Goal: Task Accomplishment & Management: Use online tool/utility

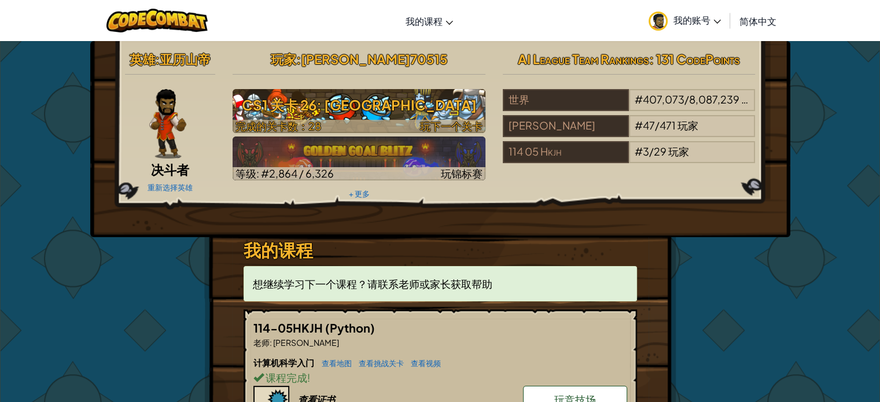
click at [314, 110] on h3 "CS1 关卡 26: [GEOGRAPHIC_DATA]" at bounding box center [358, 105] width 253 height 26
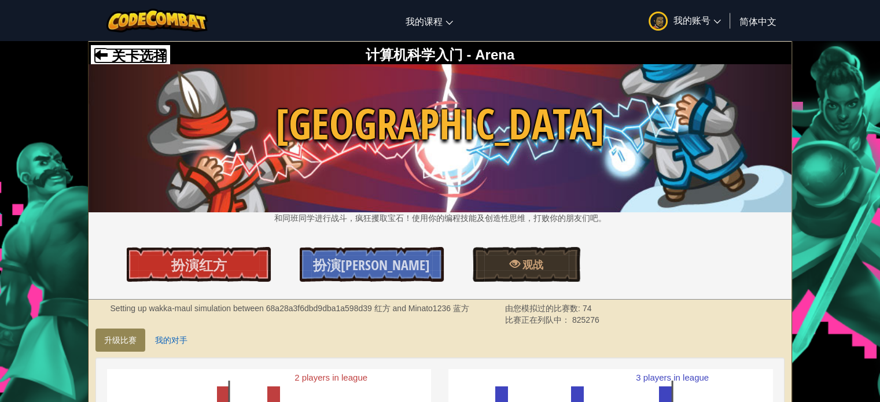
click at [146, 54] on span "关卡选择" at bounding box center [138, 56] width 60 height 16
select select "zh-[PERSON_NAME]"
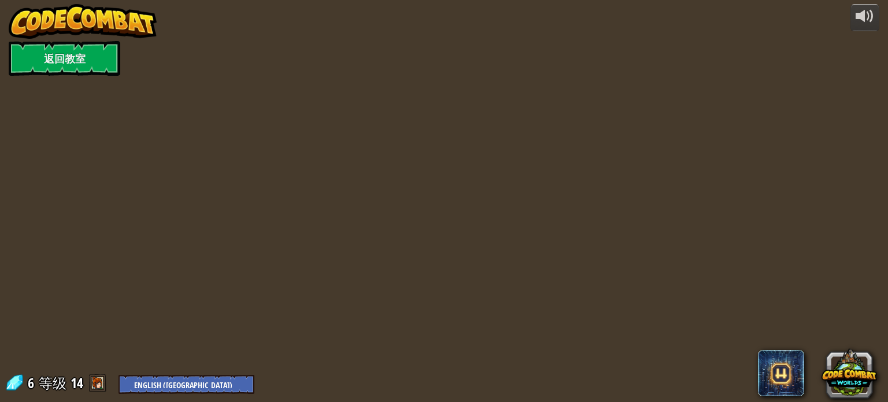
select select "zh-[PERSON_NAME]"
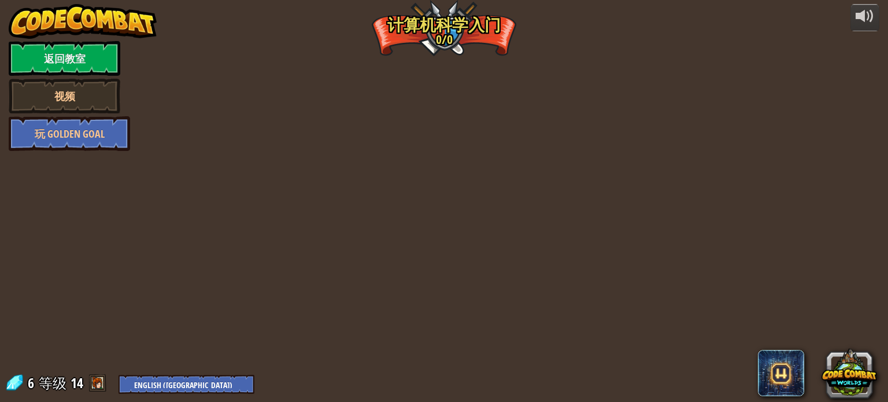
select select "zh-[PERSON_NAME]"
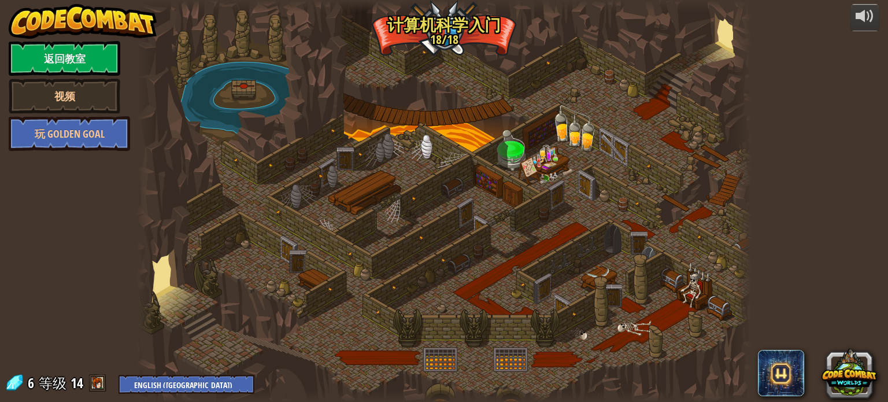
select select "zh-[PERSON_NAME]"
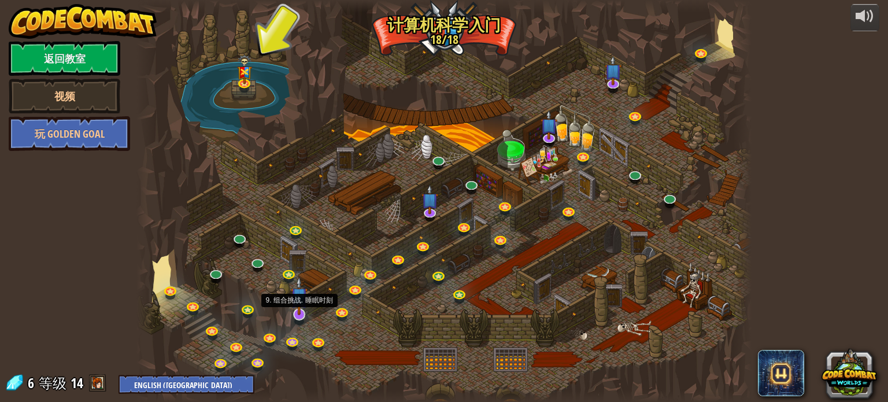
click at [296, 309] on img at bounding box center [299, 295] width 17 height 39
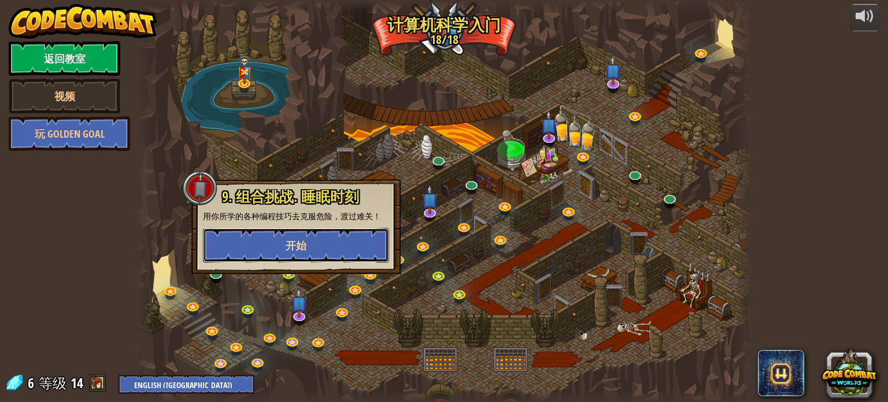
click at [297, 248] on span "开始" at bounding box center [296, 245] width 21 height 14
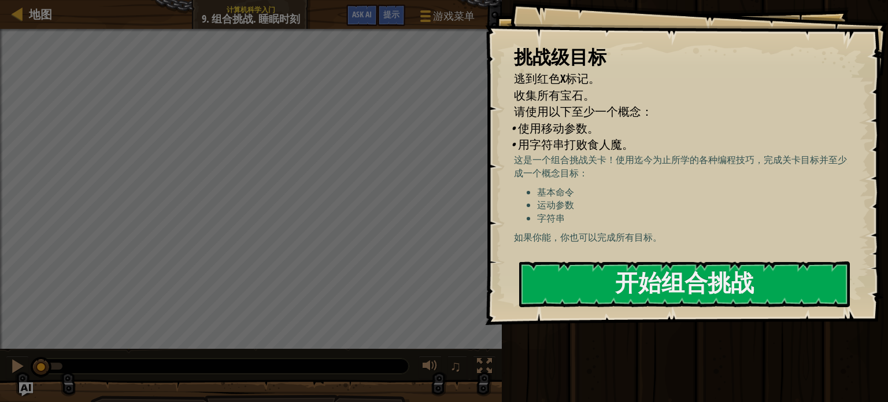
click at [646, 191] on li "基本命令" at bounding box center [696, 192] width 319 height 13
click at [653, 295] on button "开始组合挑战" at bounding box center [684, 284] width 331 height 46
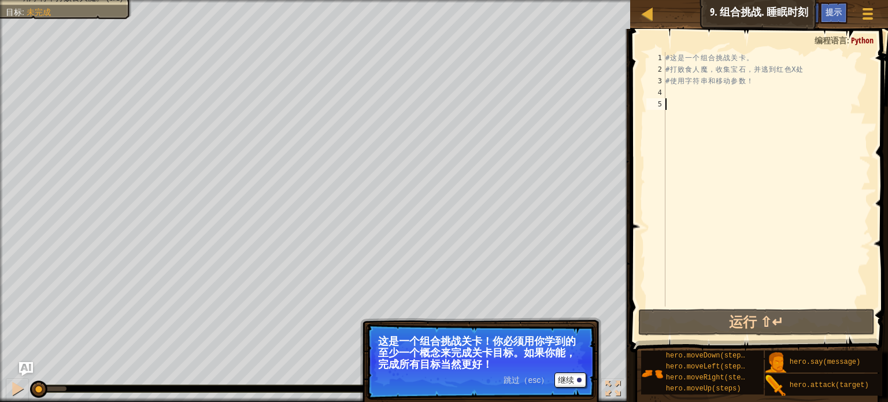
type textarea "ㄘ"
type textarea "h"
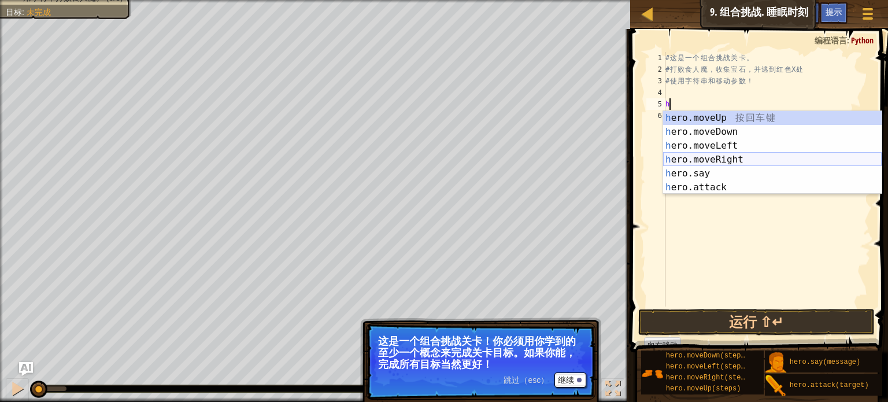
click at [688, 162] on div "h ero.moveUp 按 回 车 键 h ero.moveDown 按 回 车 键 h ero.moveLeft 按 回 车 键 h ero.moveRi…" at bounding box center [772, 166] width 219 height 111
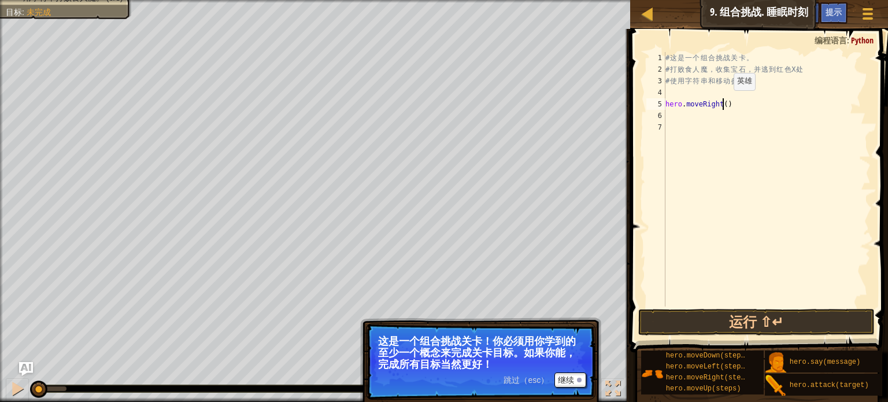
click at [724, 101] on div "# 这 是 一 个 组 合 挑 战 关 卡 。 # 打 败 食 人 魔 ， 收 集 宝 石 ， 并 逃 到 红 色 X 处 # 使 用 字 符 串 和 移 动…" at bounding box center [767, 191] width 208 height 278
type textarea "hero.moveRight(2)"
click at [668, 113] on div "# 这 是 一 个 组 合 挑 战 关 卡 。 # 打 败 食 人 魔 ， 收 集 宝 石 ， 并 逃 到 红 色 X 处 # 使 用 字 符 串 和 移 动…" at bounding box center [767, 191] width 208 height 278
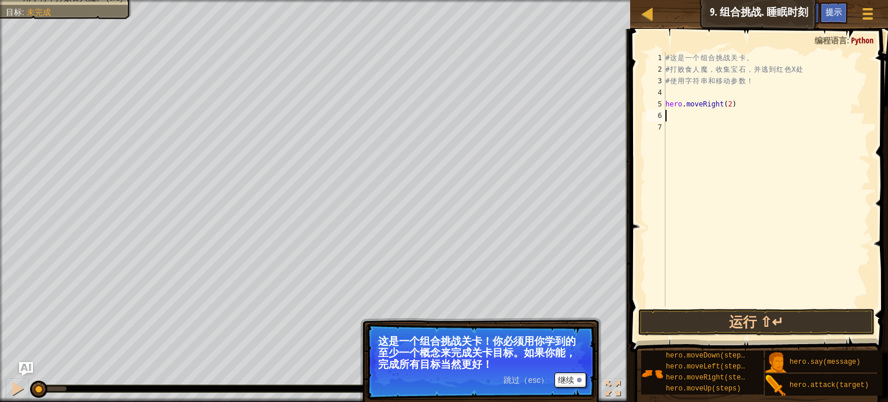
type textarea "h"
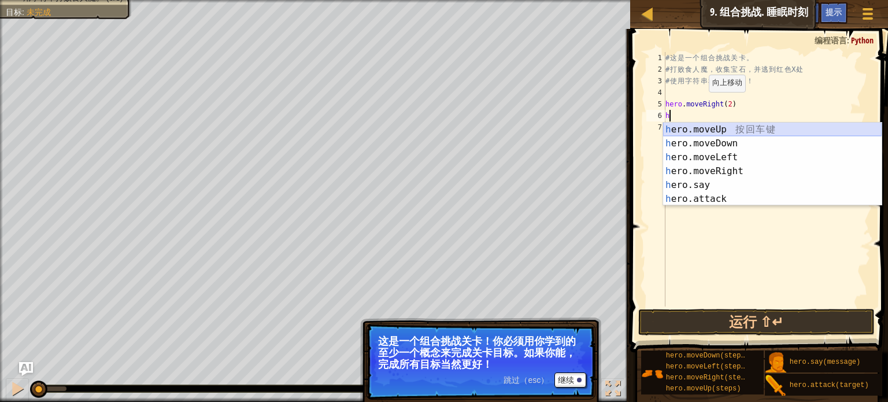
click at [719, 127] on div "h ero.moveUp 按 回 车 键 h ero.moveDown 按 回 车 键 h ero.moveLeft 按 回 车 键 h ero.moveRi…" at bounding box center [772, 178] width 219 height 111
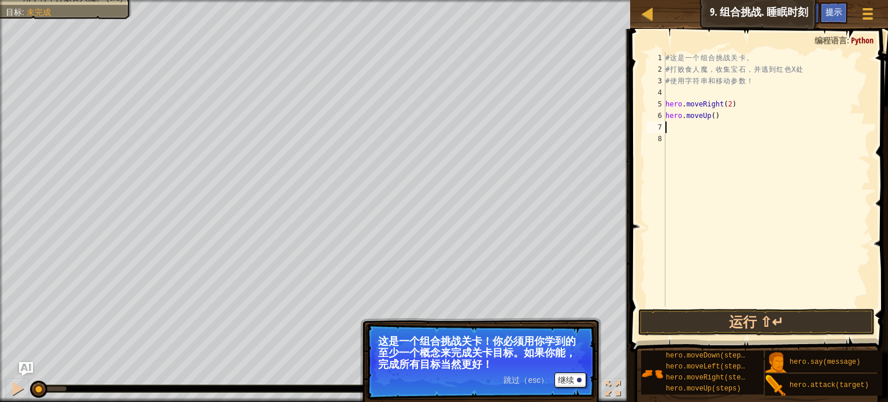
click at [670, 130] on div "# 这 是 一 个 组 合 挑 战 关 卡 。 # 打 败 食 人 魔 ， 收 集 宝 石 ， 并 逃 到 红 色 X 处 # 使 用 字 符 串 和 移 动…" at bounding box center [767, 191] width 208 height 278
click at [715, 110] on div "# 这 是 一 个 组 合 挑 战 关 卡 。 # 打 败 食 人 魔 ， 收 集 宝 石 ， 并 逃 到 红 色 X 处 # 使 用 字 符 串 和 移 动…" at bounding box center [767, 191] width 208 height 278
click at [716, 117] on div "# 这 是 一 个 组 合 挑 战 关 卡 。 # 打 败 食 人 魔 ， 收 集 宝 石 ， 并 逃 到 红 色 X 处 # 使 用 字 符 串 和 移 动…" at bounding box center [767, 179] width 208 height 254
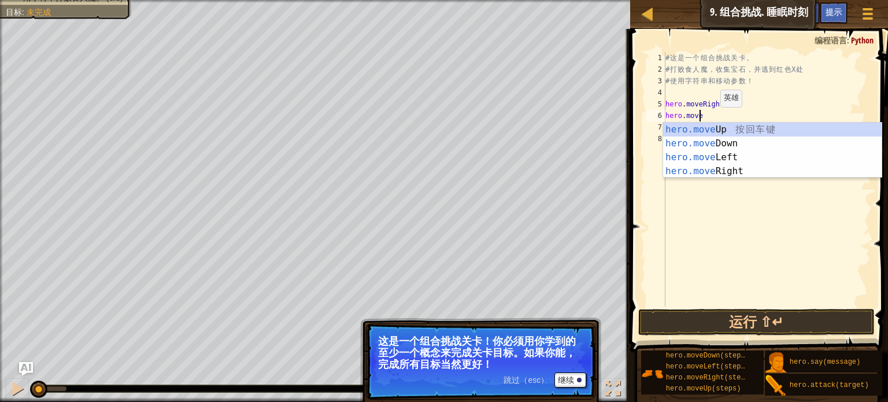
type textarea "h"
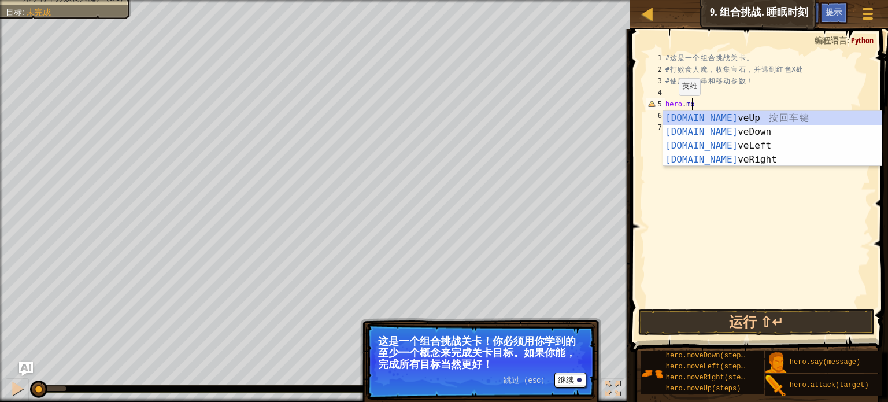
type textarea "h"
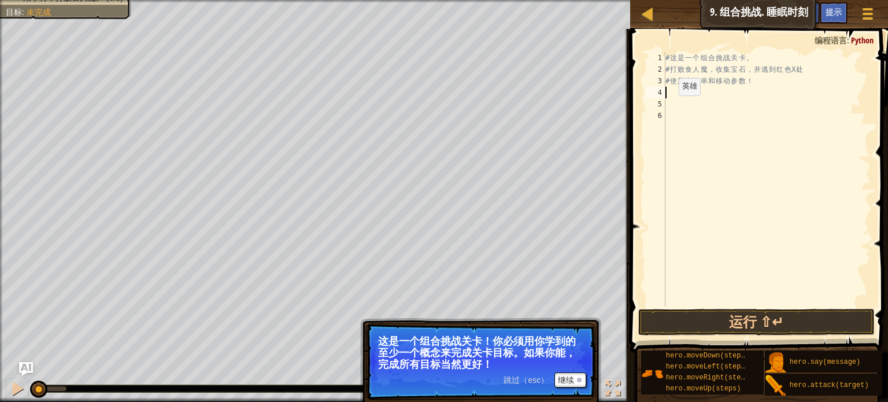
type textarea "# 使用字符串和移动"
drag, startPoint x: 665, startPoint y: 91, endPoint x: 671, endPoint y: 91, distance: 6.4
click at [666, 91] on div "# 使用字符串和移动 1 2 3 4 5 # 这 是 一 个 组 合 挑 战 关 卡 。 # 打 败 食 人 魔 ， 收 集 宝 石 ， 并 逃 到 红 色 …" at bounding box center [757, 179] width 227 height 254
type textarea "h"
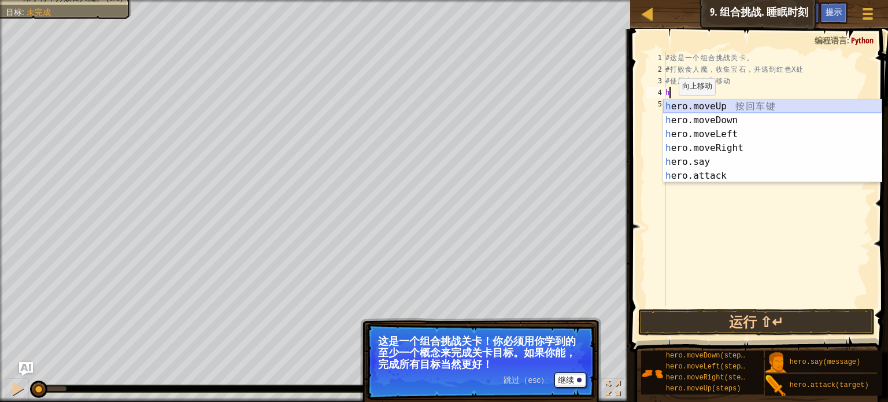
click at [712, 105] on div "h ero.moveUp 按 回 车 键 h ero.moveDown 按 回 车 键 h ero.moveLeft 按 回 车 键 h ero.moveRi…" at bounding box center [772, 154] width 219 height 111
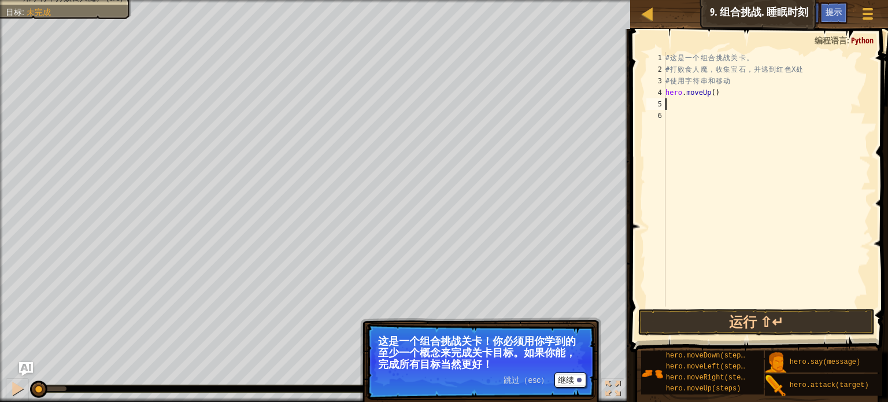
type textarea "h"
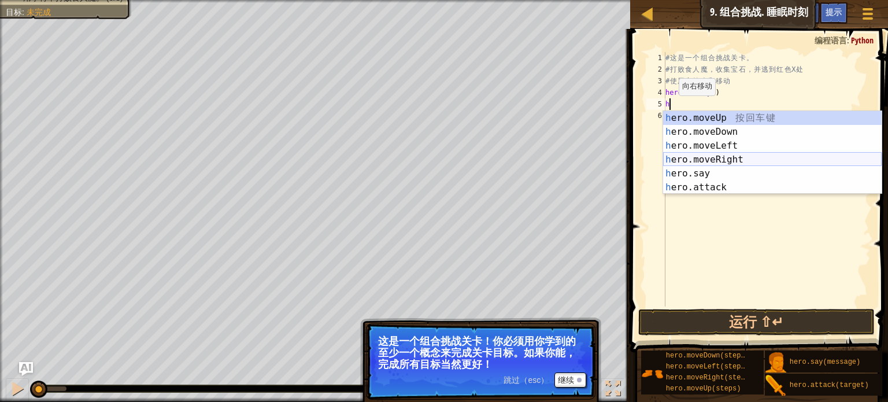
click at [704, 156] on div "h ero.moveUp 按 回 车 键 h ero.moveDown 按 回 车 键 h ero.moveLeft 按 回 车 键 h ero.moveRi…" at bounding box center [772, 166] width 219 height 111
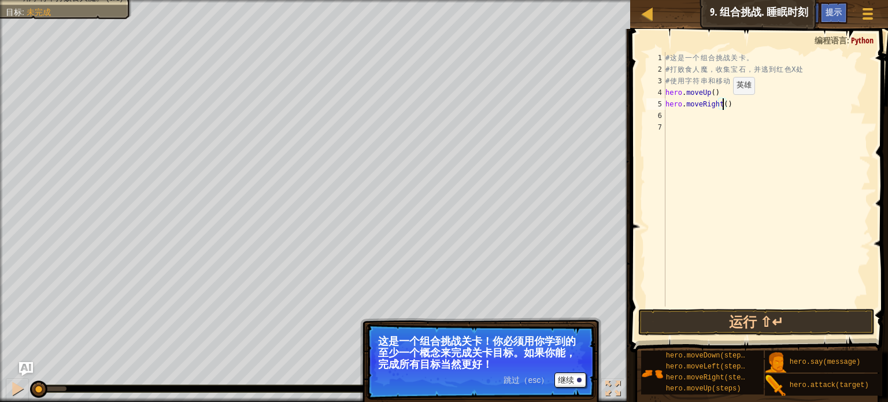
click at [723, 106] on div "# 这 是 一 个 组 合 挑 战 关 卡 。 # 打 败 食 人 魔 ， 收 集 宝 石 ， 并 逃 到 红 色 X 处 # 使 用 字 符 串 和 移 动…" at bounding box center [767, 191] width 208 height 278
type textarea "hero.moveRight(2)"
click at [666, 113] on div "# 这 是 一 个 组 合 挑 战 关 卡 。 # 打 败 食 人 魔 ， 收 集 宝 石 ， 并 逃 到 红 色 X 处 # 使 用 字 符 串 和 移 动…" at bounding box center [767, 191] width 208 height 278
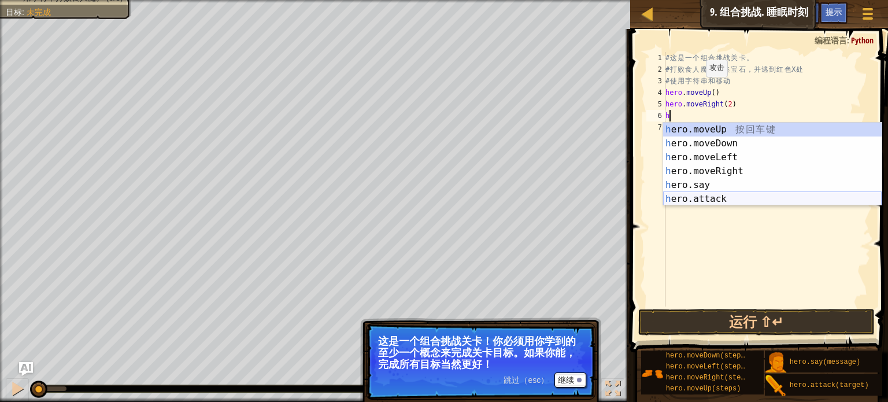
click at [721, 198] on div "h ero.moveUp 按 回 车 键 h ero.moveDown 按 回 车 键 h ero.moveLeft 按 回 车 键 h ero.moveRi…" at bounding box center [772, 178] width 219 height 111
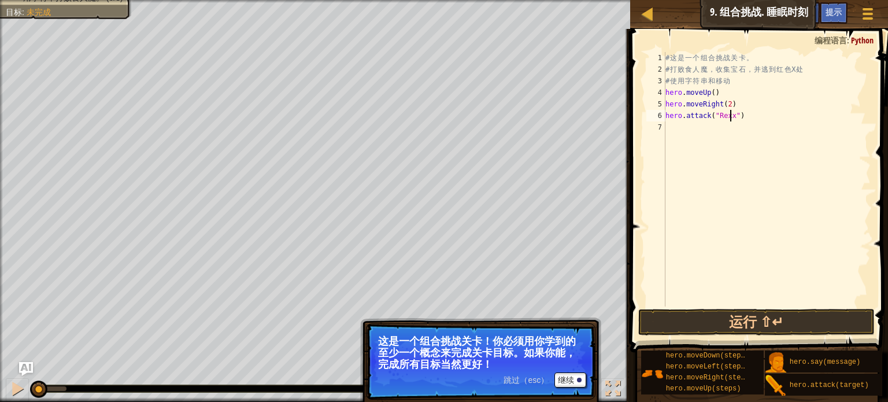
scroll to position [5, 5]
type textarea "hero.attack("Rexxar")"
click at [681, 138] on div "# 这 是 一 个 组 合 挑 战 关 卡 。 # 打 败 食 人 魔 ， 收 集 宝 石 ， 并 逃 到 红 色 X 处 # 使 用 字 符 串 和 移 动…" at bounding box center [767, 191] width 208 height 278
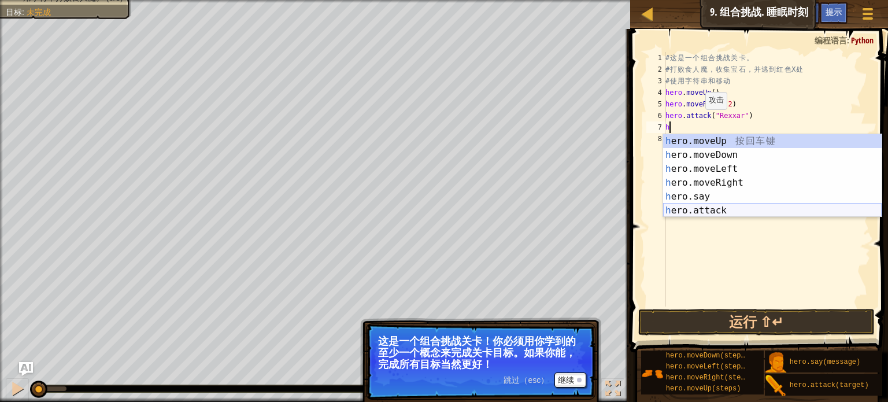
click at [699, 208] on div "h ero.moveUp 按 回 车 键 h ero.moveDown 按 回 车 键 h ero.moveLeft 按 回 车 键 h ero.moveRi…" at bounding box center [772, 189] width 219 height 111
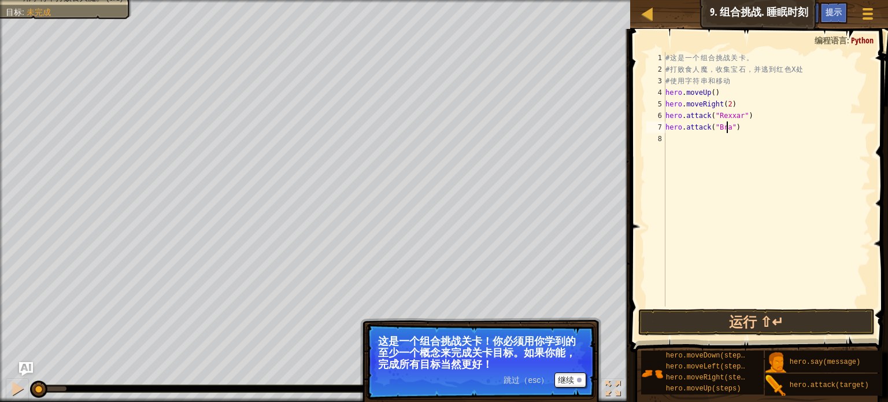
scroll to position [5, 5]
type textarea "hero.attack("Brack")"
drag, startPoint x: 789, startPoint y: 161, endPoint x: 826, endPoint y: 165, distance: 37.2
click at [810, 166] on div "# 这 是 一 个 组 合 挑 战 关 卡 。 # 打 败 食 人 魔 ， 收 集 宝 石 ， 并 逃 到 红 色 X 处 # 使 用 字 符 串 和 移 动…" at bounding box center [767, 191] width 208 height 278
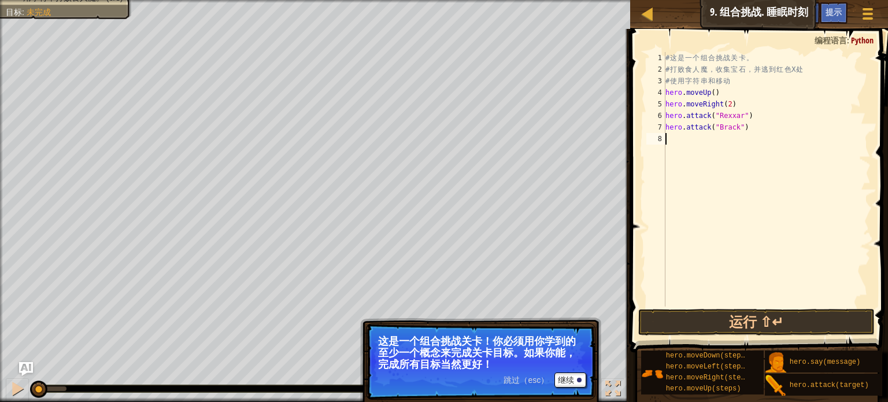
scroll to position [5, 0]
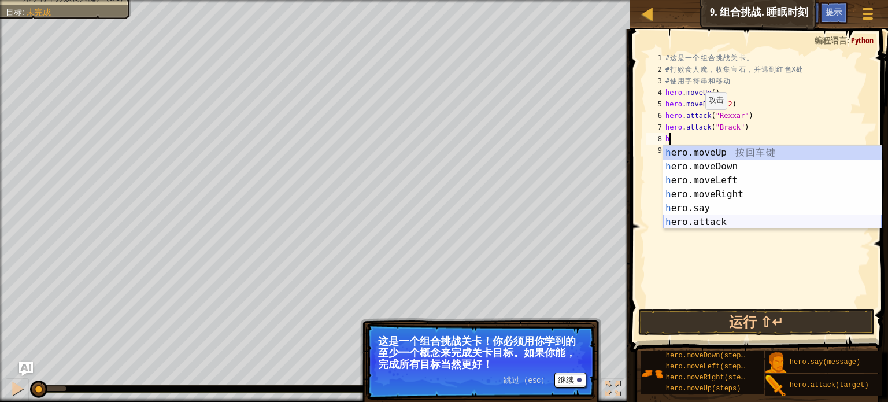
click at [729, 217] on div "h ero.moveUp 按 回 车 键 h ero.moveDown 按 回 车 键 h ero.moveLeft 按 回 车 键 h ero.moveRi…" at bounding box center [772, 201] width 219 height 111
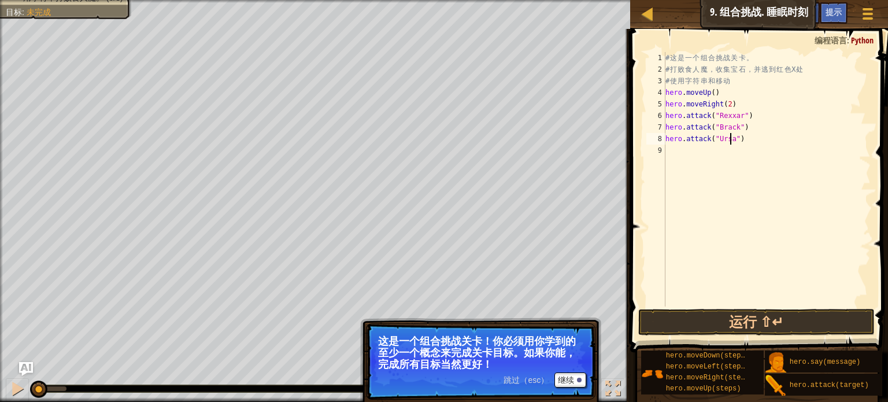
scroll to position [5, 5]
type textarea "hero.attack("Ursa")"
click at [766, 327] on button "运行 ⇧↵" at bounding box center [756, 322] width 237 height 27
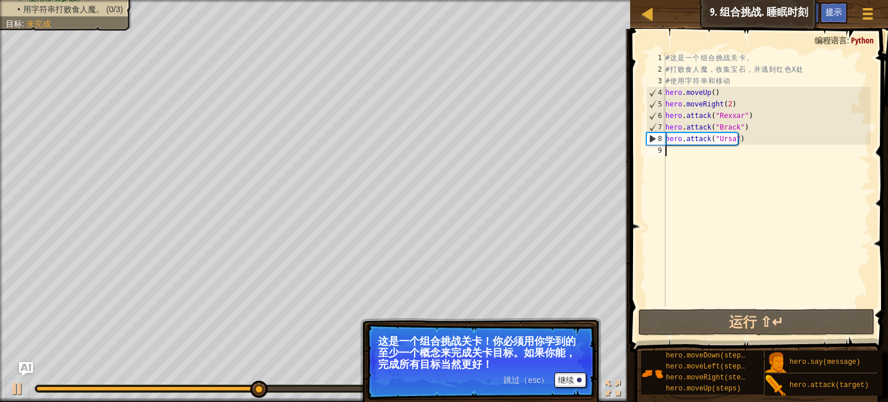
click at [739, 145] on div "# 这 是 一 个 组 合 挑 战 关 卡 。 # 打 败 食 人 魔 ， 收 集 宝 石 ， 并 逃 到 红 色 X 处 # 使 用 字 符 串 和 移 动…" at bounding box center [767, 191] width 208 height 278
click at [746, 145] on div "# 这 是 一 个 组 合 挑 战 关 卡 。 # 打 败 食 人 魔 ， 收 集 宝 石 ， 并 逃 到 红 色 X 处 # 使 用 字 符 串 和 移 动…" at bounding box center [767, 191] width 208 height 278
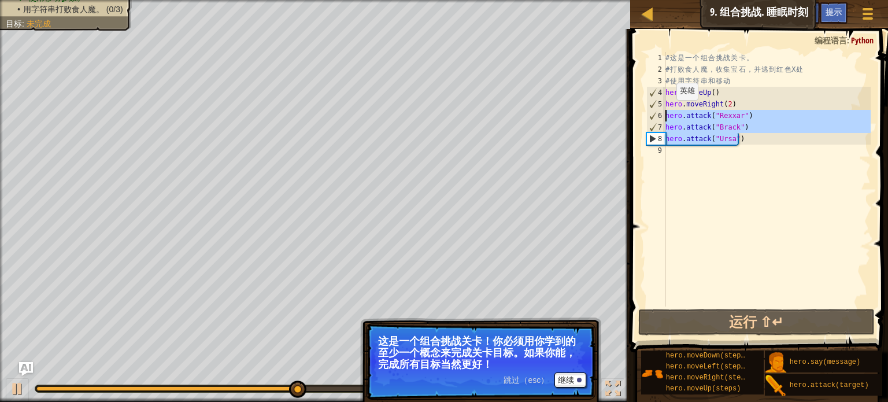
drag, startPoint x: 738, startPoint y: 141, endPoint x: 660, endPoint y: 117, distance: 81.8
click at [660, 117] on div "1 2 3 4 5 6 7 8 9 # 这 是 一 个 组 合 挑 战 关 卡 。 # 打 败 食 人 魔 ， 收 集 宝 石 ， 并 逃 到 红 色 X 处…" at bounding box center [757, 179] width 227 height 254
type textarea "hero.attack("Rexxar") hero.attack("Brack")"
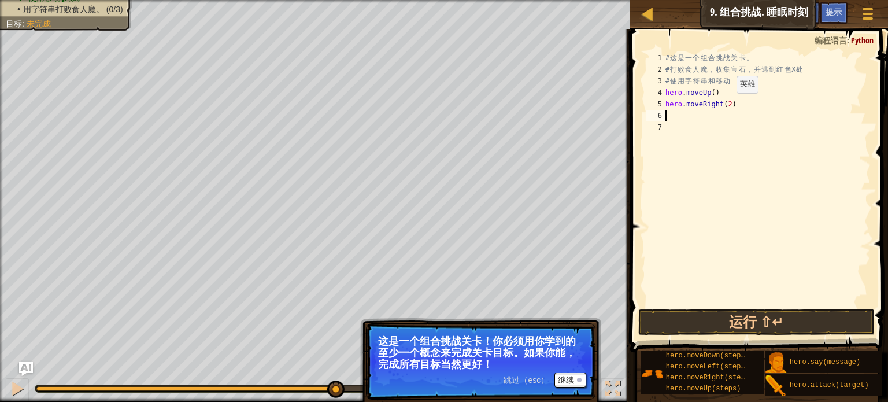
click at [726, 105] on div "# 这 是 一 个 组 合 挑 战 关 卡 。 # 打 败 食 人 魔 ， 收 集 宝 石 ， 并 逃 到 红 色 X 处 # 使 用 字 符 串 和 移 动…" at bounding box center [767, 191] width 208 height 278
click at [678, 309] on button "运行 ⇧↵" at bounding box center [756, 322] width 237 height 27
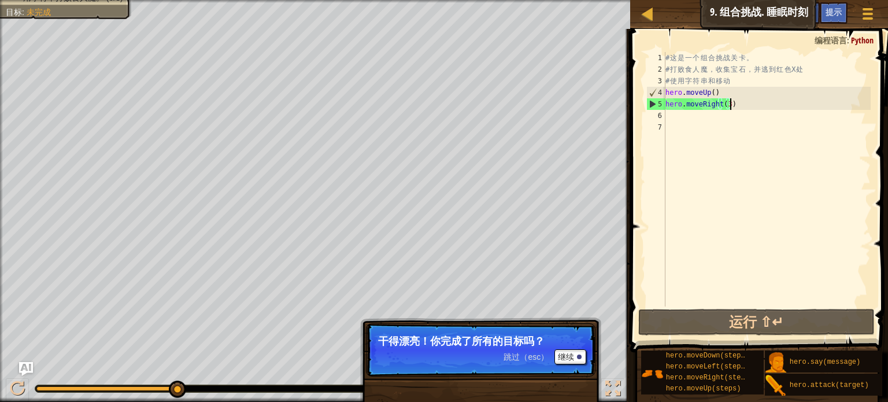
click at [736, 106] on div "# 这 是 一 个 组 合 挑 战 关 卡 。 # 打 败 食 人 魔 ， 收 集 宝 石 ， 并 逃 到 红 色 X 处 # 使 用 字 符 串 和 移 动…" at bounding box center [767, 191] width 208 height 278
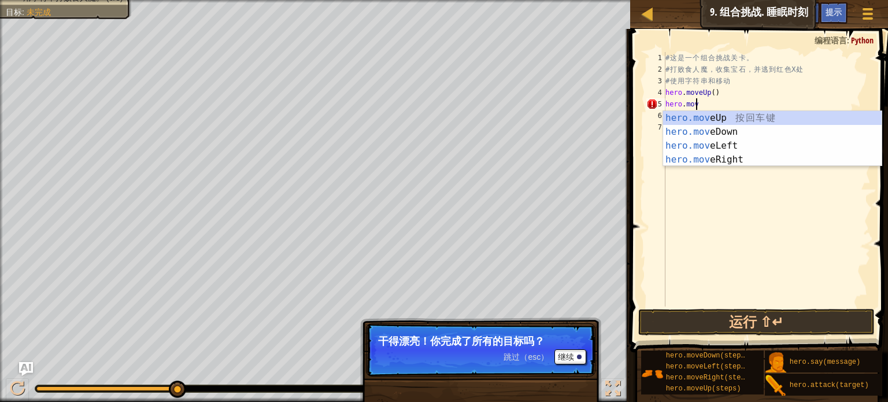
scroll to position [5, 0]
type textarea "h"
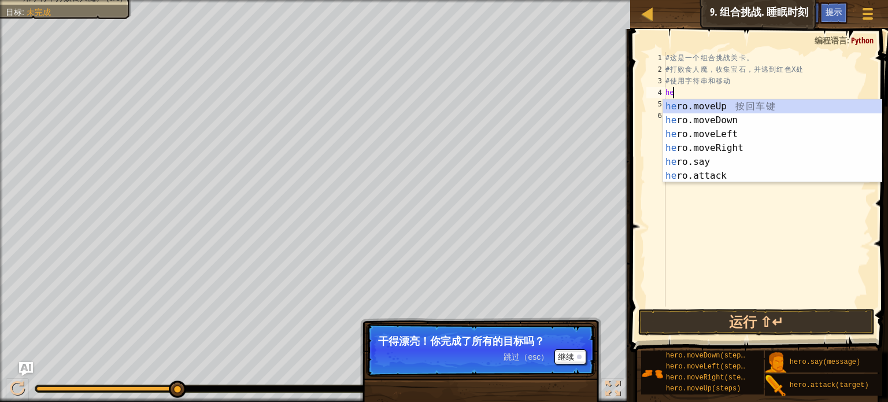
type textarea "h"
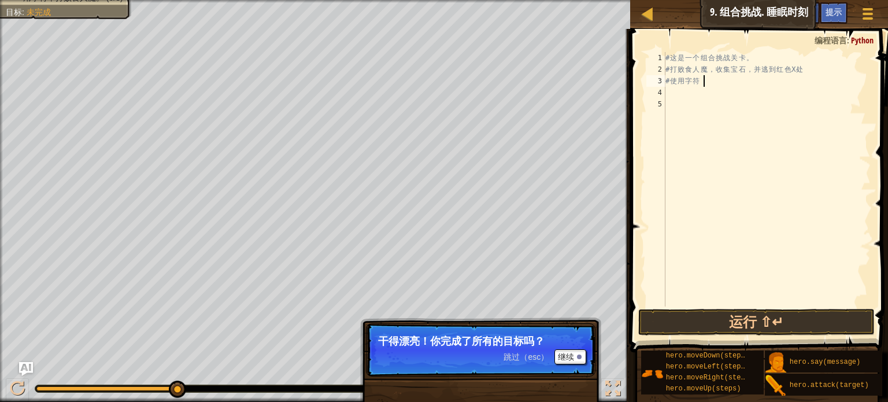
type textarea "# 使用字"
click at [675, 312] on button "运行 ⇧↵" at bounding box center [756, 322] width 237 height 27
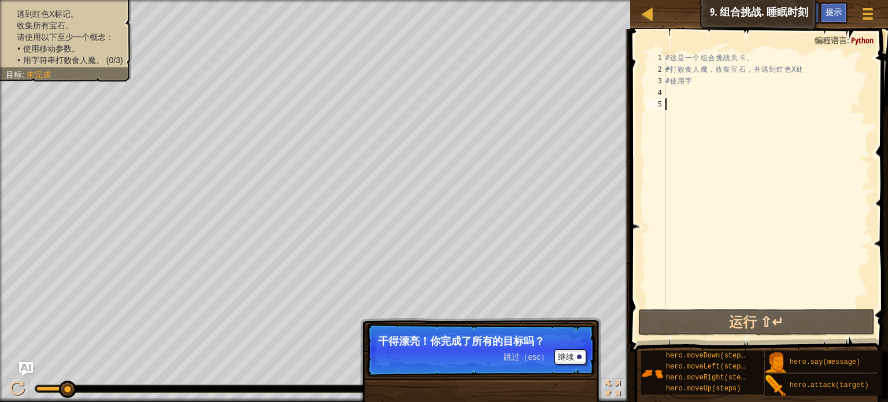
click at [668, 100] on div "# 这 是 一 个 组 合 挑 战 关 卡 。 # 打 败 食 人 魔 ， 收 集 宝 石 ， 并 逃 到 红 色 X 处 # 使 用 字" at bounding box center [767, 191] width 208 height 278
click at [677, 97] on div "# 这 是 一 个 组 合 挑 战 关 卡 。 # 打 败 食 人 魔 ， 收 集 宝 石 ， 并 逃 到 红 色 X 处 # 使 用 字" at bounding box center [767, 191] width 208 height 278
type textarea "h"
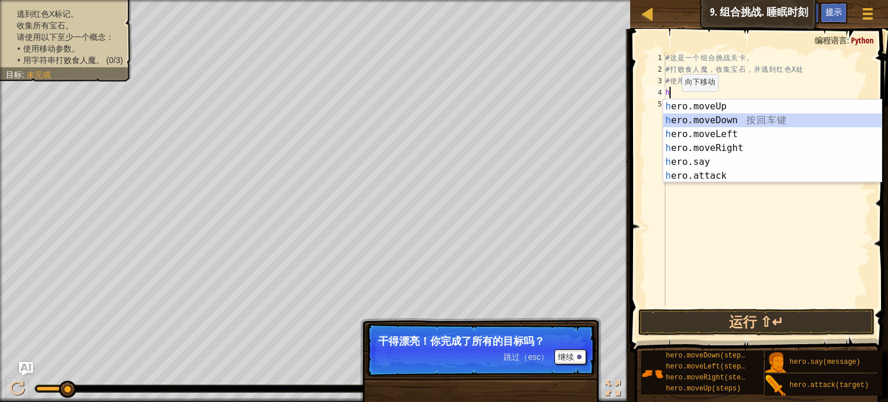
click at [731, 123] on div "h ero.moveUp 按 回 车 键 h ero.moveDown 按 回 车 键 h ero.moveLeft 按 回 车 键 h ero.moveRi…" at bounding box center [772, 154] width 219 height 111
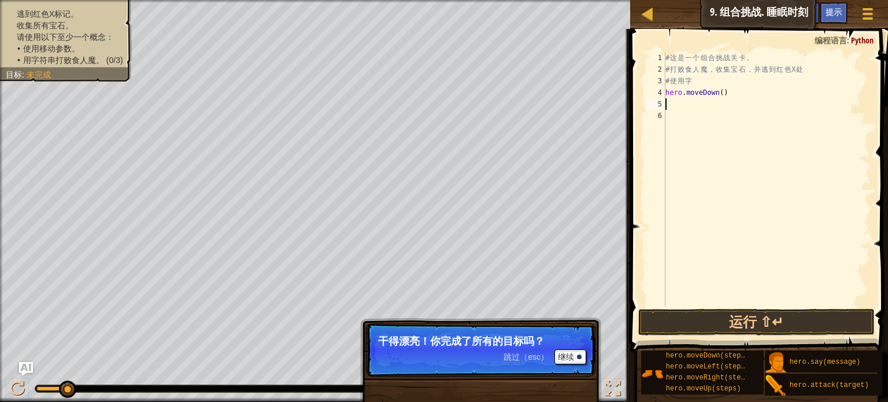
click at [703, 121] on div "# 这 是 一 个 组 合 挑 战 关 卡 。 # 打 败 食 人 魔 ， 收 集 宝 石 ， 并 逃 到 红 色 X 处 # 使 用 字 hero . mo…" at bounding box center [767, 191] width 208 height 278
click at [711, 116] on div "# 这 是 一 个 组 合 挑 战 关 卡 。 # 打 败 食 人 魔 ， 收 集 宝 石 ， 并 逃 到 红 色 X 处 # 使 用 字 hero . mo…" at bounding box center [767, 191] width 208 height 278
click at [729, 108] on div "# 这 是 一 个 组 合 挑 战 关 卡 。 # 打 败 食 人 魔 ， 收 集 宝 石 ， 并 逃 到 红 色 X 处 # 使 用 字 hero . mo…" at bounding box center [767, 191] width 208 height 278
type textarea "h"
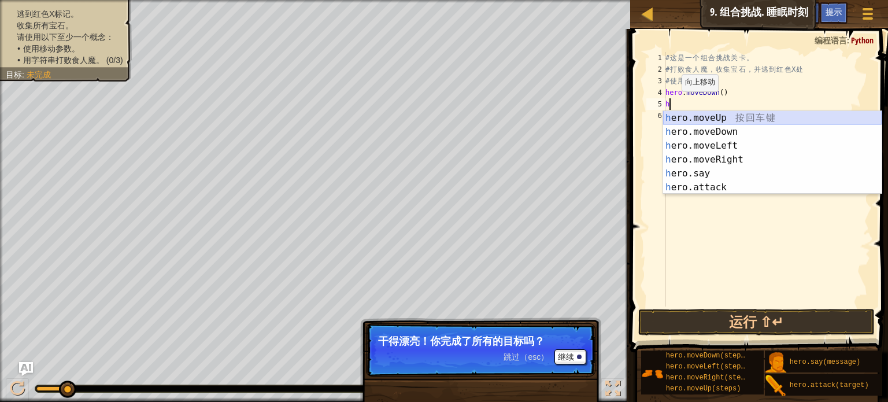
click at [732, 120] on div "h ero.moveUp 按 回 车 键 h ero.moveDown 按 回 车 键 h ero.moveLeft 按 回 车 键 h ero.moveRi…" at bounding box center [772, 166] width 219 height 111
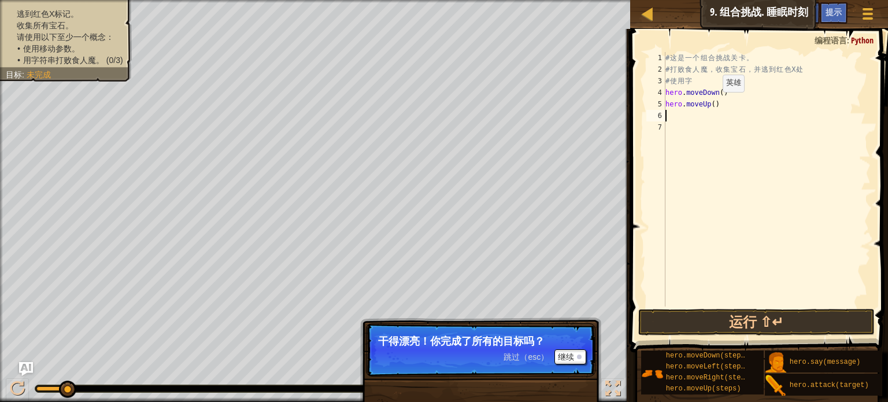
click at [708, 106] on div "# 这 是 一 个 组 合 挑 战 关 卡 。 # 打 败 食 人 魔 ， 收 集 宝 石 ， 并 逃 到 红 色 X 处 # 使 用 字 hero . mo…" at bounding box center [767, 191] width 208 height 278
click at [719, 106] on div "# 这 是 一 个 组 合 挑 战 关 卡 。 # 打 败 食 人 魔 ， 收 集 宝 石 ， 并 逃 到 红 色 X 处 # 使 用 字 hero . mo…" at bounding box center [767, 191] width 208 height 278
click at [717, 106] on div "# 这 是 一 个 组 合 挑 战 关 卡 。 # 打 败 食 人 魔 ， 收 集 宝 石 ， 并 逃 到 红 色 X 处 # 使 用 字 hero . mo…" at bounding box center [767, 191] width 208 height 278
click at [711, 109] on div "# 这 是 一 个 组 合 挑 战 关 卡 。 # 打 败 食 人 魔 ， 收 集 宝 石 ， 并 逃 到 红 色 X 处 # 使 用 字 hero . mo…" at bounding box center [767, 179] width 208 height 254
type textarea "hero.moveUp(2)"
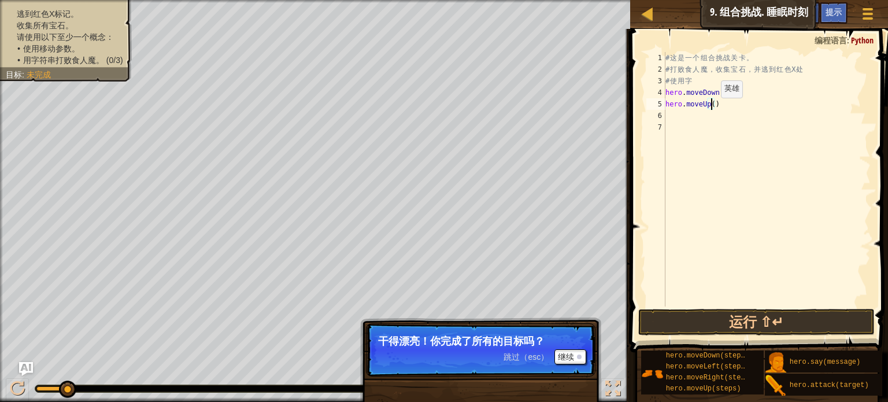
scroll to position [5, 3]
click at [679, 114] on div "# 这 是 一 个 组 合 挑 战 关 卡 。 # 打 败 食 人 魔 ， 收 集 宝 石 ， 并 逃 到 红 色 X 处 # 使 用 字 hero . mo…" at bounding box center [767, 191] width 208 height 278
paste textarea "hero.attack("Ursa")"
type textarea "hero.attack("Ursa")"
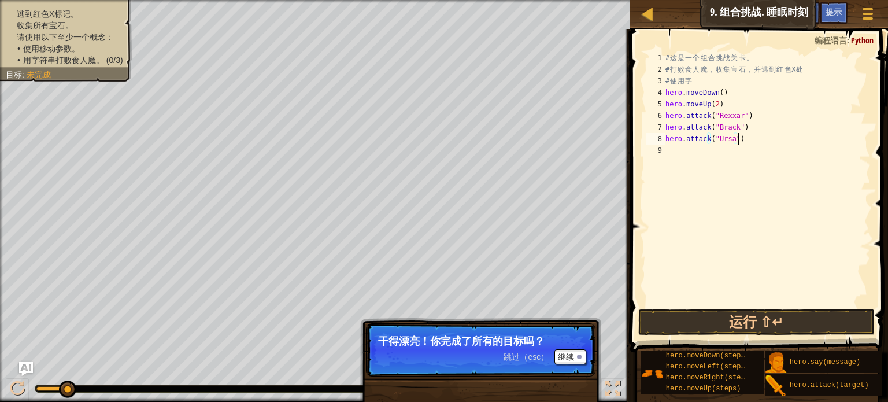
click at [671, 157] on div "# 这 是 一 个 组 合 挑 战 关 卡 。 # 打 败 食 人 魔 ， 收 集 宝 石 ， 并 逃 到 红 色 X 处 # 使 用 字 hero . mo…" at bounding box center [767, 191] width 208 height 278
paste textarea "hero.attack("Ursa")"
drag, startPoint x: 798, startPoint y: 161, endPoint x: 786, endPoint y: 167, distance: 13.2
click at [793, 164] on div "# 这 是 一 个 组 合 挑 战 关 卡 。 # 打 败 食 人 魔 ， 收 集 宝 石 ， 并 逃 到 红 色 X 处 # 使 用 字 hero . mo…" at bounding box center [769, 191] width 204 height 278
type textarea "hero.attack("Brack")"
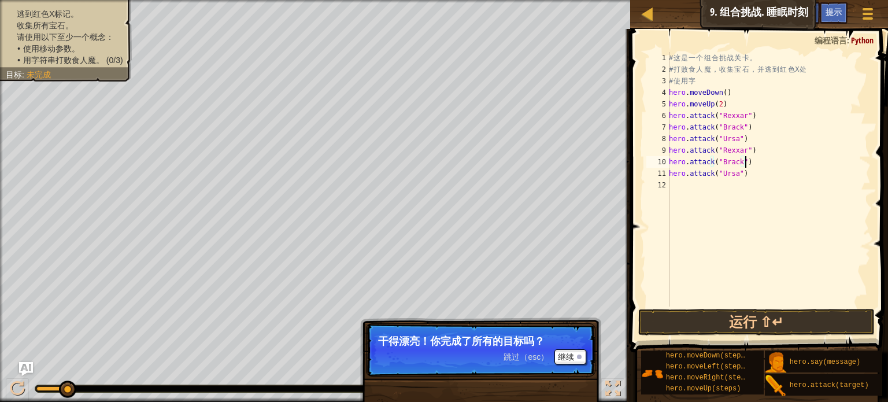
click at [712, 196] on div "# 这 是 一 个 组 合 挑 战 关 卡 。 # 打 败 食 人 魔 ， 收 集 宝 石 ， 并 逃 到 红 色 X 处 # 使 用 字 hero . mo…" at bounding box center [769, 191] width 204 height 278
type textarea "h"
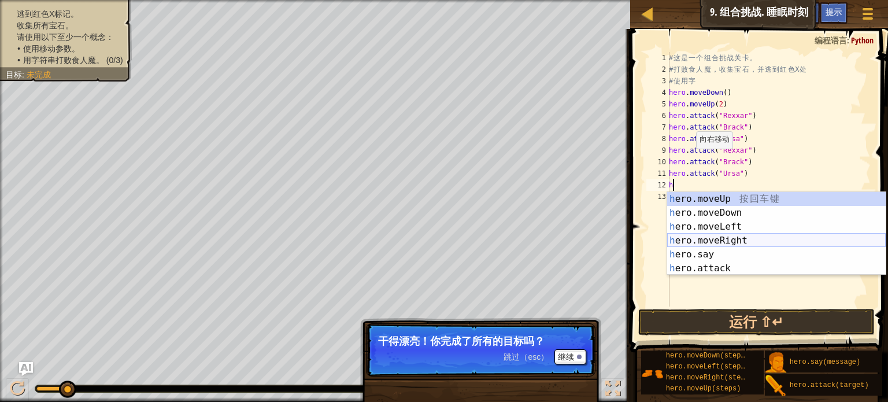
drag, startPoint x: 716, startPoint y: 247, endPoint x: 719, endPoint y: 234, distance: 13.0
click at [717, 243] on div "h ero.moveUp 按 回 车 键 h ero.moveDown 按 回 车 键 h ero.moveLeft 按 回 车 键 h ero.moveRi…" at bounding box center [776, 247] width 219 height 111
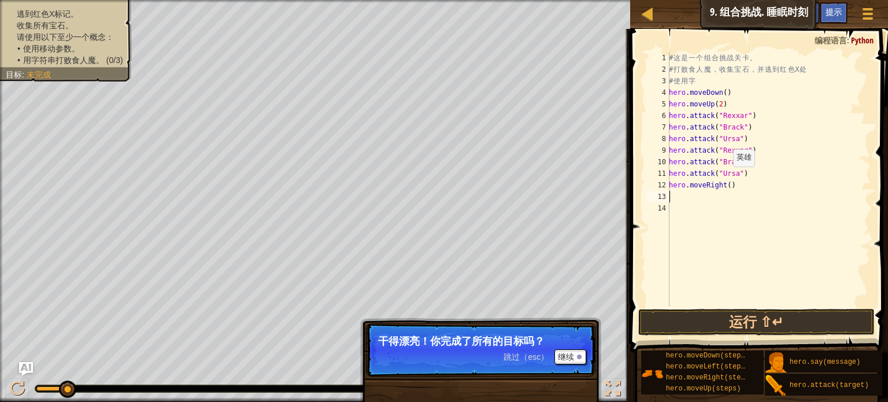
click at [727, 178] on div "# 这 是 一 个 组 合 挑 战 关 卡 。 # 打 败 食 人 魔 ， 收 集 宝 石 ， 并 逃 到 红 色 X 处 # 使 用 字 hero . mo…" at bounding box center [769, 191] width 204 height 278
click at [730, 186] on div "# 这 是 一 个 组 合 挑 战 关 卡 。 # 打 败 食 人 魔 ， 收 集 宝 石 ， 并 逃 到 红 色 X 处 # 使 用 字 hero . mo…" at bounding box center [769, 191] width 204 height 278
click at [726, 185] on div "# 这 是 一 个 组 合 挑 战 关 卡 。 # 打 败 食 人 魔 ， 收 集 宝 石 ， 并 逃 到 红 色 X 处 # 使 用 字 hero . mo…" at bounding box center [769, 191] width 204 height 278
click at [710, 324] on button "运行 ⇧↵" at bounding box center [756, 322] width 237 height 27
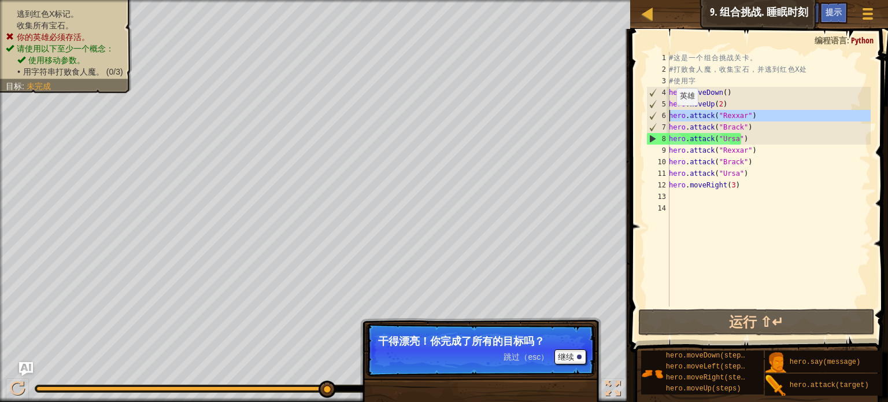
click at [669, 117] on div "6" at bounding box center [658, 116] width 23 height 12
click at [669, 110] on div "6" at bounding box center [658, 116] width 23 height 12
type textarea "hero.attack("Rexxar")"
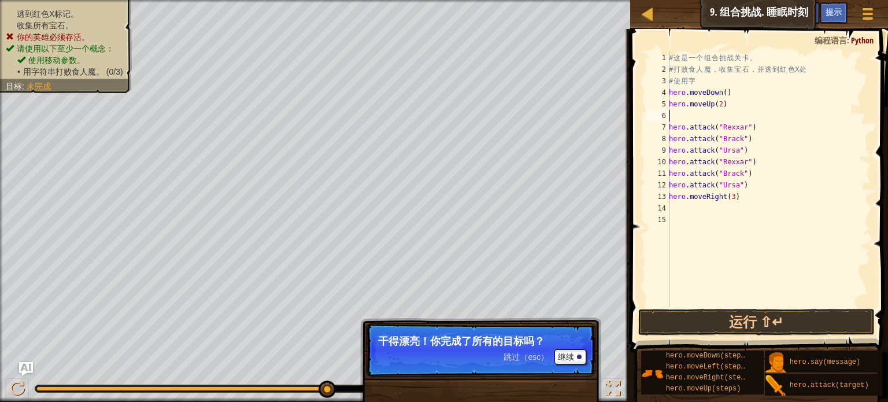
click at [682, 113] on div "# 这 是 一 个 组 合 挑 战 关 卡 。 # 打 败 食 人 魔 ， 收 集 宝 石 ， 并 逃 到 红 色 X 处 # 使 用 字 hero . mo…" at bounding box center [769, 191] width 204 height 278
type textarea "h"
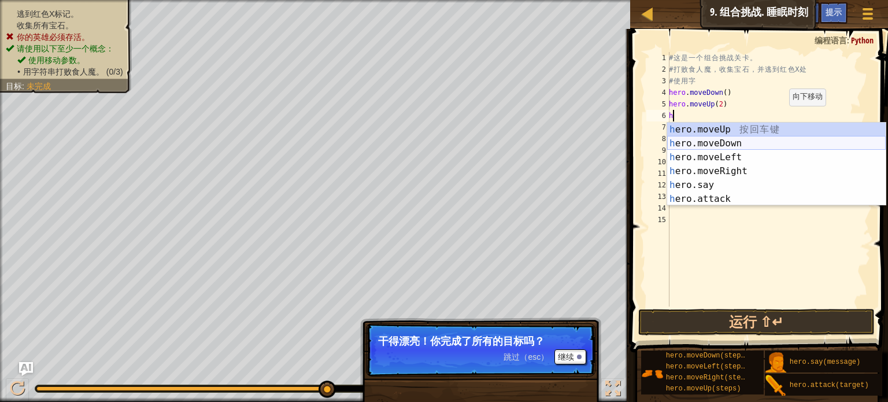
click at [775, 149] on div "h ero.moveUp 按 回 车 键 h ero.moveDown 按 回 车 键 h ero.moveLeft 按 回 车 键 h ero.moveRi…" at bounding box center [776, 178] width 219 height 111
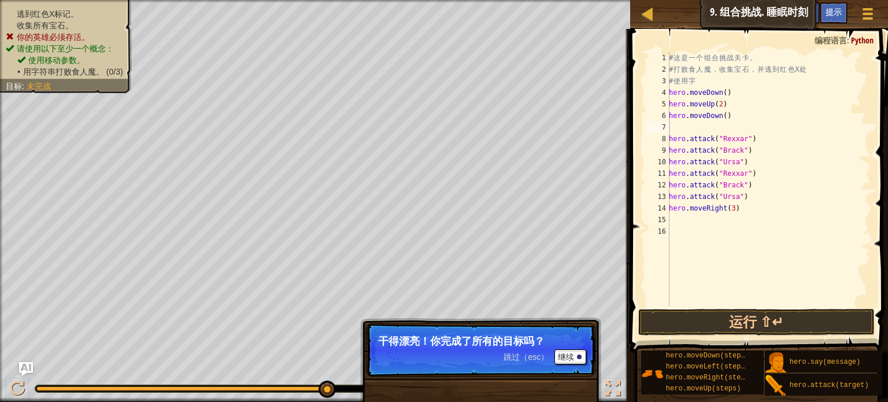
click at [816, 153] on div "# 这 是 一 个 组 合 挑 战 关 卡 。 # 打 败 食 人 魔 ， 收 集 宝 石 ， 并 逃 到 红 色 X 处 # 使 用 字 hero . mo…" at bounding box center [769, 191] width 204 height 278
click at [677, 139] on div "# 这 是 一 个 组 合 挑 战 关 卡 。 # 打 败 食 人 魔 ， 收 集 宝 石 ， 并 逃 到 红 色 X 处 # 使 用 字 hero . mo…" at bounding box center [769, 191] width 204 height 278
type textarea "hero.attack("Rexxar")"
click at [683, 131] on div "# 这 是 一 个 组 合 挑 战 关 卡 。 # 打 败 食 人 魔 ， 收 集 宝 石 ， 并 逃 到 红 色 X 处 # 使 用 字 hero . mo…" at bounding box center [769, 191] width 204 height 278
type textarea "h"
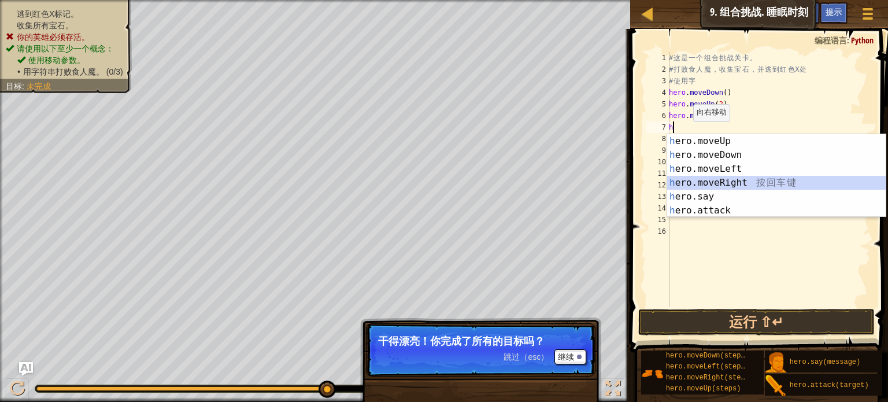
click at [740, 182] on div "h ero.moveUp 按 回 车 键 h ero.moveDown 按 回 车 键 h ero.moveLeft 按 回 车 键 h ero.moveRi…" at bounding box center [776, 189] width 219 height 111
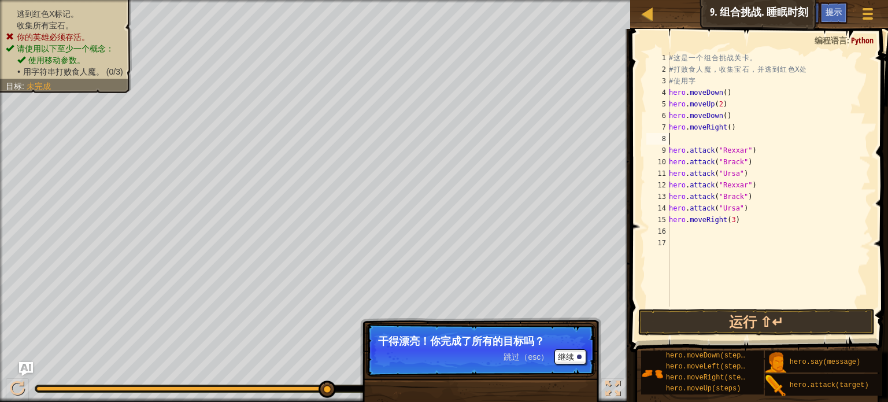
click at [717, 135] on div "# 这 是 一 个 组 合 挑 战 关 卡 。 # 打 败 食 人 魔 ， 收 集 宝 石 ， 并 逃 到 红 色 X 处 # 使 用 字 hero . mo…" at bounding box center [769, 191] width 204 height 278
click at [722, 131] on div "# 这 是 一 个 组 合 挑 战 关 卡 。 # 打 败 食 人 魔 ， 收 集 宝 石 ， 并 逃 到 红 色 X 处 # 使 用 字 hero . mo…" at bounding box center [769, 191] width 204 height 278
click at [726, 131] on div "# 这 是 一 个 组 合 挑 战 关 卡 。 # 打 败 食 人 魔 ， 收 集 宝 石 ， 并 逃 到 红 色 X 处 # 使 用 字 hero . mo…" at bounding box center [769, 191] width 204 height 278
click at [685, 155] on div "# 这 是 一 个 组 合 挑 战 关 卡 。 # 打 败 食 人 魔 ， 收 集 宝 石 ， 并 逃 到 红 色 X 处 # 使 用 字 hero . mo…" at bounding box center [769, 191] width 204 height 278
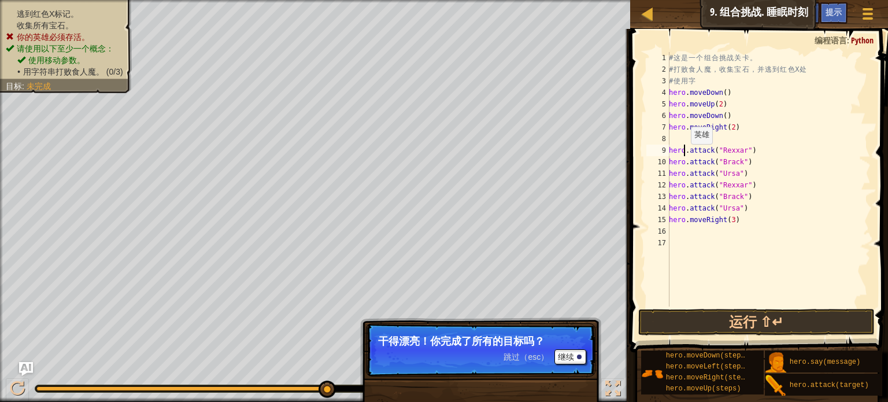
type textarea "hero.attack("Rexxar")"
click at [685, 139] on div "# 这 是 一 个 组 合 挑 战 关 卡 。 # 打 败 食 人 魔 ， 收 集 宝 石 ， 并 逃 到 红 色 X 处 # 使 用 字 hero . mo…" at bounding box center [769, 191] width 204 height 278
type textarea "h"
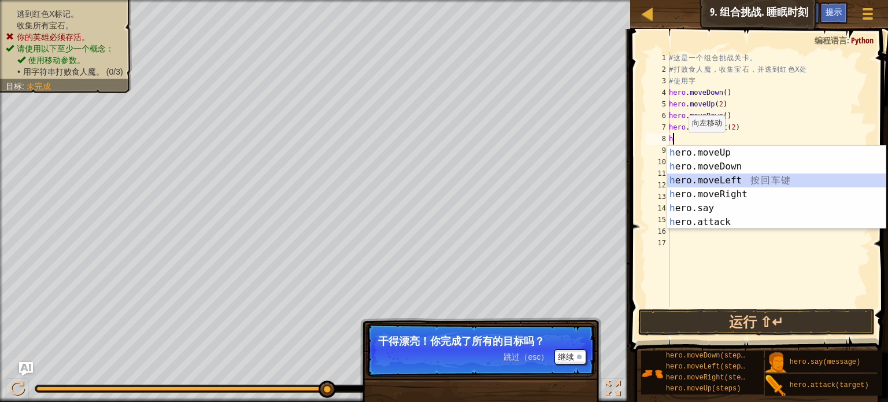
click at [720, 178] on div "h ero.moveUp 按 回 车 键 h ero.moveDown 按 回 车 键 h ero.moveLeft 按 回 车 键 h ero.moveRi…" at bounding box center [776, 201] width 219 height 111
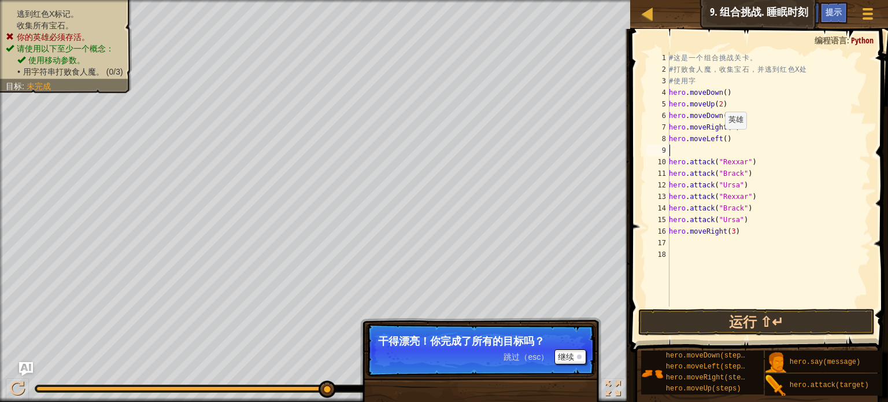
click at [719, 141] on div "# 这 是 一 个 组 合 挑 战 关 卡 。 # 打 败 食 人 魔 ， 收 集 宝 石 ， 并 逃 到 红 色 X 处 # 使 用 字 hero . mo…" at bounding box center [769, 191] width 204 height 278
type textarea "hero.moveLeft()"
click at [725, 145] on div "# 这 是 一 个 组 合 挑 战 关 卡 。 # 打 败 食 人 魔 ， 收 集 宝 石 ， 并 逃 到 红 色 X 处 # 使 用 字 hero . mo…" at bounding box center [769, 191] width 204 height 278
click at [726, 139] on div "# 这 是 一 个 组 合 挑 战 关 卡 。 # 打 败 食 人 魔 ， 收 集 宝 石 ， 并 逃 到 红 色 X 处 # 使 用 字 hero . mo…" at bounding box center [769, 191] width 204 height 278
click at [724, 138] on div "# 这 是 一 个 组 合 挑 战 关 卡 。 # 打 败 食 人 魔 ， 收 集 宝 石 ， 并 逃 到 红 色 X 处 # 使 用 字 hero . mo…" at bounding box center [769, 191] width 204 height 278
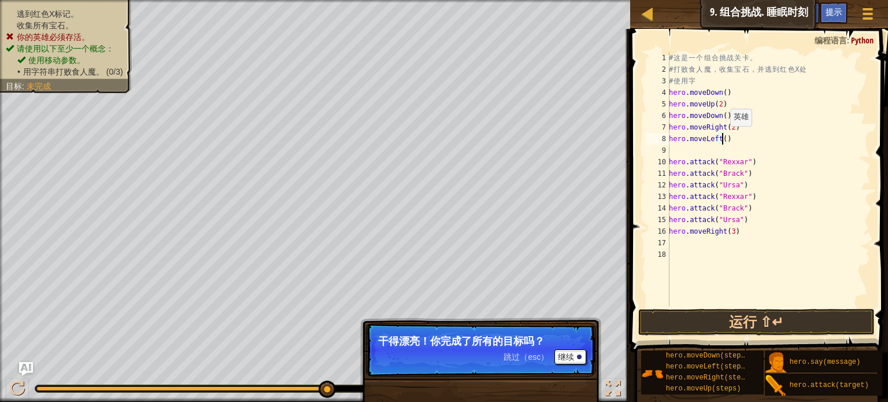
type textarea "hero.moveLeft(2)"
click at [725, 149] on div "# 这 是 一 个 组 合 挑 战 关 卡 。 # 打 败 食 人 魔 ， 收 集 宝 石 ， 并 逃 到 红 色 X 处 # 使 用 字 hero . mo…" at bounding box center [769, 191] width 204 height 278
type textarea "h"
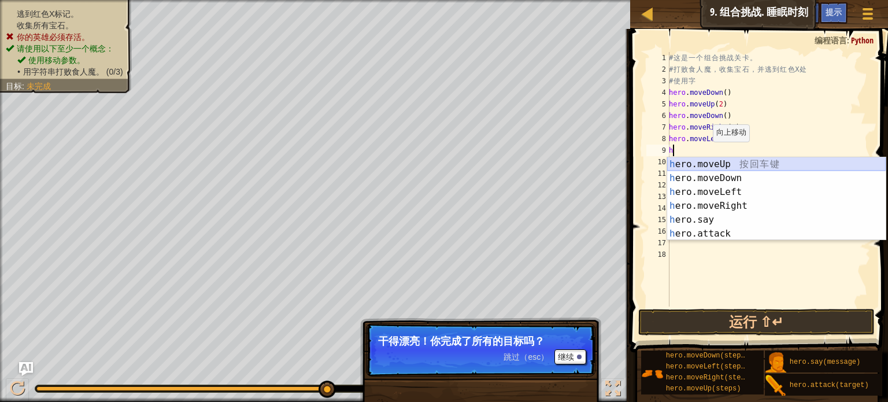
click at [724, 165] on div "h ero.moveUp 按 回 车 键 h ero.moveDown 按 回 车 键 h ero.moveLeft 按 回 车 键 h ero.moveRi…" at bounding box center [776, 212] width 219 height 111
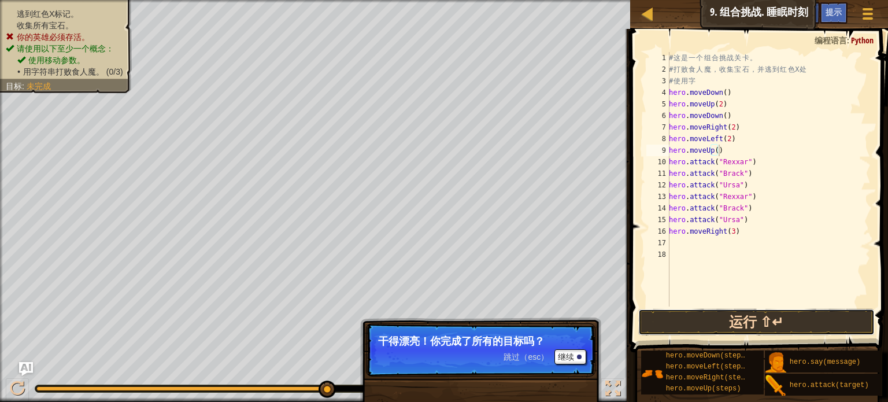
click at [759, 321] on button "运行 ⇧↵" at bounding box center [756, 322] width 237 height 27
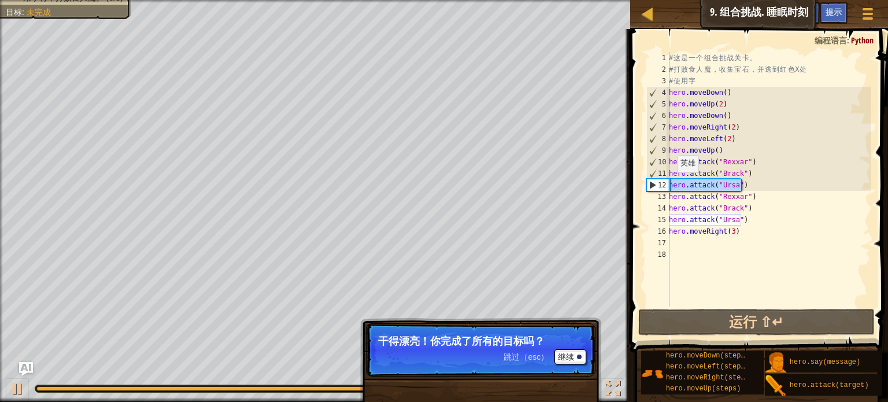
drag, startPoint x: 747, startPoint y: 188, endPoint x: 657, endPoint y: 186, distance: 90.2
click at [657, 186] on div "hero.moveUp() 1 2 3 4 5 6 7 8 9 10 11 12 13 14 15 16 17 18 # 这 是 一 个 组 合 挑 战 关 …" at bounding box center [757, 179] width 227 height 254
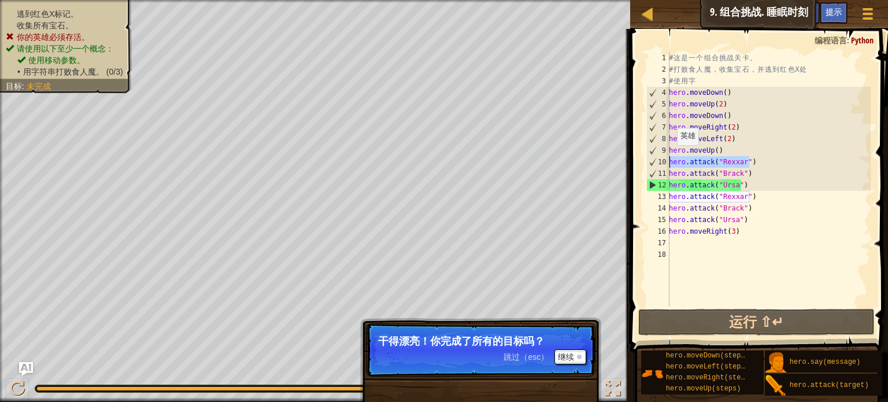
drag, startPoint x: 757, startPoint y: 159, endPoint x: 655, endPoint y: 157, distance: 103.0
click at [655, 157] on div "hero.attack("Ursa") 1 2 3 4 5 6 7 8 9 10 11 12 13 14 15 16 17 18 # 这 是 一 个 组 合 …" at bounding box center [757, 179] width 227 height 254
paste textarea "Ursa"
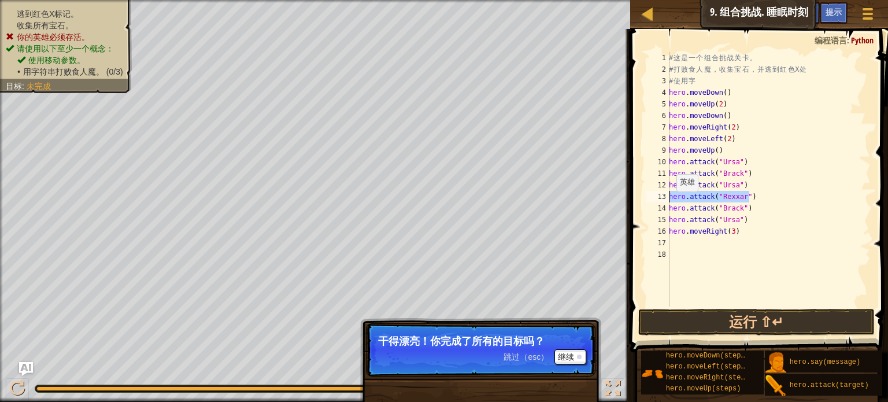
drag, startPoint x: 764, startPoint y: 196, endPoint x: 652, endPoint y: 201, distance: 112.3
click at [652, 201] on div "hero.attack("Ursa") 1 2 3 4 5 6 7 8 9 10 11 12 13 14 15 16 17 18 # 这 是 一 个 组 合 …" at bounding box center [757, 179] width 227 height 254
drag, startPoint x: 740, startPoint y: 184, endPoint x: 659, endPoint y: 177, distance: 81.3
click at [660, 178] on div "hero.attack("Rexxar") 1 2 3 4 5 6 7 8 9 10 11 12 13 14 15 16 17 18 # 这 是 一 个 组 …" at bounding box center [757, 179] width 227 height 254
click at [798, 212] on div "# 这 是 一 个 组 合 挑 战 关 卡 。 # 打 败 食 人 魔 ， 收 集 宝 石 ， 并 逃 到 红 色 X 处 # 使 用 字 hero . mo…" at bounding box center [769, 191] width 204 height 278
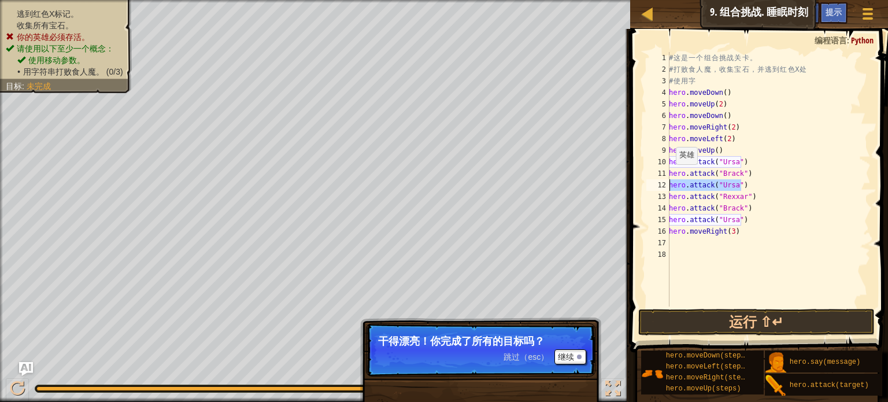
drag, startPoint x: 742, startPoint y: 184, endPoint x: 641, endPoint y: 187, distance: 101.2
click at [641, 187] on div "hero.attack("Brack") 1 2 3 4 5 6 7 8 9 10 11 12 13 14 15 16 17 18 # 这 是 一 个 组 合…" at bounding box center [757, 213] width 261 height 357
paste textarea "Rexxar"
click at [696, 330] on button "运行 ⇧↵" at bounding box center [756, 322] width 237 height 27
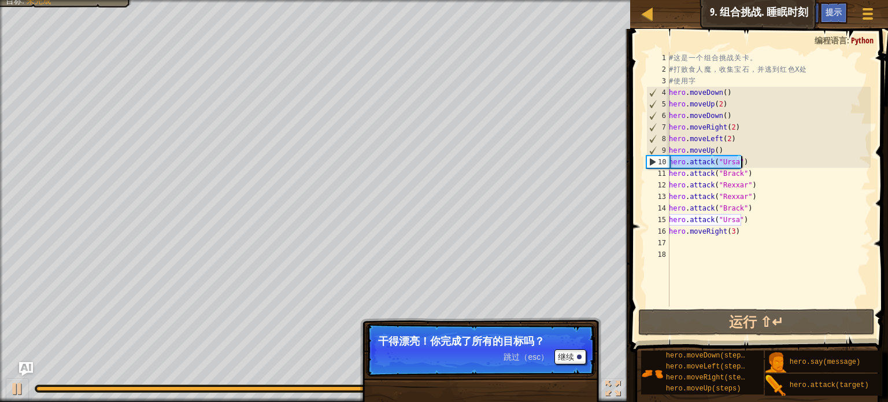
drag, startPoint x: 670, startPoint y: 158, endPoint x: 745, endPoint y: 166, distance: 75.5
click at [745, 166] on div "# 这 是 一 个 组 合 挑 战 关 卡 。 # 打 败 食 人 魔 ， 收 集 宝 石 ， 并 逃 到 红 色 X 处 # 使 用 字 hero . mo…" at bounding box center [769, 191] width 204 height 278
click at [669, 138] on div "8" at bounding box center [658, 139] width 23 height 12
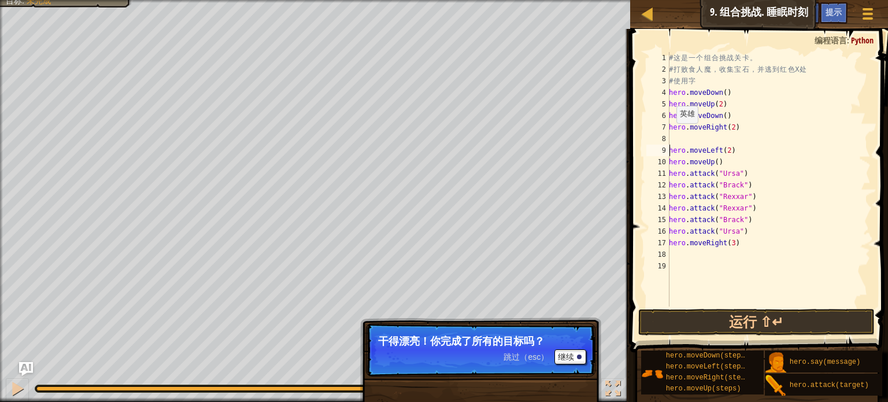
click at [669, 138] on div "8" at bounding box center [657, 139] width 23 height 12
type textarea "hero.moveLeft(2)"
paste textarea "hero.attack("Ursa")"
click at [672, 317] on button "运行 ⇧↵" at bounding box center [756, 322] width 237 height 27
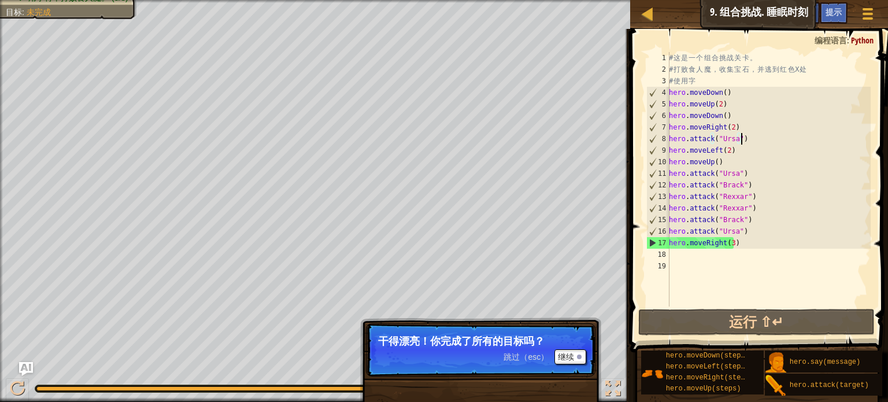
click at [513, 356] on span "跳过（esc）" at bounding box center [526, 356] width 45 height 9
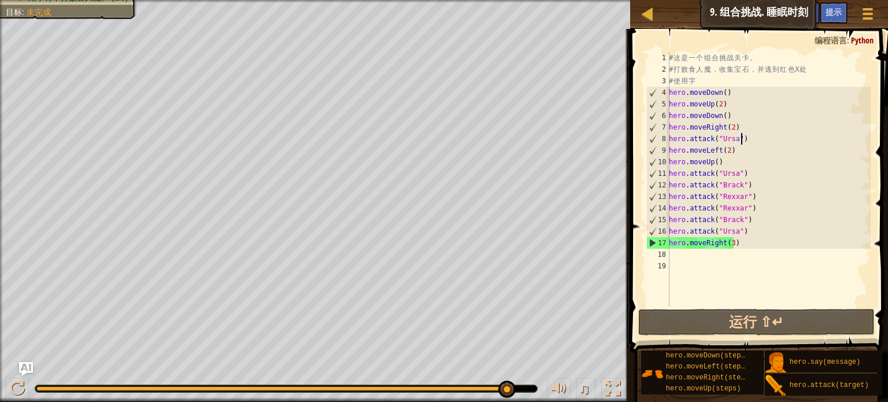
click at [731, 147] on div "# 这 是 一 个 组 合 挑 战 关 卡 。 # 打 败 食 人 魔 ， 收 集 宝 石 ， 并 逃 到 红 色 X 处 # 使 用 字 hero . mo…" at bounding box center [769, 191] width 204 height 278
click at [670, 150] on div "# 这 是 一 个 组 合 挑 战 关 卡 。 # 打 败 食 人 魔 ， 收 集 宝 石 ， 并 逃 到 红 色 X 处 # 使 用 字 hero . mo…" at bounding box center [769, 191] width 204 height 278
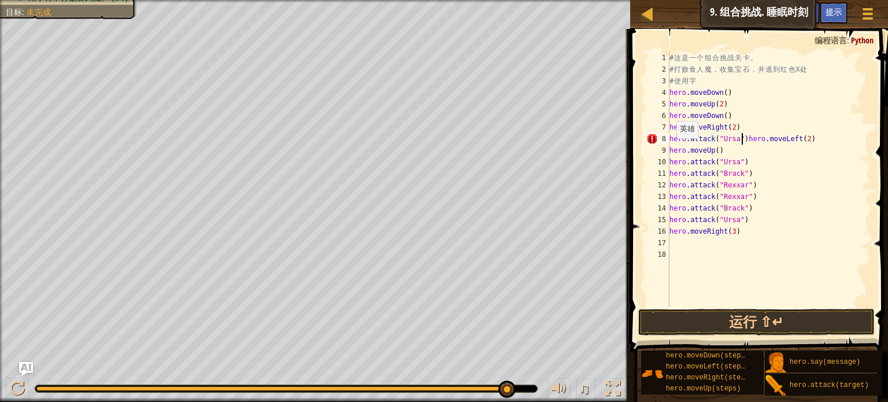
type textarea "hero.moveLeft(2)"
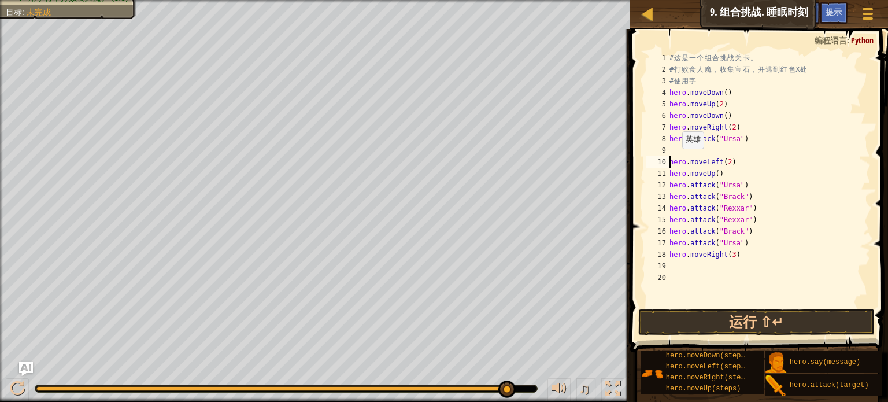
click at [677, 160] on div "# 这 是 一 个 组 合 挑 战 关 卡 。 # 打 败 食 人 魔 ， 收 集 宝 石 ， 并 逃 到 红 色 X 处 # 使 用 字 hero . mo…" at bounding box center [769, 191] width 204 height 278
click at [685, 152] on div "# 这 是 一 个 组 合 挑 战 关 卡 。 # 打 败 食 人 魔 ， 收 集 宝 石 ， 并 逃 到 红 色 X 处 # 使 用 字 hero . mo…" at bounding box center [769, 191] width 204 height 278
type textarea "h"
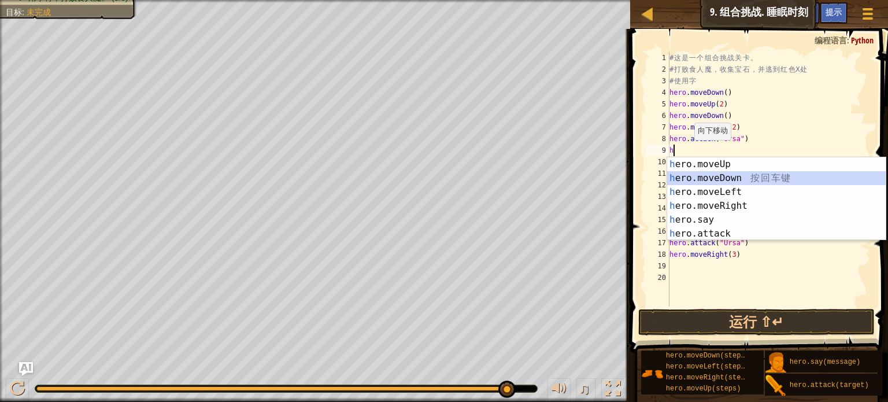
click at [729, 172] on div "h ero.moveUp 按 回 车 键 h ero.moveDown 按 回 车 键 h ero.moveLeft 按 回 车 键 h ero.moveRi…" at bounding box center [776, 212] width 219 height 111
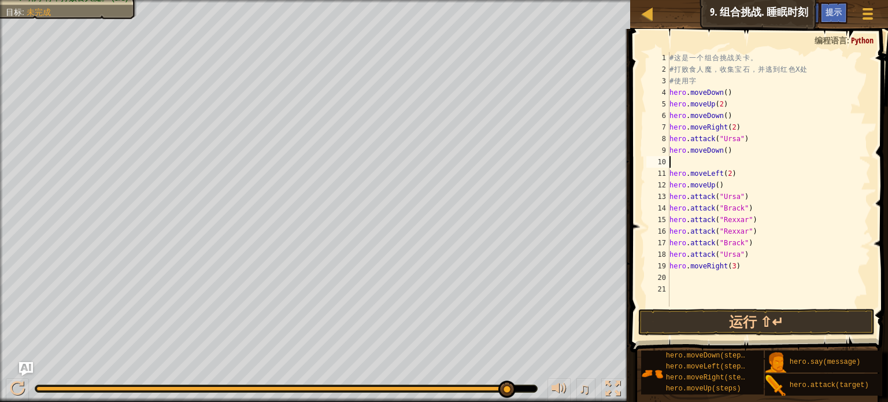
type textarea "h"
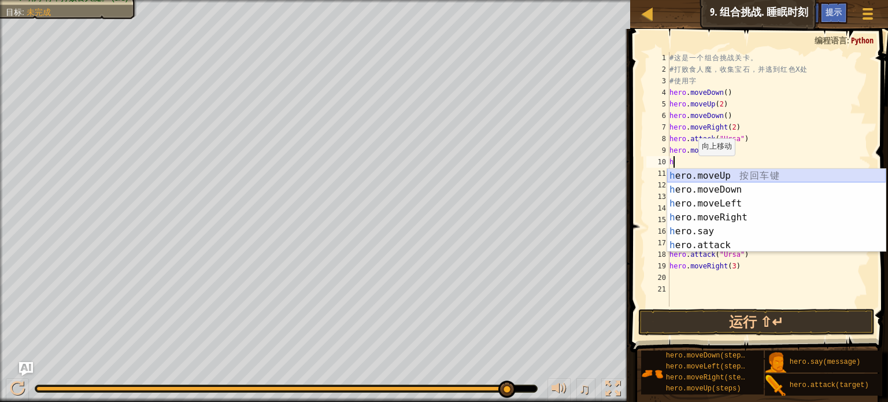
click at [712, 178] on div "h ero.moveUp 按 回 车 键 h ero.moveDown 按 回 车 键 h ero.moveLeft 按 回 车 键 h ero.moveRi…" at bounding box center [776, 224] width 219 height 111
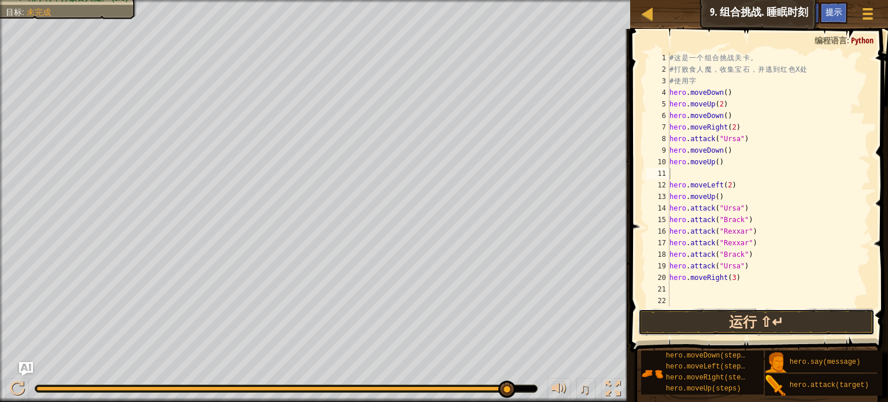
click at [766, 320] on button "运行 ⇧↵" at bounding box center [756, 322] width 237 height 27
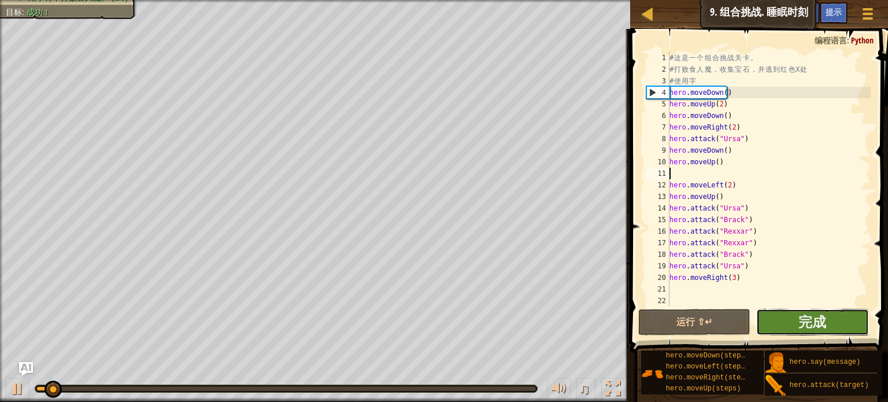
click at [786, 328] on button "完成" at bounding box center [812, 322] width 113 height 27
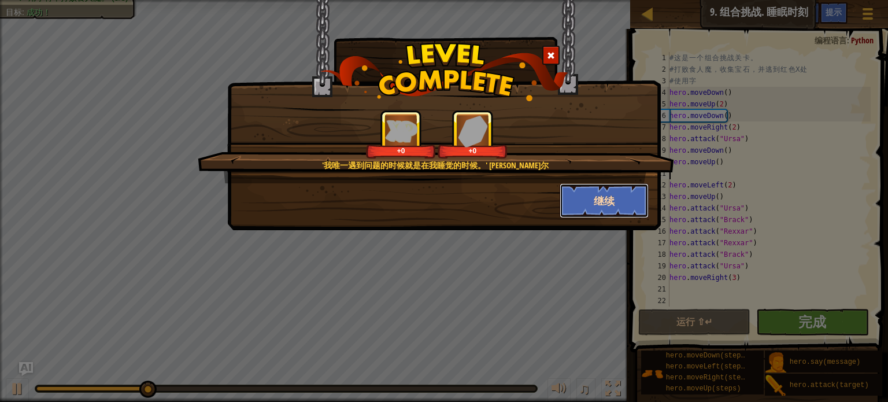
click at [613, 198] on button "继续" at bounding box center [605, 200] width 90 height 35
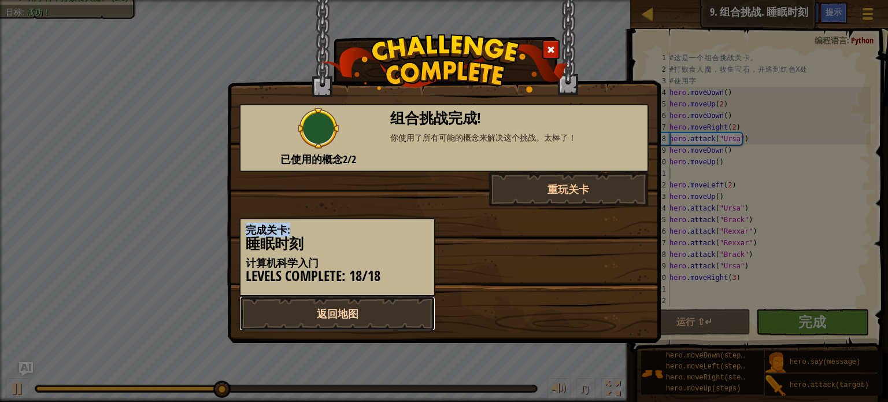
click at [377, 319] on link "返回地图" at bounding box center [337, 313] width 196 height 35
select select "zh-[PERSON_NAME]"
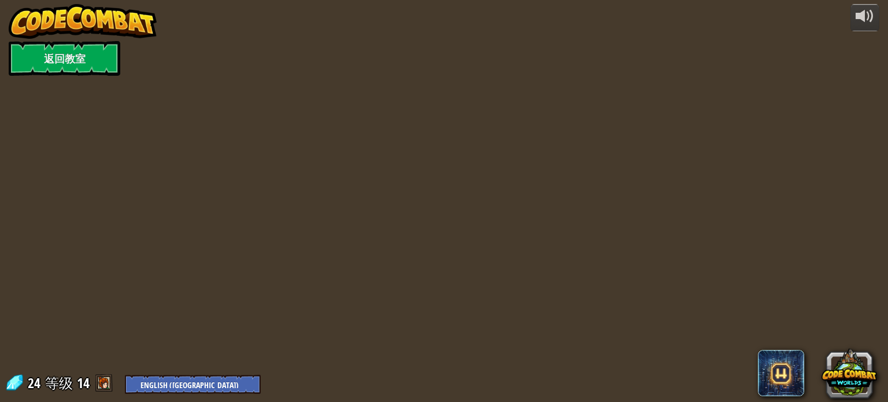
select select "zh-[PERSON_NAME]"
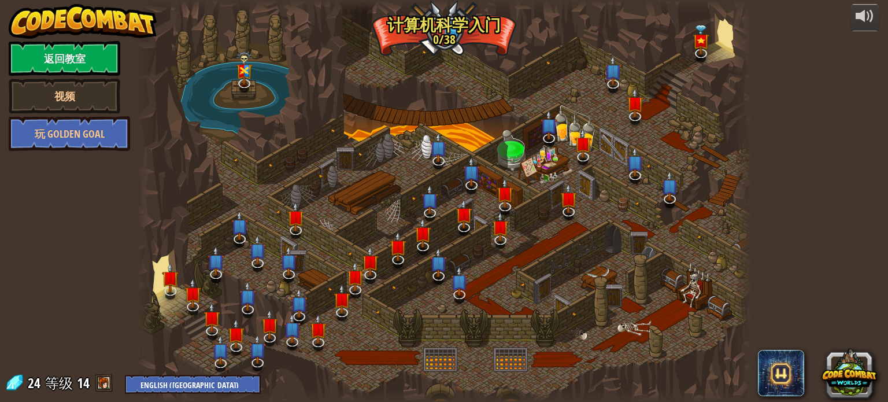
select select "zh-[PERSON_NAME]"
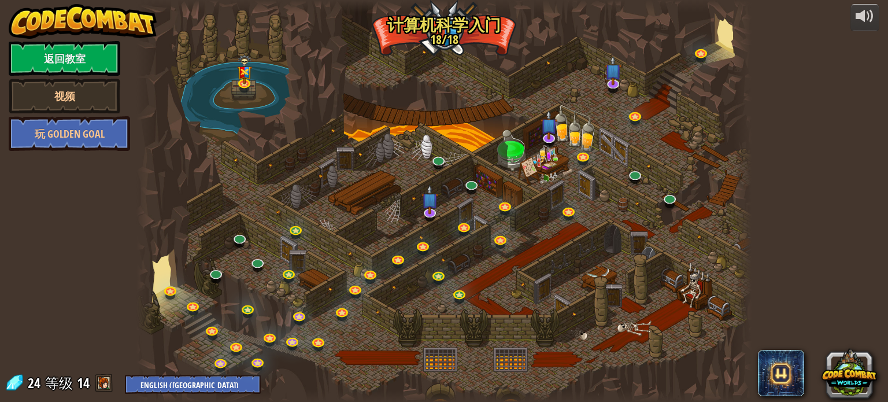
select select "zh-[PERSON_NAME]"
click at [220, 274] on link at bounding box center [216, 272] width 23 height 23
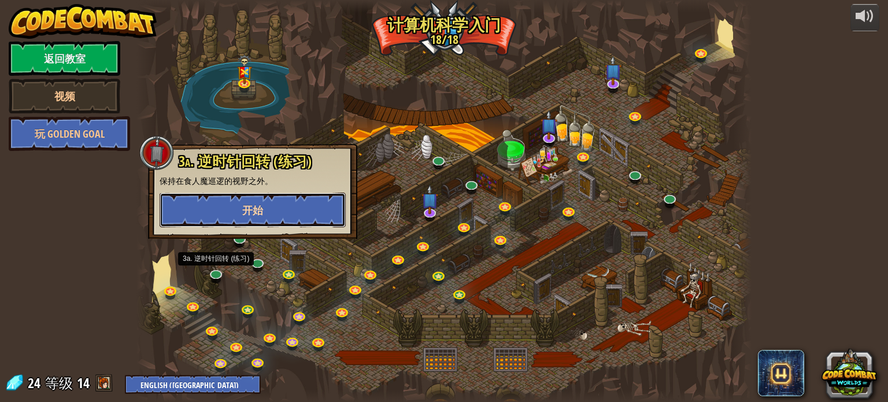
click at [261, 217] on button "开始" at bounding box center [253, 210] width 186 height 35
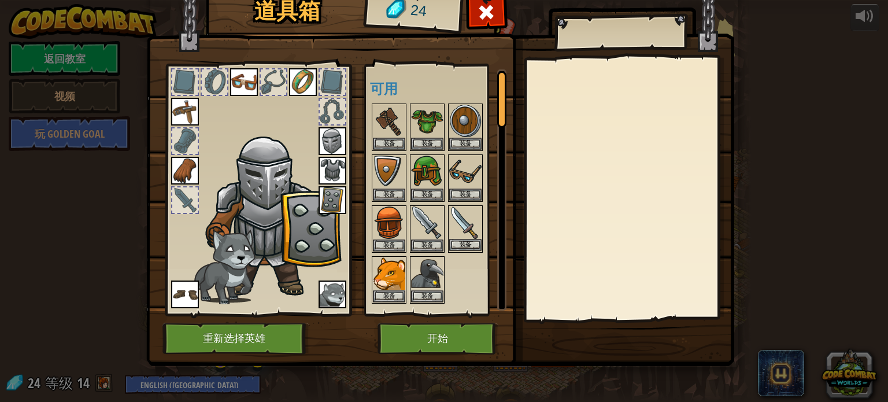
click at [455, 211] on img at bounding box center [465, 222] width 32 height 32
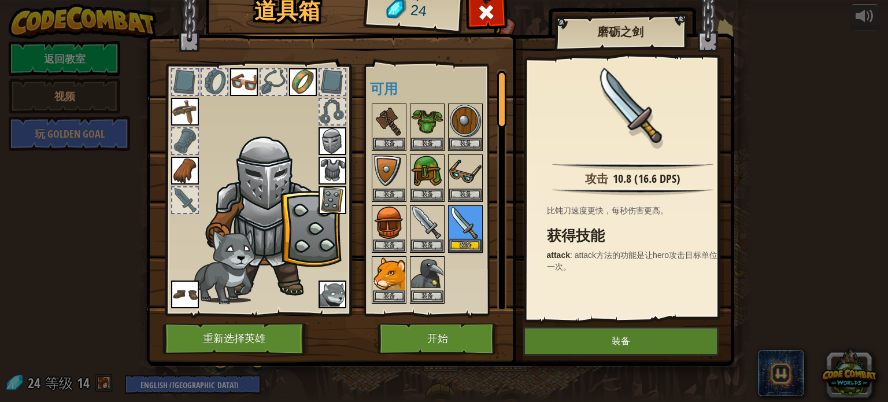
click at [192, 201] on div at bounding box center [184, 199] width 25 height 25
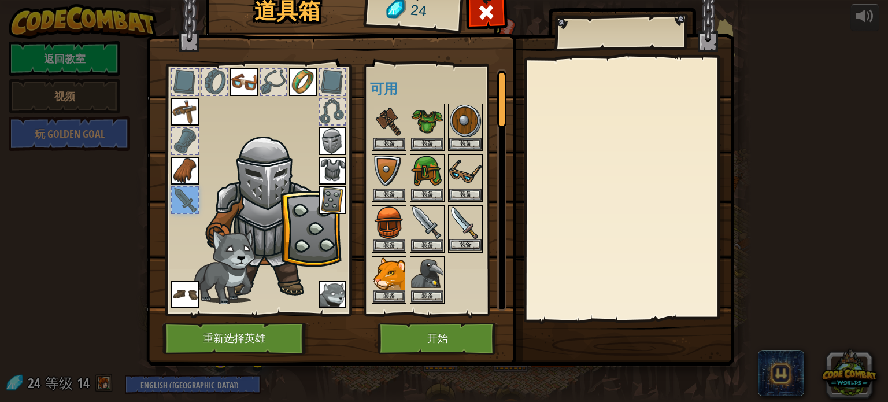
click at [461, 220] on img at bounding box center [465, 222] width 32 height 32
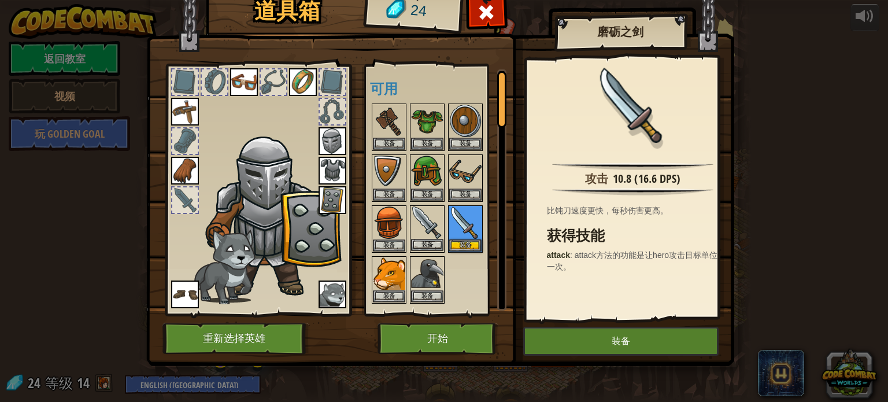
click at [427, 221] on img at bounding box center [427, 222] width 32 height 32
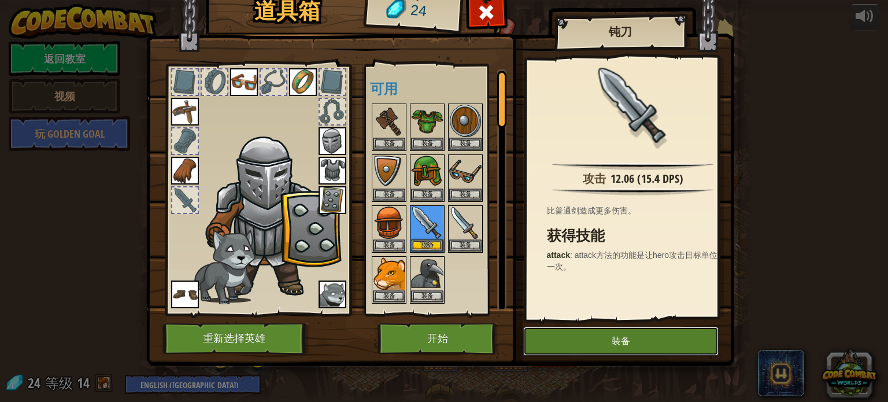
click at [615, 339] on button "装备" at bounding box center [620, 341] width 195 height 29
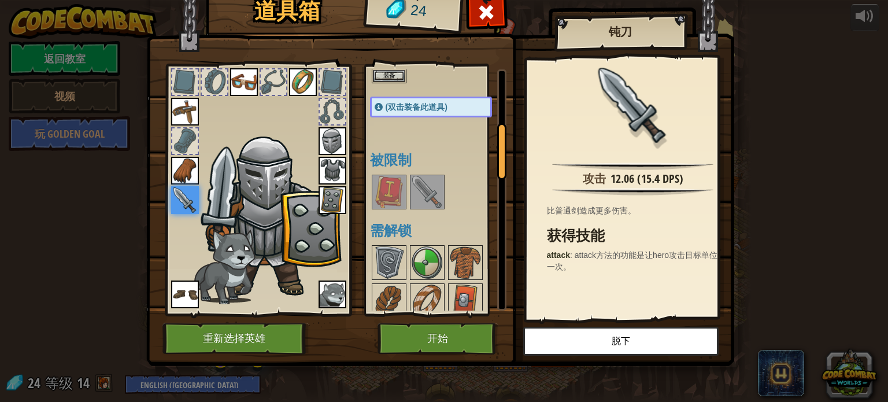
scroll to position [231, 0]
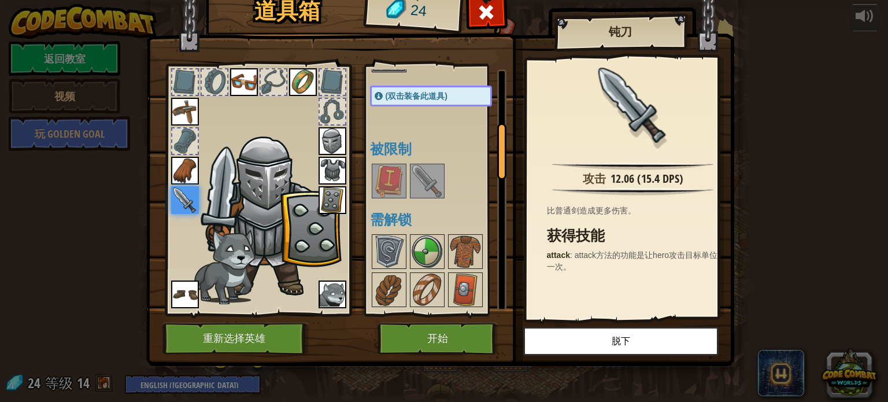
click at [433, 180] on img at bounding box center [427, 181] width 32 height 32
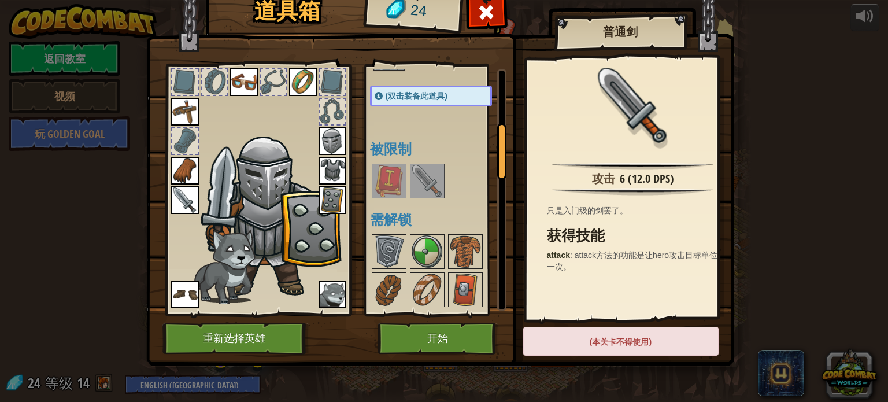
click at [182, 194] on img at bounding box center [185, 200] width 28 height 28
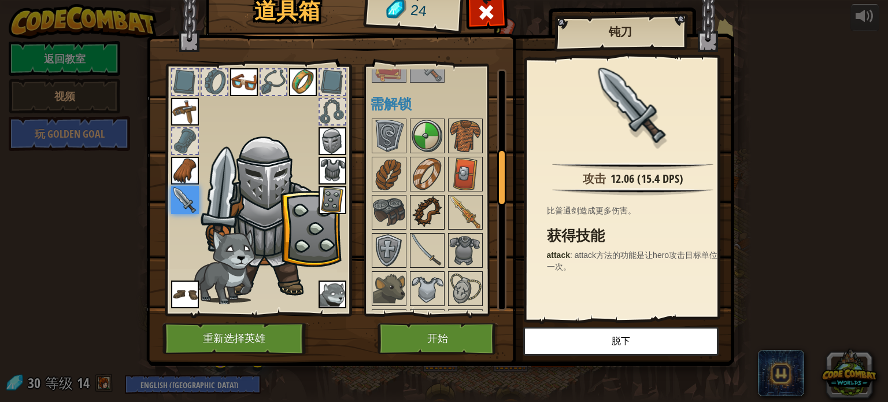
scroll to position [405, 0]
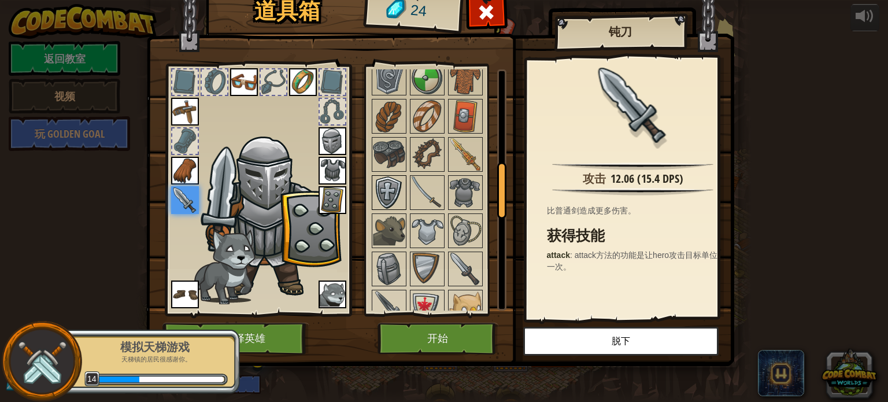
drag, startPoint x: 391, startPoint y: 172, endPoint x: 391, endPoint y: 184, distance: 11.6
click at [391, 184] on div "可用 装备 装备 装备 装备 装备 装备 装备 装备 装备 装备 装备 装备 装备 装备 装备 装备 装备 装备 装备 装备 (双击装备此道具) 被限制 需解锁" at bounding box center [442, 189] width 145 height 241
click at [391, 184] on img at bounding box center [389, 192] width 32 height 32
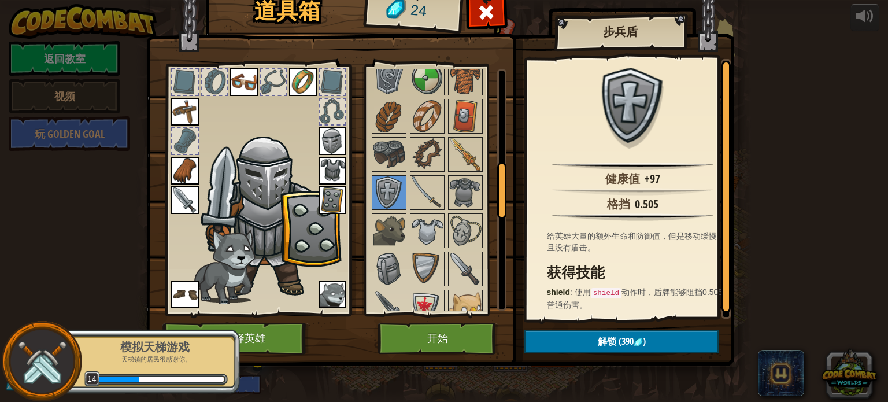
click at [330, 196] on img at bounding box center [333, 200] width 28 height 28
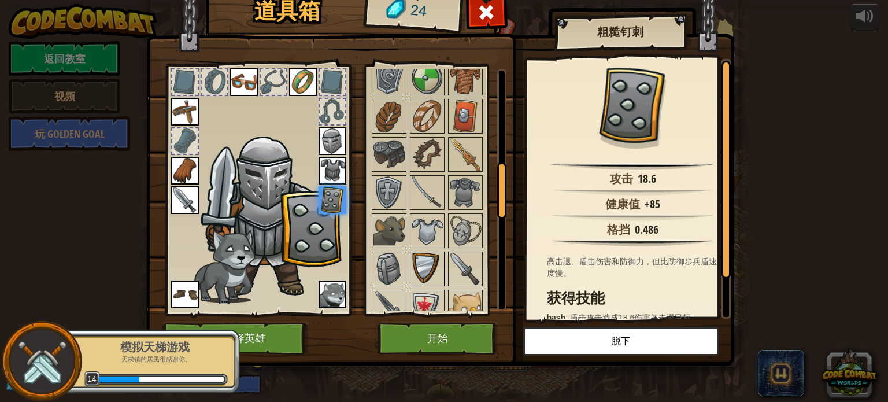
click at [433, 260] on img at bounding box center [427, 269] width 32 height 32
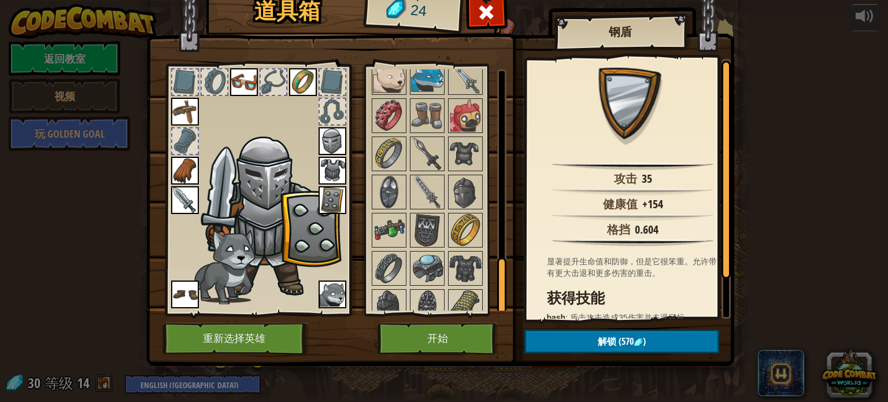
scroll to position [833, 0]
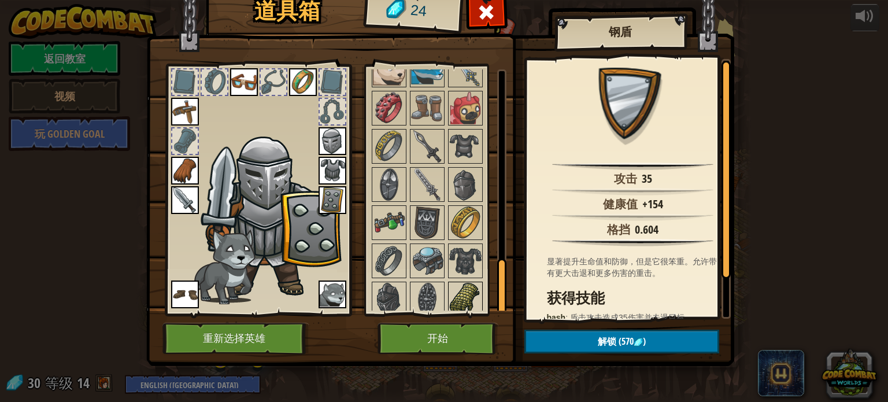
click at [470, 292] on img at bounding box center [465, 299] width 32 height 32
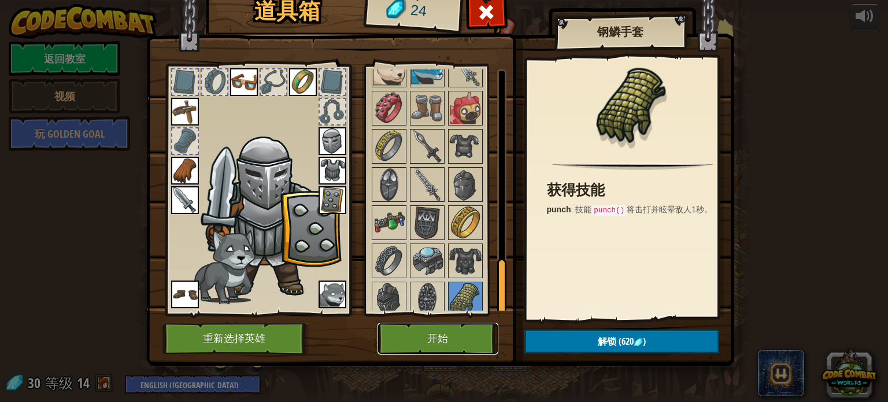
click at [458, 337] on button "开始" at bounding box center [438, 339] width 121 height 32
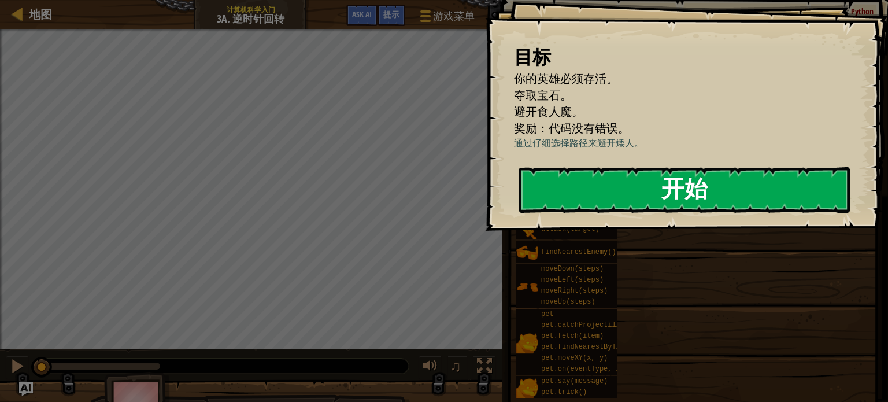
click at [642, 185] on button "开始" at bounding box center [684, 190] width 331 height 46
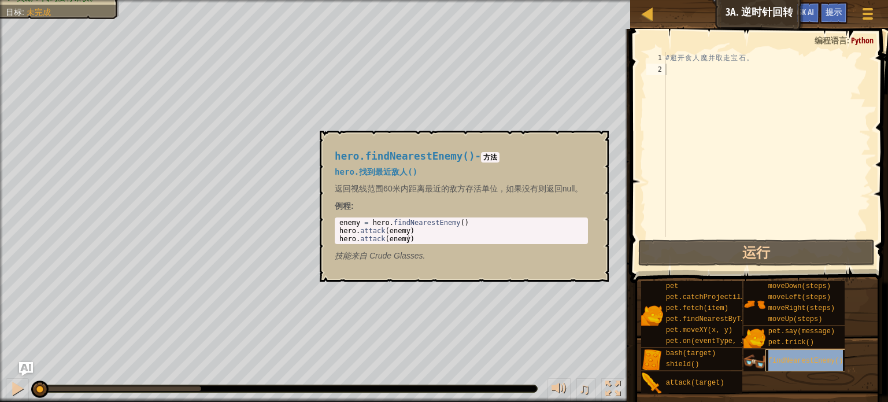
type textarea "findNearestEnemy()"
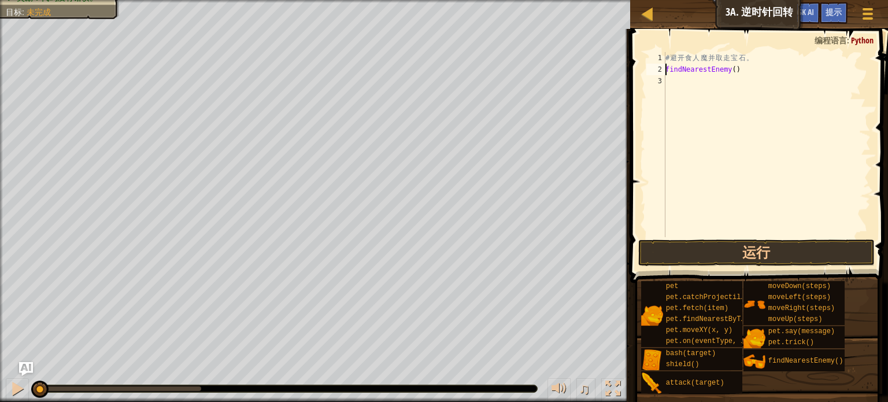
click at [683, 81] on div "# 避 开 食 人 魔 并 取 走 宝 石 。 findNearestEnemy ( )" at bounding box center [767, 156] width 208 height 208
click at [699, 244] on button "运行" at bounding box center [756, 252] width 237 height 27
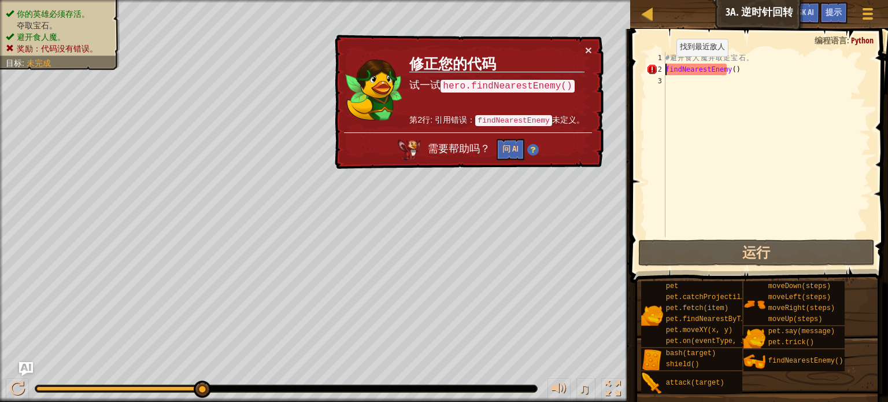
click at [667, 68] on div "# 避 开 食 人 魔 并 取 走 宝 石 。 findNearestEnemy ( )" at bounding box center [767, 156] width 208 height 208
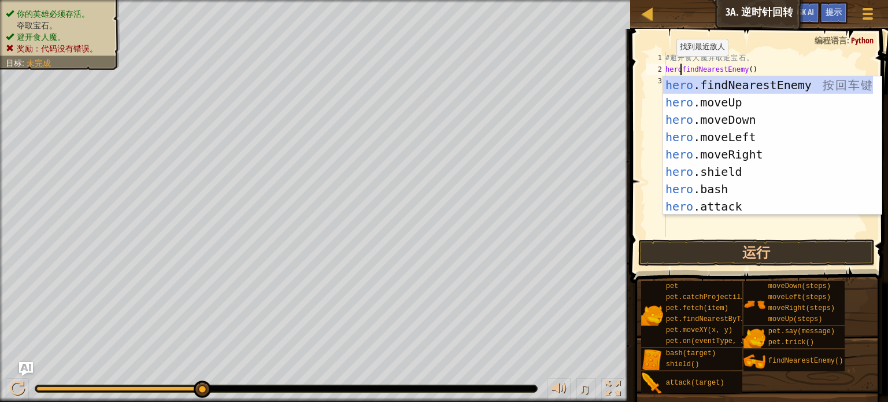
scroll to position [5, 1]
type textarea "hero.findNearestEnemy()"
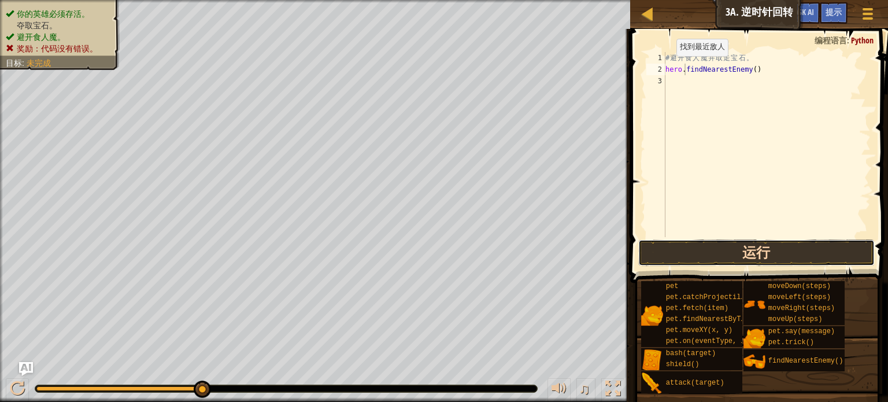
click at [730, 263] on button "运行" at bounding box center [756, 252] width 237 height 27
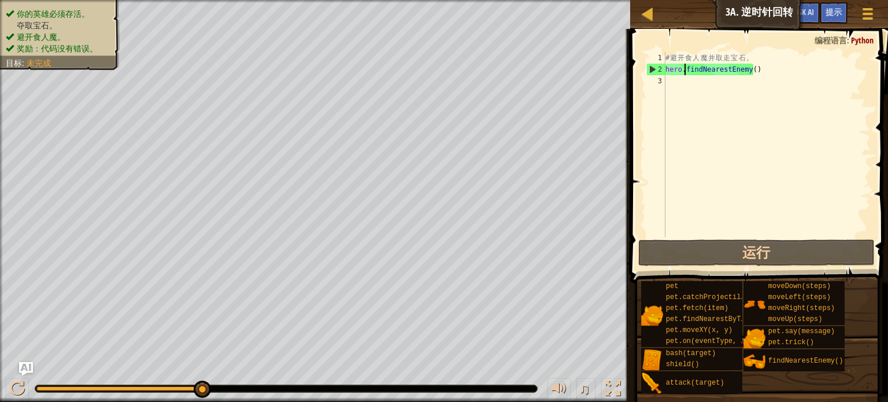
click at [689, 94] on div "# 避 开 食 人 魔 并 取 走 宝 石 。 hero . findNearestEnemy ( )" at bounding box center [767, 156] width 208 height 208
click at [679, 146] on div "# 避 开 食 人 魔 并 取 走 宝 石 。 hero . findNearestEnemy ( )" at bounding box center [767, 156] width 208 height 208
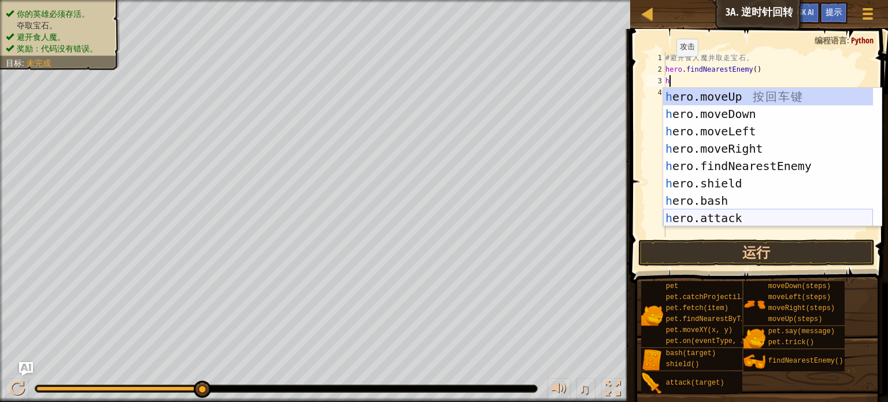
click at [744, 213] on div "h ero.moveUp 按 回 车 键 h ero.moveDown 按 回 车 键 h ero.moveLeft 按 回 车 键 h ero.moveRi…" at bounding box center [768, 174] width 210 height 173
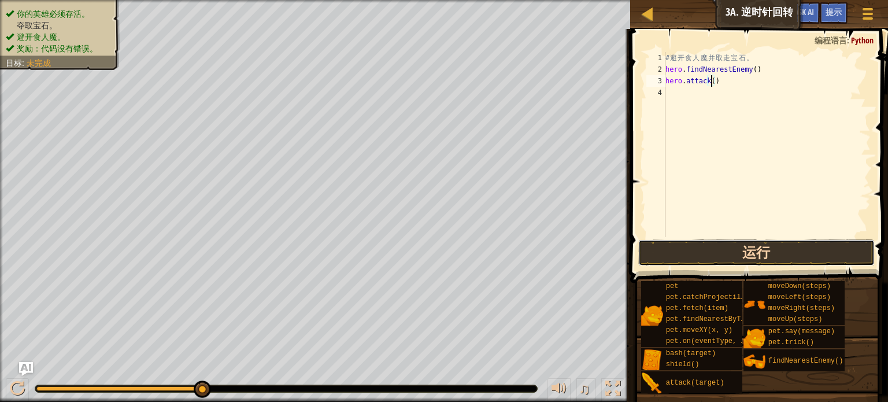
click at [749, 246] on button "运行" at bounding box center [756, 252] width 237 height 27
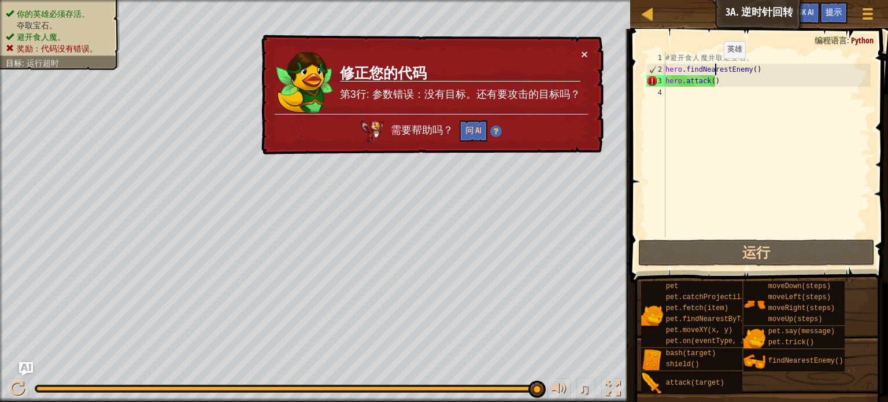
click at [714, 69] on div "# 避 开 食 人 魔 并 取 走 宝 石 。 hero . findNearestEnemy ( ) hero . attack ( )" at bounding box center [767, 156] width 208 height 208
click at [721, 81] on div "# 避 开 食 人 魔 并 取 走 宝 石 。 hero . findNearestEnemy ( ) hero . attack ( )" at bounding box center [767, 156] width 208 height 208
click at [710, 76] on div "# 避 开 食 人 魔 并 取 走 宝 石 。 hero . findNearestEnemy ( ) hero . attack ( )" at bounding box center [767, 156] width 208 height 208
drag, startPoint x: 686, startPoint y: 66, endPoint x: 745, endPoint y: 69, distance: 59.0
click at [745, 69] on div "# 避 开 食 人 魔 并 取 走 宝 石 。 hero . findNearestEnemy ( ) hero . attack ( )" at bounding box center [767, 156] width 208 height 208
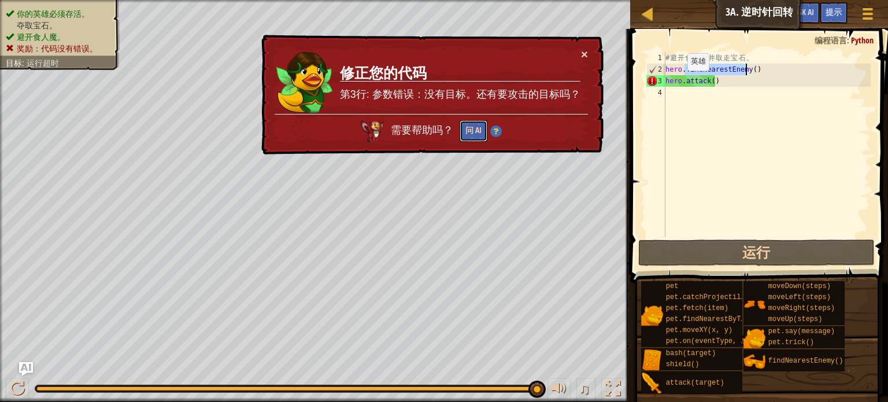
click at [483, 131] on button "问 AI" at bounding box center [474, 130] width 28 height 22
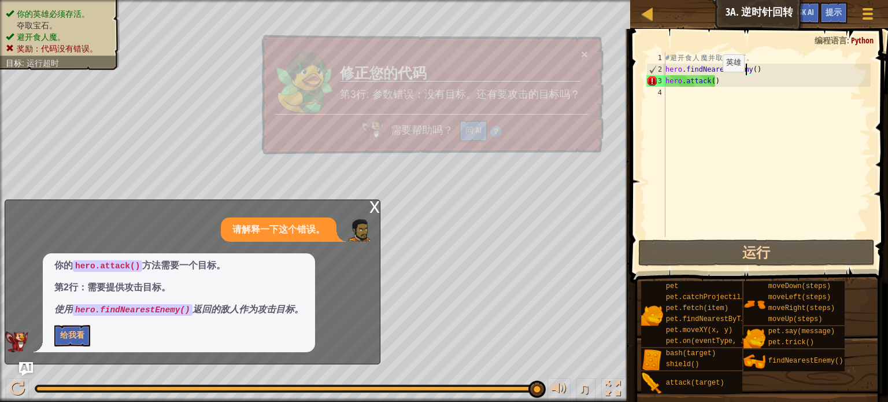
click at [712, 83] on div "# 避 开 食 人 魔 并 取 走 宝 石 。 hero . findNearestEnemy ( ) hero . attack ( )" at bounding box center [767, 156] width 208 height 208
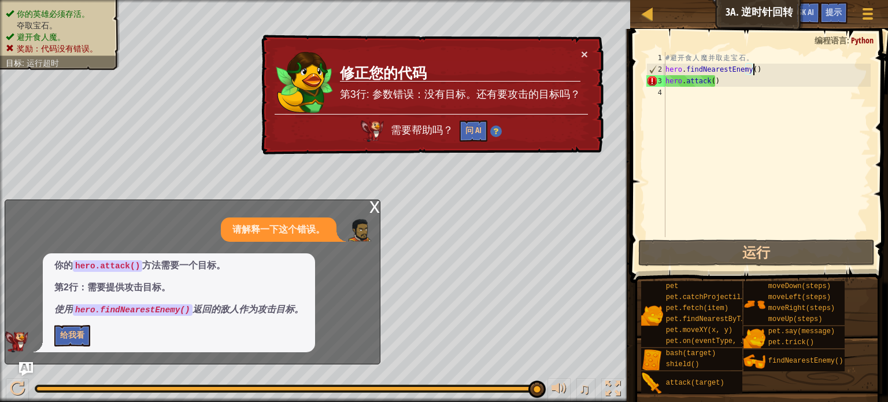
click at [754, 67] on div "# 避 开 食 人 魔 并 取 走 宝 石 。 hero . findNearestEnemy ( ) hero . attack ( )" at bounding box center [767, 156] width 208 height 208
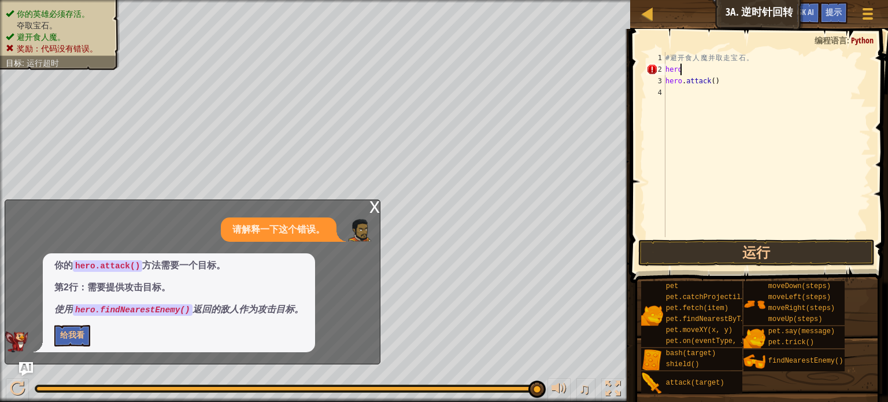
type textarea "h"
click at [680, 102] on div "# 避 开 食 人 魔 并 取 走 宝 石 。 hero . attack ( )" at bounding box center [767, 156] width 208 height 208
type textarea "h"
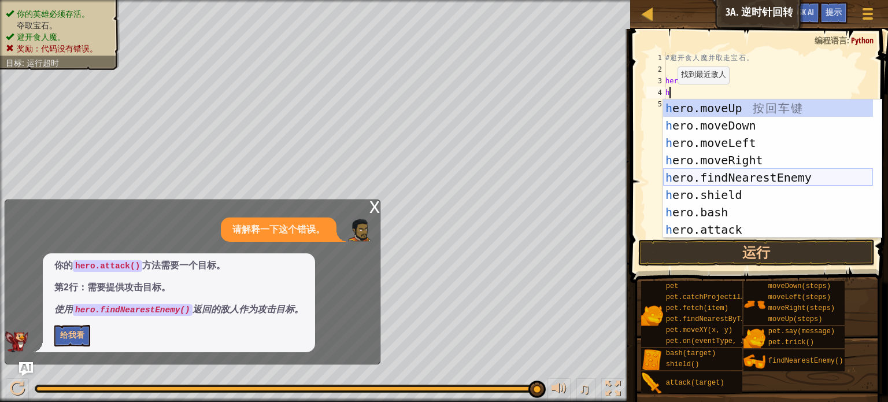
click at [733, 173] on div "h ero.moveUp 按 回 车 键 h ero.moveDown 按 回 车 键 h ero.moveLeft 按 回 车 键 h ero.moveRi…" at bounding box center [768, 185] width 210 height 173
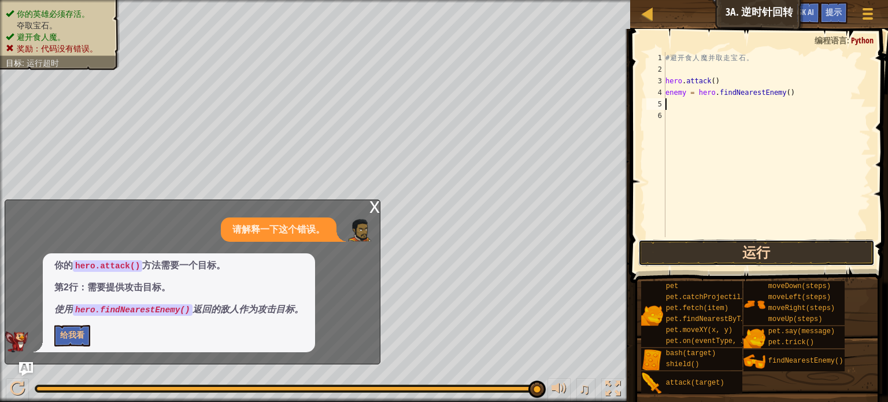
click at [777, 261] on button "运行" at bounding box center [756, 252] width 237 height 27
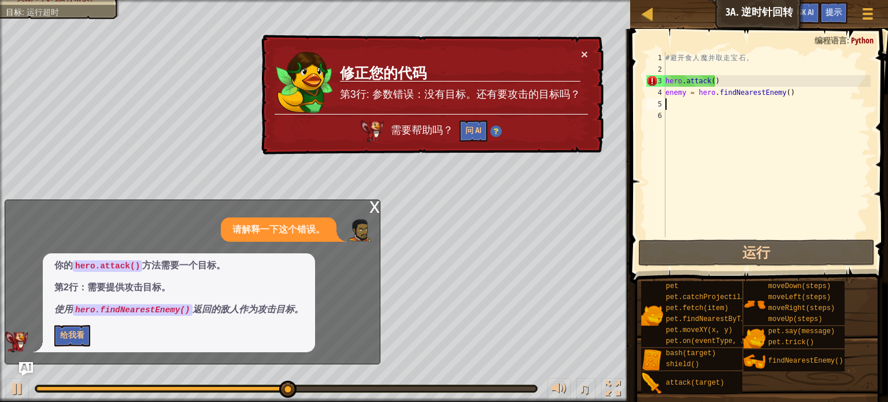
click at [370, 208] on div "x" at bounding box center [374, 206] width 10 height 12
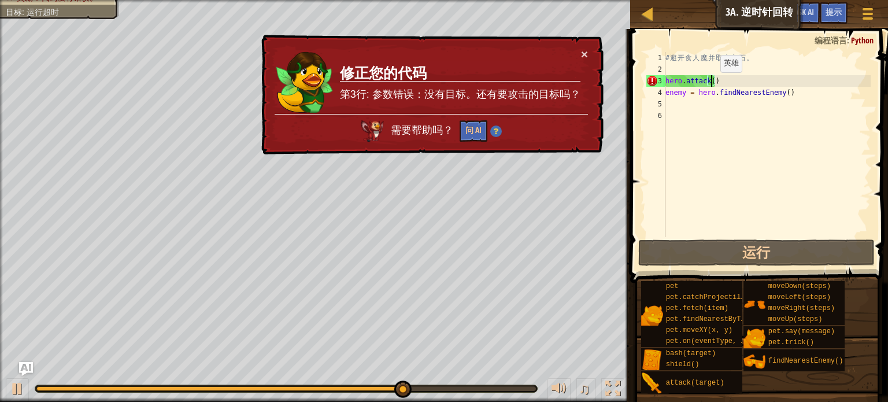
click at [711, 84] on div "# 避 开 食 人 魔 并 取 走 宝 石 。 hero . attack ( ) enemy = hero . findNearestEnemy ( )" at bounding box center [767, 156] width 208 height 208
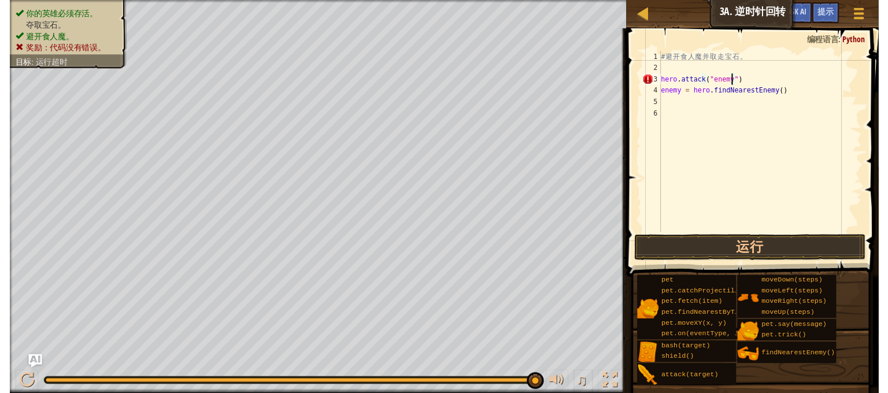
scroll to position [5, 5]
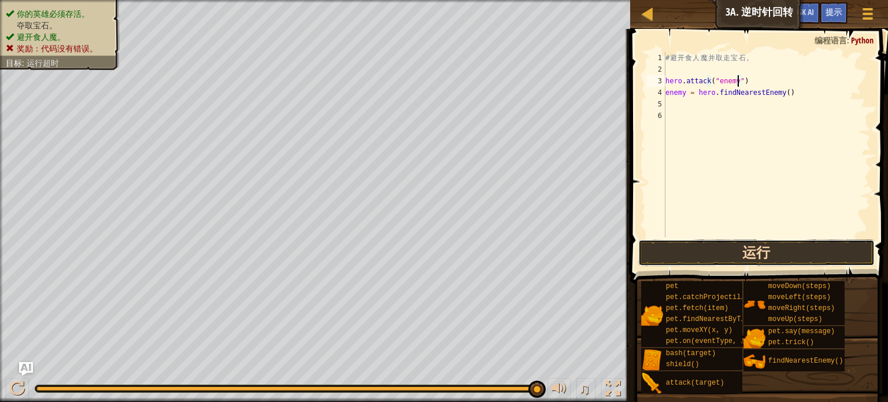
click at [656, 245] on button "运行" at bounding box center [756, 252] width 237 height 27
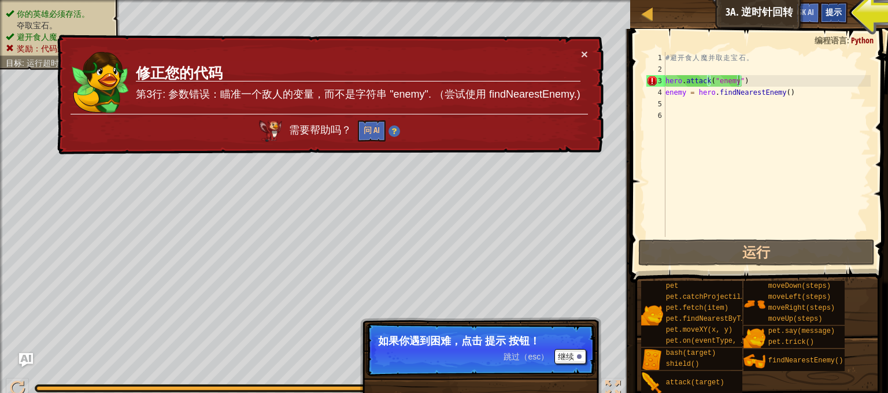
click at [842, 13] on div "提示" at bounding box center [834, 12] width 28 height 21
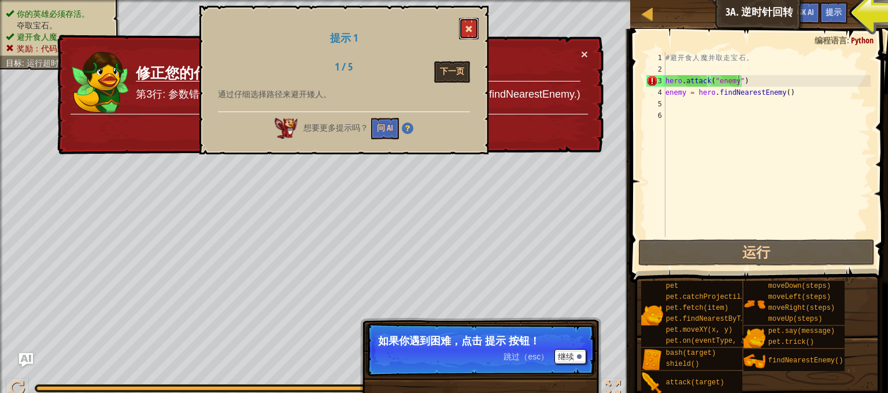
click at [472, 31] on button at bounding box center [469, 28] width 20 height 21
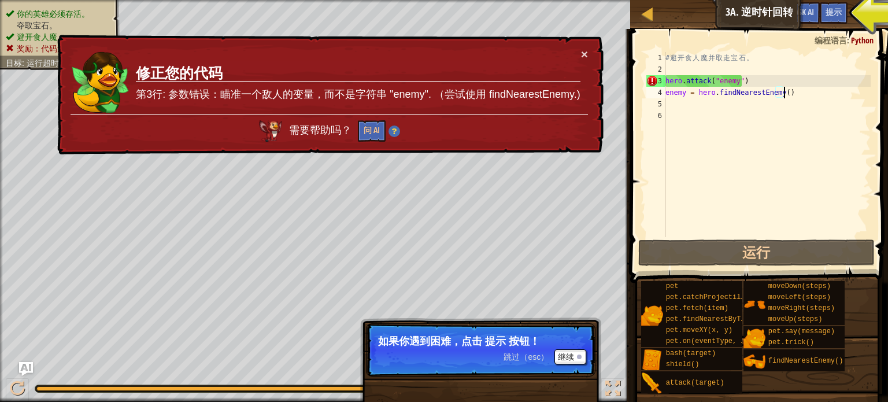
click at [813, 95] on div "# 避 开 食 人 魔 并 取 走 宝 石 。 hero . attack ( "enemy" ) enemy = hero . findNearestEne…" at bounding box center [767, 156] width 208 height 208
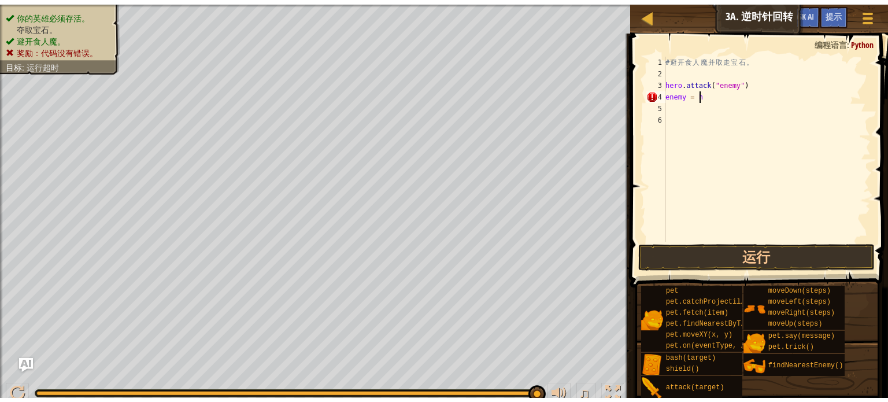
scroll to position [5, 1]
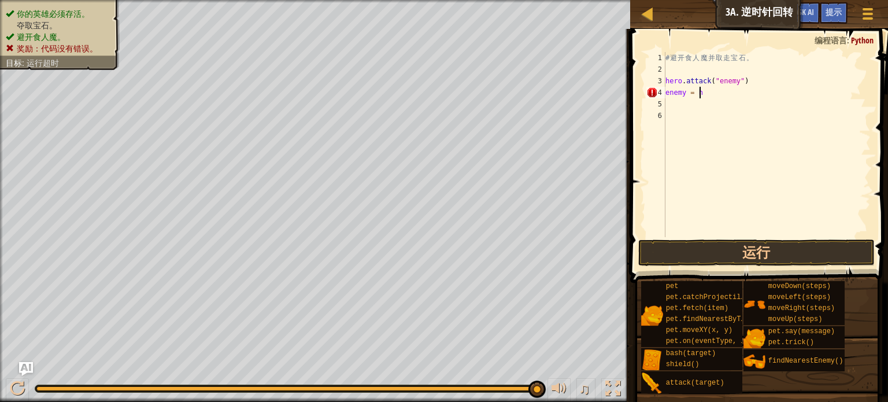
type textarea "e"
type textarea "h"
click at [675, 71] on div "# 避 开 食 人 魔 并 取 走 宝 石 。" at bounding box center [767, 156] width 208 height 208
type textarea "h"
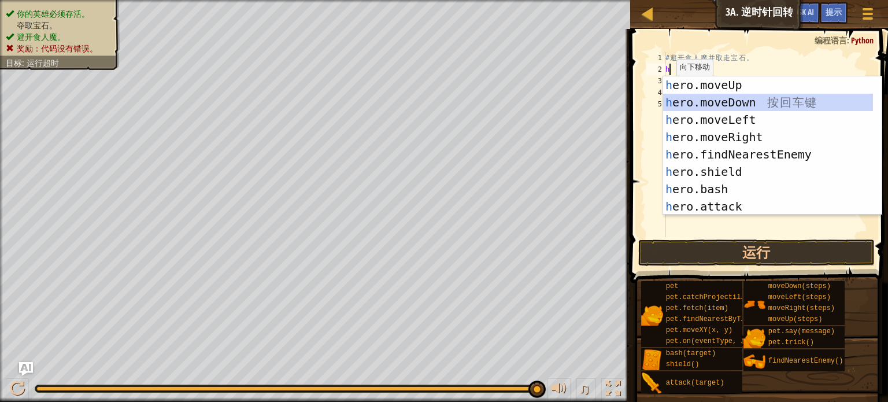
click at [703, 104] on div "h ero.moveUp 按 回 车 键 h ero.moveDown 按 回 车 键 h ero.moveLeft 按 回 车 键 h ero.moveRi…" at bounding box center [768, 162] width 210 height 173
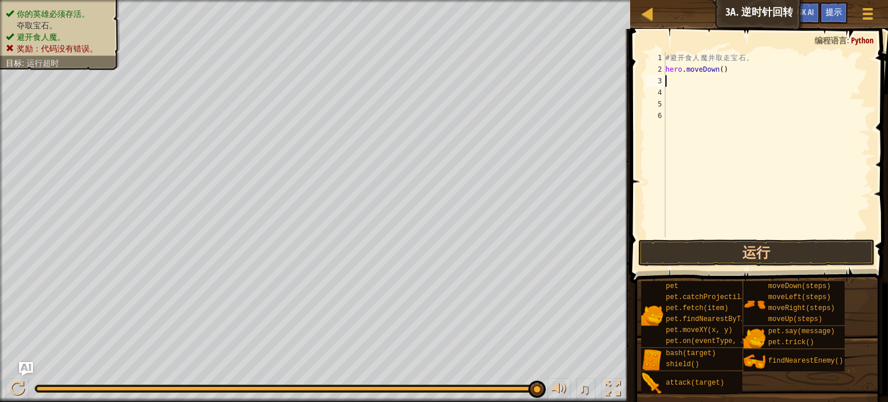
type textarea "h"
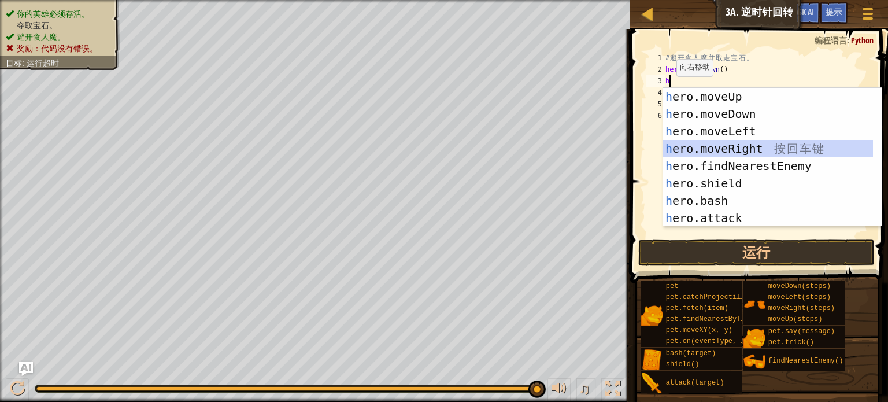
click at [726, 149] on div "h ero.moveUp 按 回 车 键 h ero.moveDown 按 回 车 键 h ero.moveLeft 按 回 车 键 h ero.moveRi…" at bounding box center [768, 174] width 210 height 173
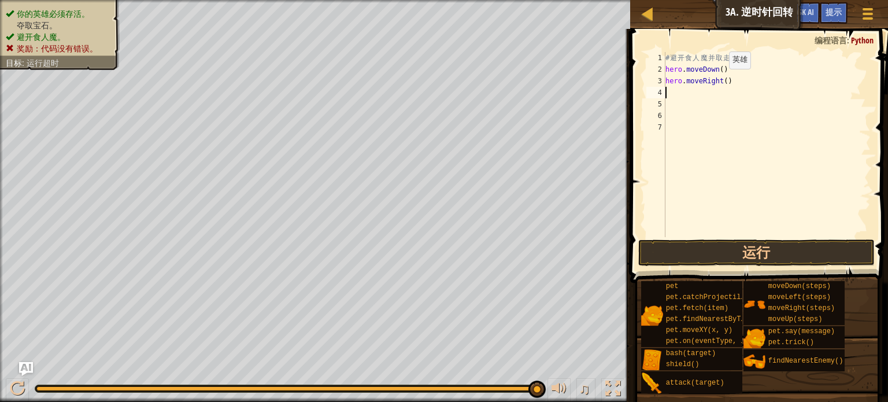
click at [719, 80] on div "# 避 开 食 人 魔 并 取 走 宝 石 。 hero . moveDown ( ) hero . moveRight ( )" at bounding box center [767, 156] width 208 height 208
click at [726, 80] on div "# 避 开 食 人 魔 并 取 走 宝 石 。 hero . moveDown ( ) hero . moveRight ( )" at bounding box center [767, 156] width 208 height 208
click at [722, 83] on div "# 避 开 食 人 魔 并 取 走 宝 石 。 hero . moveDown ( ) hero . moveRight ( )" at bounding box center [767, 156] width 208 height 208
click at [777, 247] on button "运行" at bounding box center [756, 252] width 237 height 27
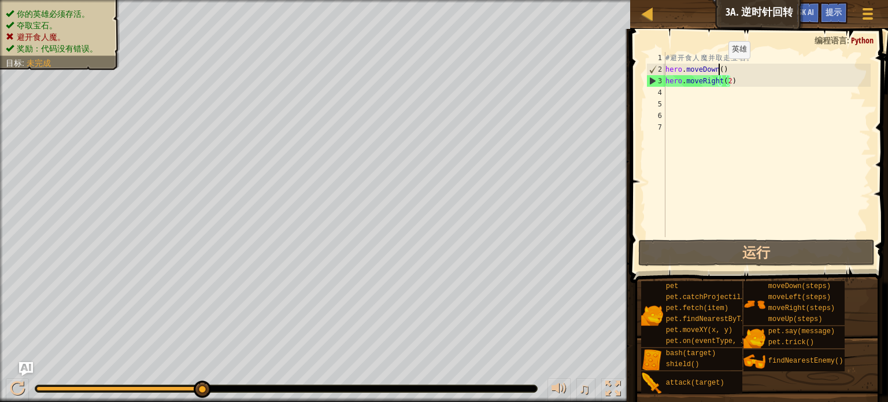
click at [719, 70] on div "# 避 开 食 人 魔 并 取 走 宝 石 。 hero . moveDown ( ) hero . moveRight ( 2 )" at bounding box center [767, 156] width 208 height 208
type textarea "hero.moveDown(2)"
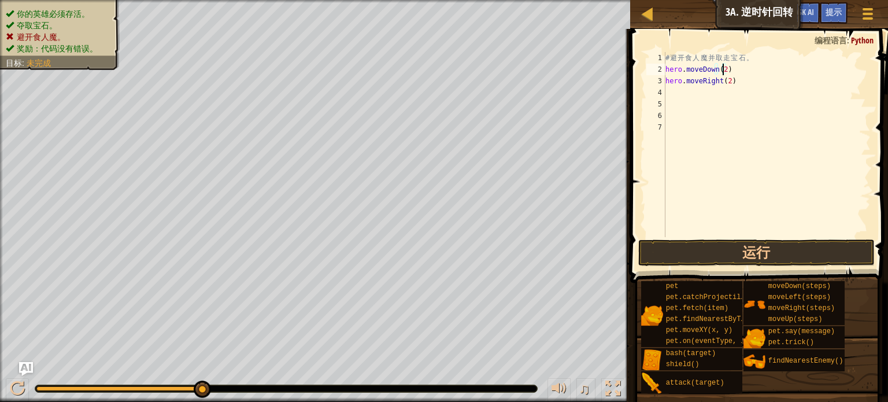
click at [682, 97] on div "# 避 开 食 人 魔 并 取 走 宝 石 。 hero . moveDown ( 2 ) hero . moveRight ( 2 )" at bounding box center [767, 156] width 208 height 208
click at [734, 83] on div "# 避 开 食 人 魔 并 取 走 宝 石 。 hero . moveDown ( 2 ) hero . moveRight ( 2 )" at bounding box center [767, 156] width 208 height 208
click at [733, 79] on div "# 避 开 食 人 魔 并 取 走 宝 石 。 hero . moveDown ( 2 ) hero . moveRight ( 2 )" at bounding box center [767, 156] width 208 height 208
click at [724, 78] on div "# 避 开 食 人 魔 并 取 走 宝 石 。 hero . moveDown ( 2 ) hero . moveRight ( 2 )" at bounding box center [767, 156] width 208 height 208
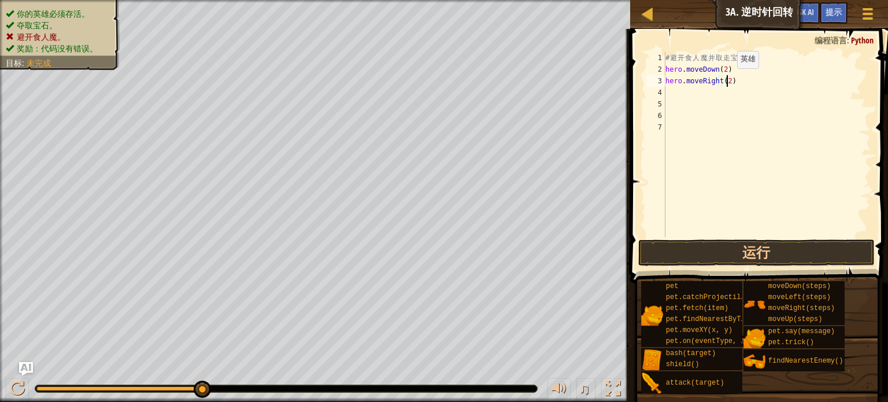
click at [727, 80] on div "# 避 开 食 人 魔 并 取 走 宝 石 。 hero . moveDown ( 2 ) hero . moveRight ( 2 )" at bounding box center [767, 156] width 208 height 208
type textarea "hero.moveRight()"
click at [694, 89] on div "# 避 开 食 人 魔 并 取 走 宝 石 。 hero . moveDown ( 2 ) hero . moveRight ( )" at bounding box center [767, 156] width 208 height 208
type textarea "h"
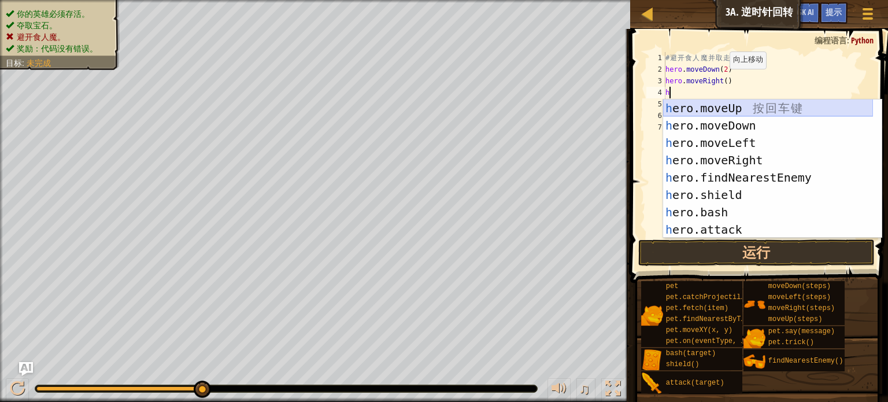
click at [710, 108] on div "h ero.moveUp 按 回 车 键 h ero.moveDown 按 回 车 键 h ero.moveLeft 按 回 车 键 h ero.moveRi…" at bounding box center [768, 185] width 210 height 173
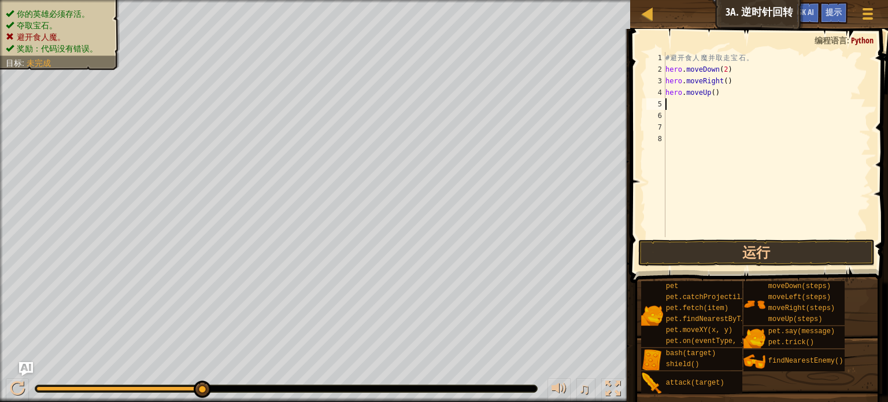
type textarea "h"
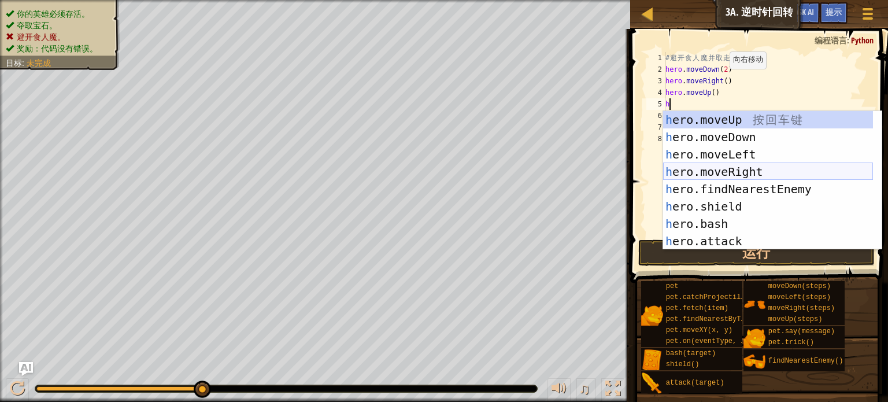
click at [744, 175] on div "h ero.moveUp 按 回 车 键 h ero.moveDown 按 回 车 键 h ero.moveLeft 按 回 车 键 h ero.moveRi…" at bounding box center [768, 197] width 210 height 173
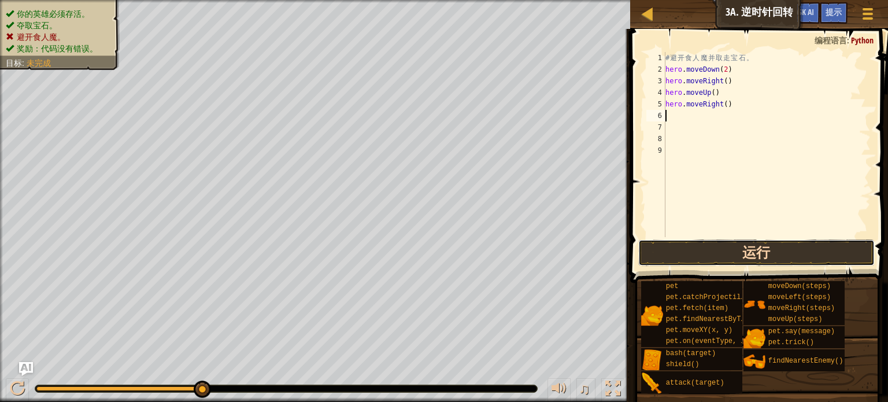
click at [745, 251] on button "运行" at bounding box center [756, 252] width 237 height 27
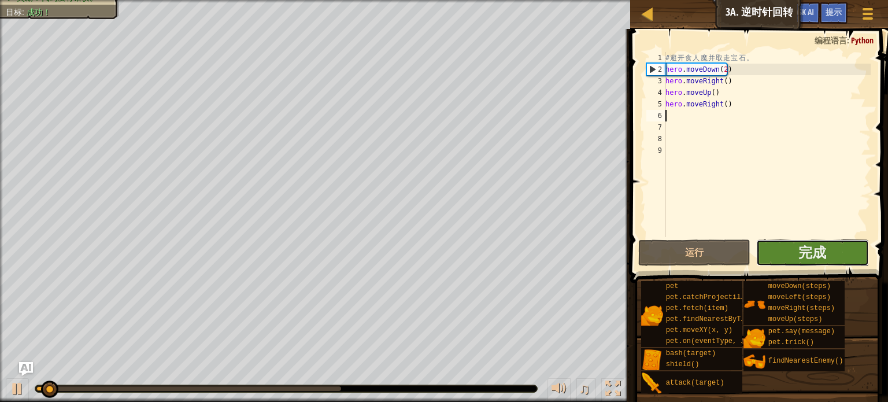
click at [798, 261] on button "完成" at bounding box center [812, 252] width 113 height 27
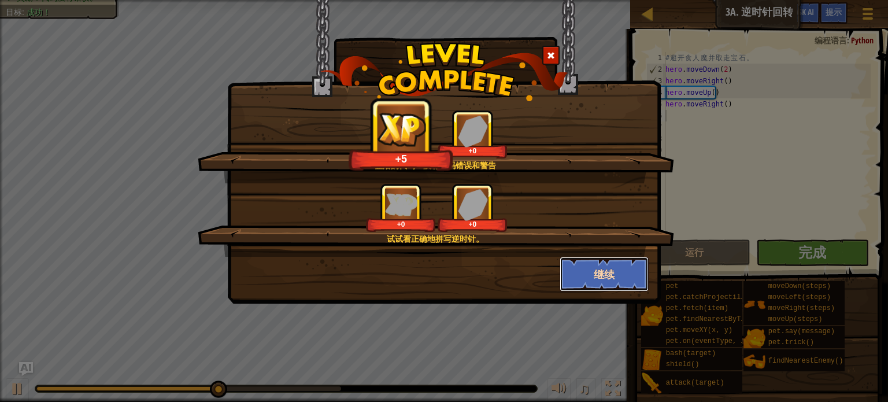
click at [620, 275] on button "继续" at bounding box center [605, 274] width 90 height 35
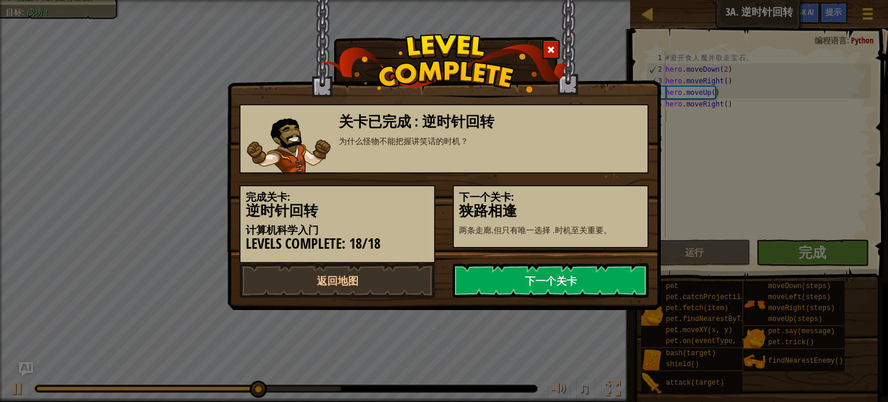
click at [612, 275] on link "下一个关卡" at bounding box center [551, 280] width 196 height 35
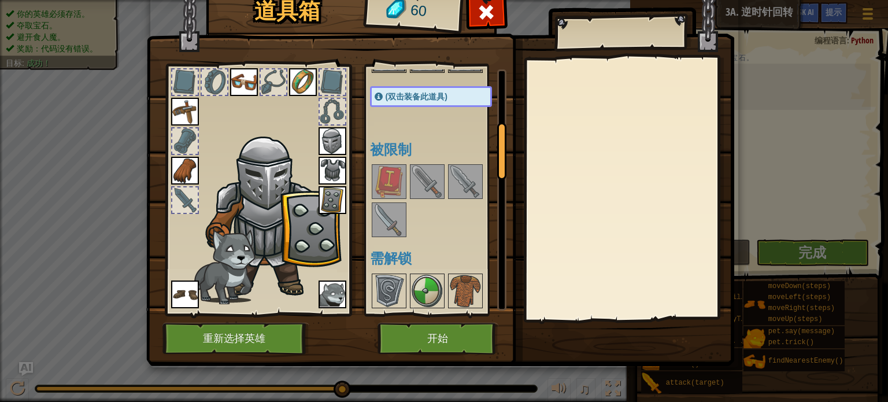
scroll to position [231, 0]
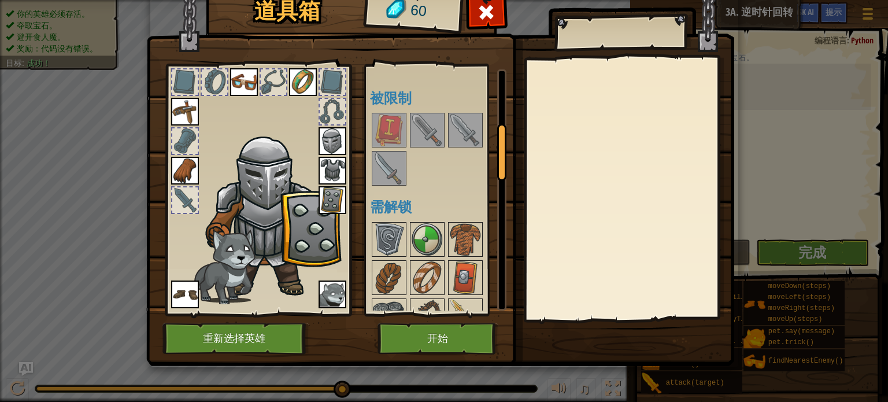
click at [389, 178] on img at bounding box center [389, 168] width 32 height 32
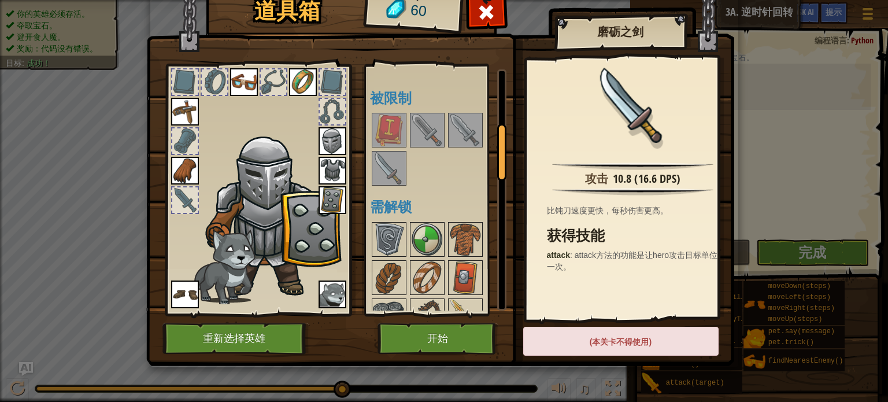
drag, startPoint x: 428, startPoint y: 135, endPoint x: 434, endPoint y: 132, distance: 7.0
click at [428, 135] on img at bounding box center [427, 130] width 32 height 32
click at [459, 134] on img at bounding box center [465, 130] width 32 height 32
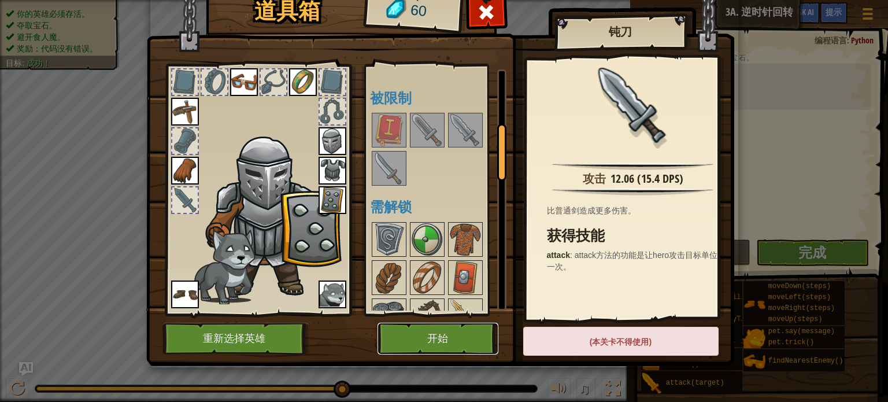
click at [431, 338] on button "开始" at bounding box center [438, 339] width 121 height 32
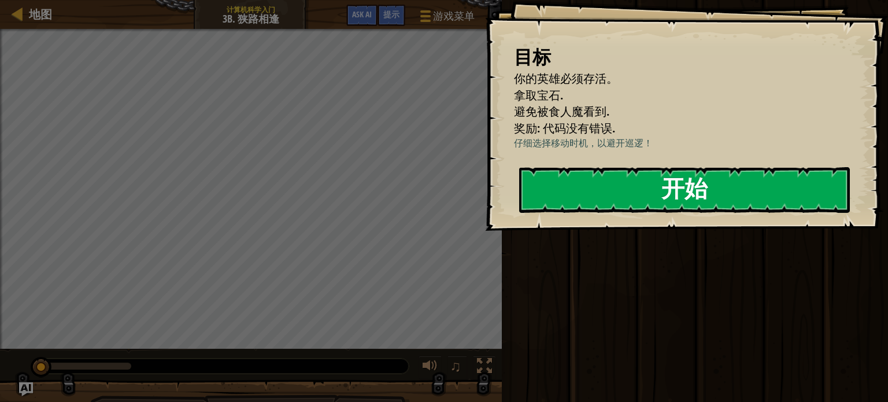
click at [563, 200] on button "开始" at bounding box center [684, 190] width 331 height 46
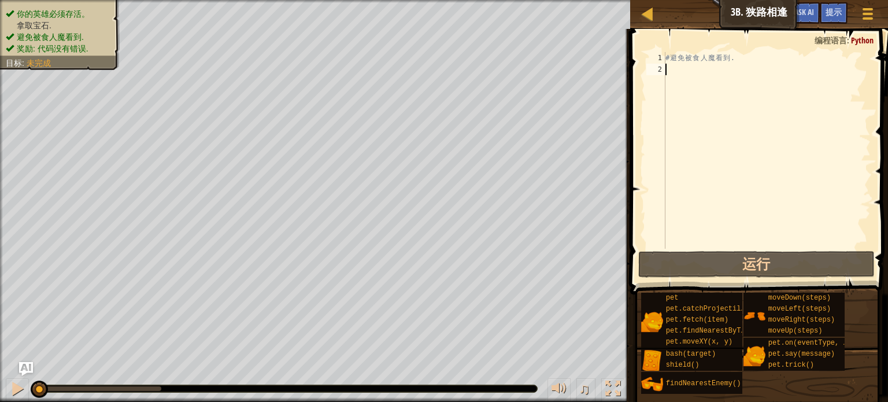
type textarea "h"
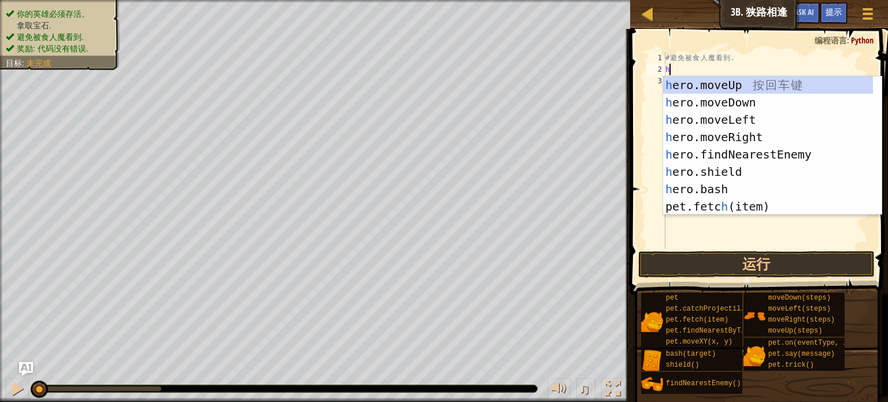
scroll to position [5, 0]
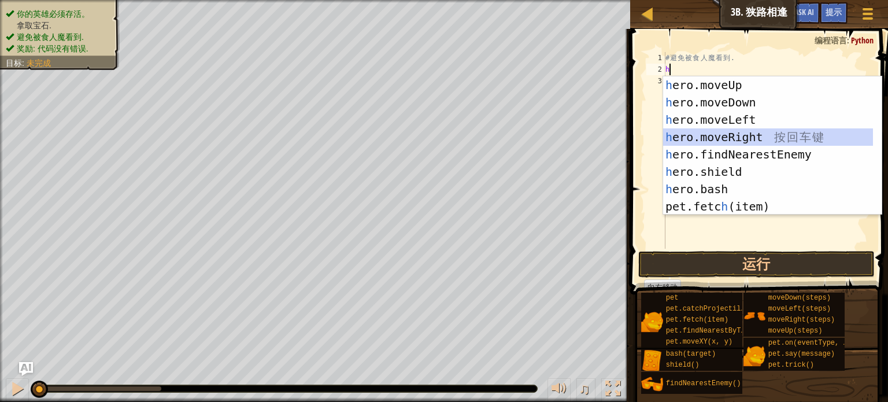
click at [738, 140] on div "h ero.moveUp 按 回 车 键 h ero.moveDown 按 回 车 键 h ero.moveLeft 按 回 车 键 h ero.moveRi…" at bounding box center [768, 162] width 210 height 173
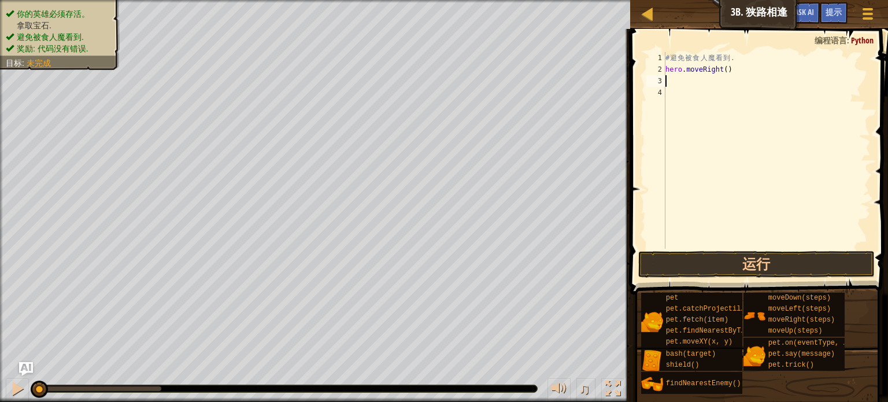
type textarea "h"
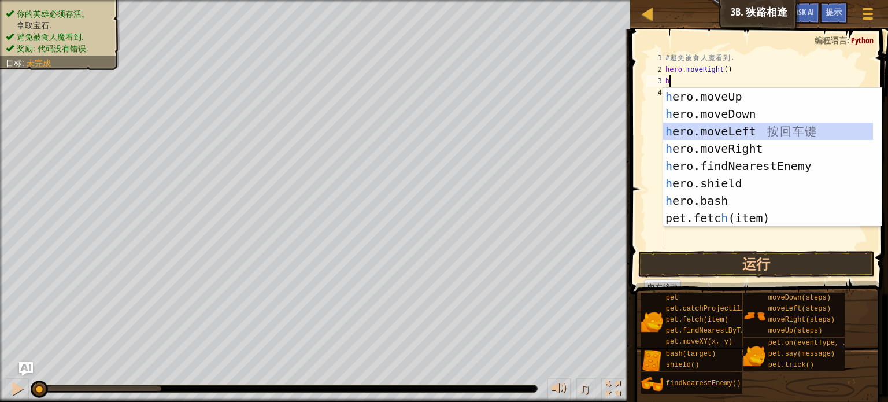
click at [740, 133] on div "h ero.moveUp 按 回 车 键 h ero.moveDown 按 回 车 键 h ero.moveLeft 按 回 车 键 h ero.moveRi…" at bounding box center [768, 174] width 210 height 173
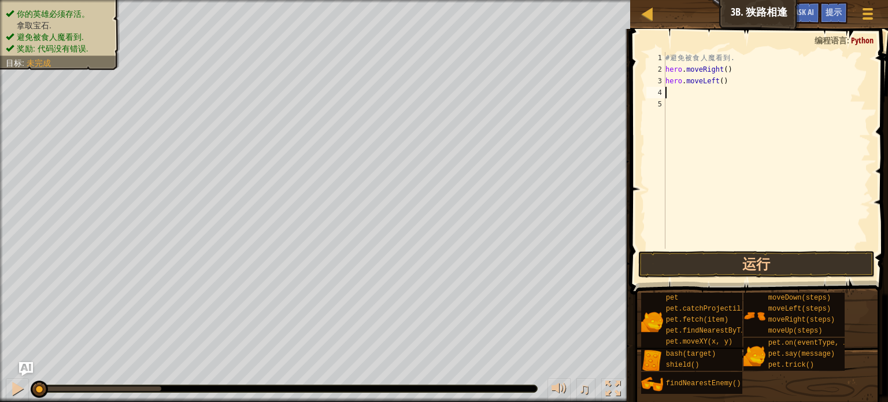
type textarea "h"
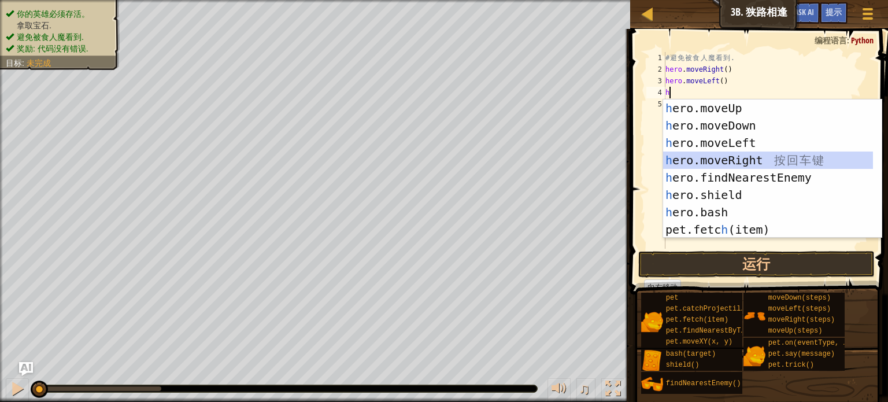
click at [729, 161] on div "h ero.moveUp 按 回 车 键 h ero.moveDown 按 回 车 键 h ero.moveLeft 按 回 车 键 h ero.moveRi…" at bounding box center [768, 185] width 210 height 173
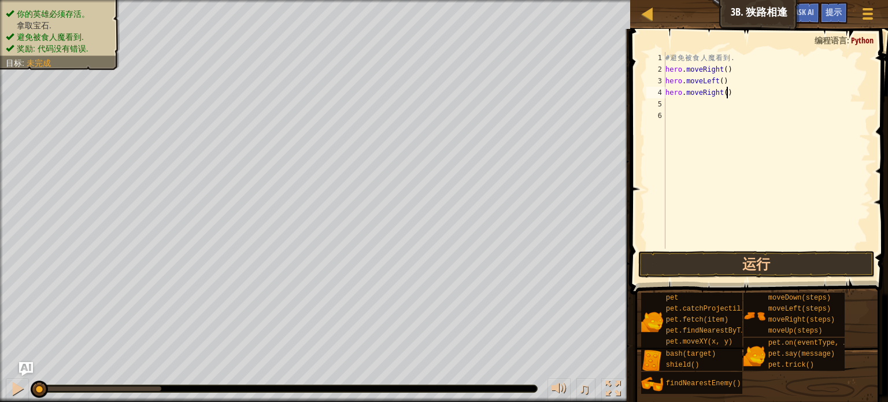
click at [726, 92] on div "# 避 免 被 食 人 魔 看 到 . hero . moveRight ( ) hero . moveLeft ( ) hero . moveRight (…" at bounding box center [767, 162] width 208 height 220
type textarea "hero.moveRight()"
click at [725, 93] on div "# 避 免 被 食 人 魔 看 到 . hero . moveRight ( ) hero . moveLeft ( ) hero . moveRight (…" at bounding box center [767, 162] width 208 height 220
click at [719, 98] on div "# 避 免 被 食 人 魔 看 到 . hero . moveRight ( ) hero . moveLeft ( ) hero . moveRight (…" at bounding box center [767, 162] width 208 height 220
click at [726, 94] on div "# 避 免 被 食 人 魔 看 到 . hero . moveRight ( ) hero . moveLeft ( ) hero . moveRight (…" at bounding box center [767, 162] width 208 height 220
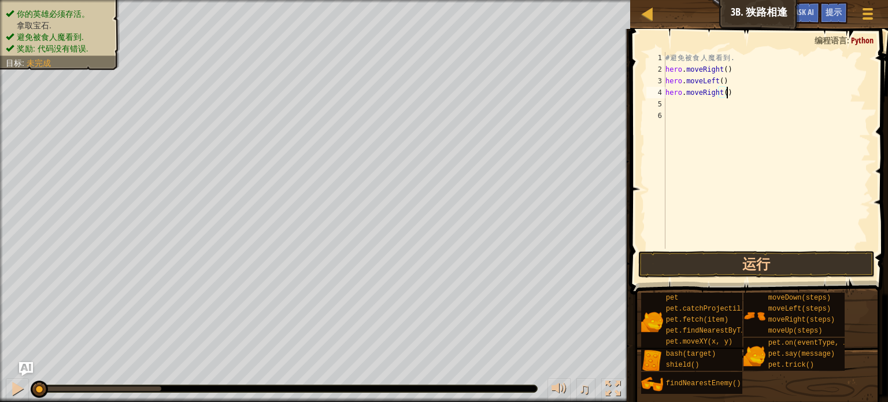
click at [726, 94] on div "# 避 免 被 食 人 魔 看 到 . hero . moveRight ( ) hero . moveLeft ( ) hero . moveRight (…" at bounding box center [767, 162] width 208 height 220
click at [726, 87] on div "# 避 免 被 食 人 魔 看 到 . hero . moveRight ( ) hero . moveLeft ( ) hero . moveRight (…" at bounding box center [767, 162] width 208 height 220
click at [726, 87] on div "# 避 免 被 食 人 魔 看 到 . hero . moveRight ( ) hero . moveLeft ( ) hero . moveRight (…" at bounding box center [767, 150] width 208 height 197
click at [719, 90] on div "# 避 免 被 食 人 魔 看 到 . hero . moveRight ( ) hero . moveLeft ( ) hero . moveRight (…" at bounding box center [767, 162] width 208 height 220
click at [723, 90] on div "# 避 免 被 食 人 魔 看 到 . hero . moveRight ( ) hero . moveLeft ( ) hero . moveRight (…" at bounding box center [767, 162] width 208 height 220
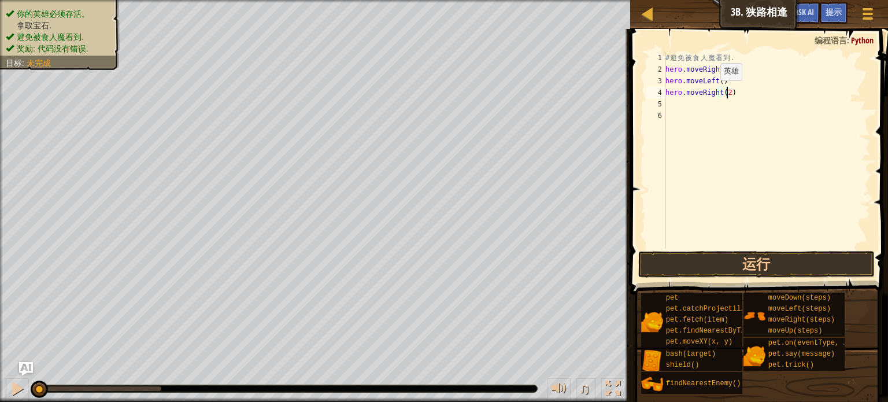
scroll to position [5, 5]
type textarea "hero.moveRight(2)"
click at [691, 252] on div "hero.moveRight(2) 1 2 3 4 5 6 # 避 免 被 食 人 魔 看 到 . hero . moveRight ( ) hero . m…" at bounding box center [757, 185] width 261 height 300
click at [691, 263] on button "运行" at bounding box center [756, 264] width 237 height 27
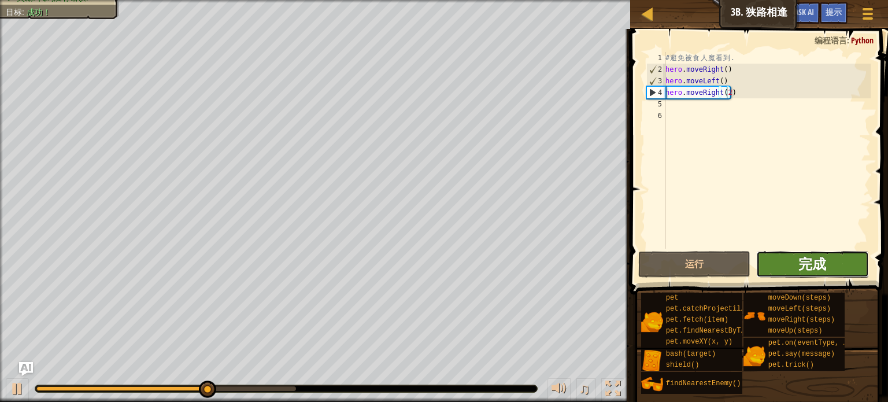
click at [819, 263] on span "完成" at bounding box center [813, 263] width 28 height 19
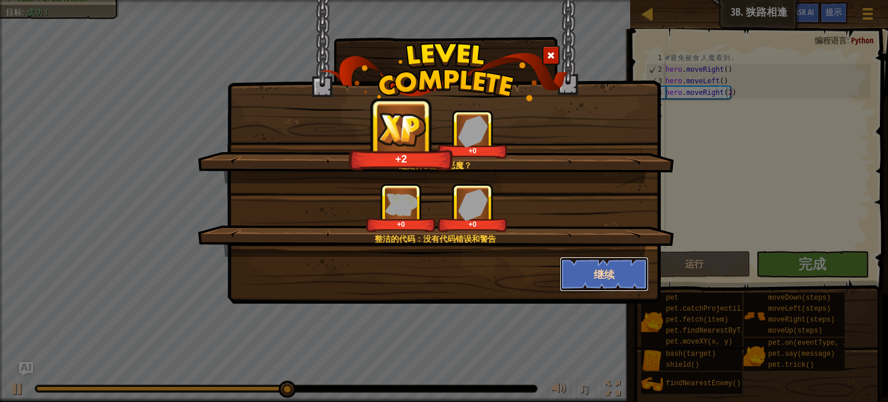
click at [599, 271] on button "继续" at bounding box center [605, 274] width 90 height 35
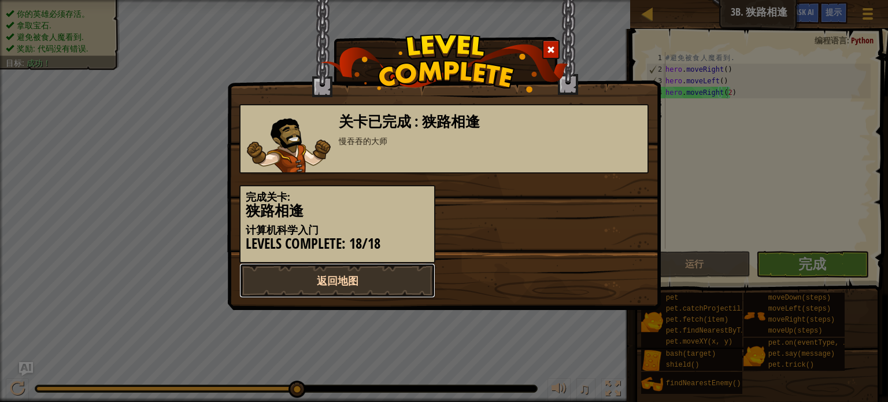
click at [343, 286] on link "返回地图" at bounding box center [337, 280] width 196 height 35
select select "zh-[PERSON_NAME]"
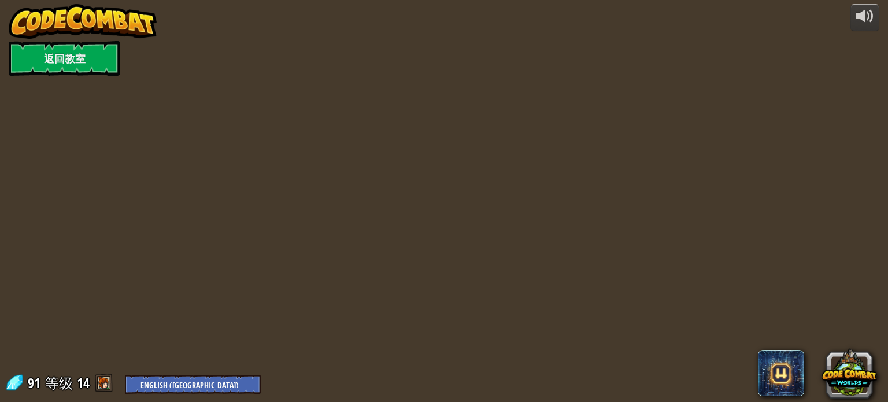
select select "zh-[PERSON_NAME]"
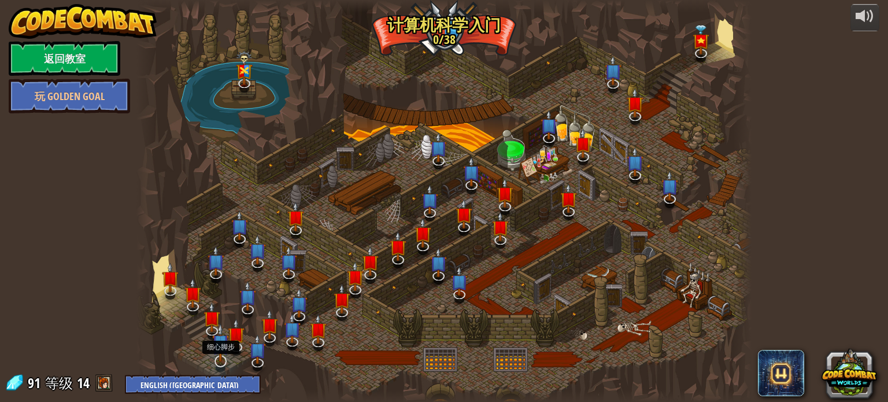
select select "zh-[PERSON_NAME]"
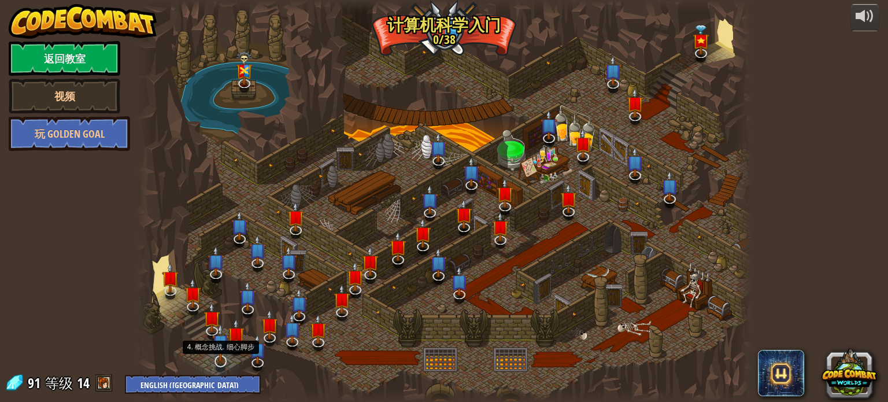
select select "zh-[PERSON_NAME]"
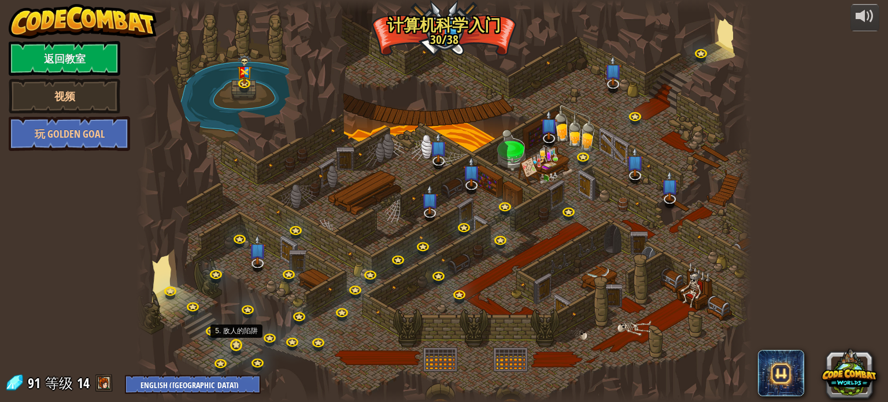
select select "zh-[PERSON_NAME]"
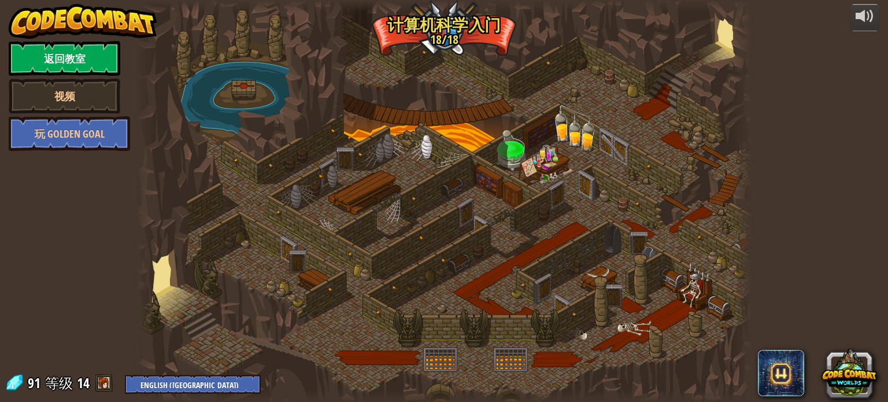
select select "zh-[PERSON_NAME]"
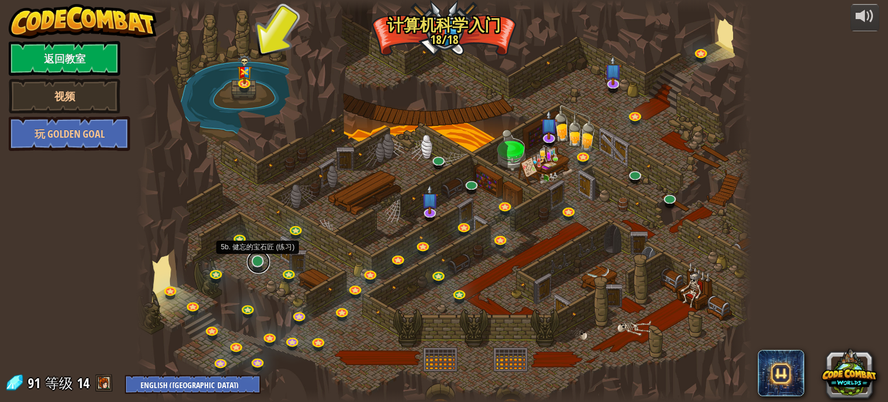
click at [254, 268] on link at bounding box center [258, 261] width 23 height 23
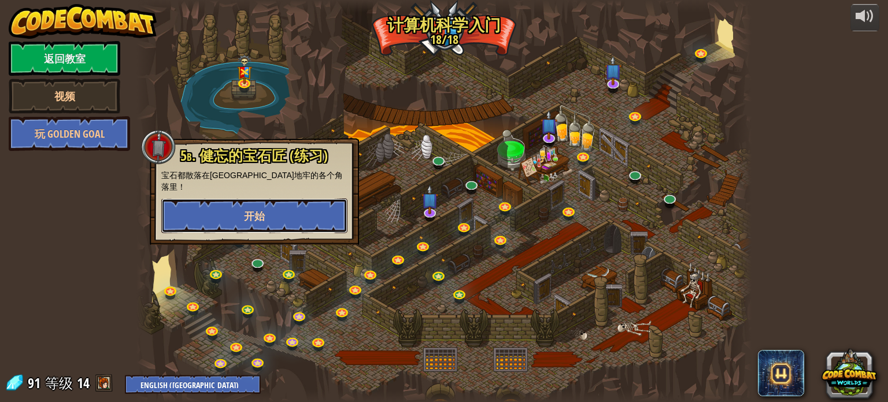
click at [287, 200] on button "开始" at bounding box center [254, 215] width 186 height 35
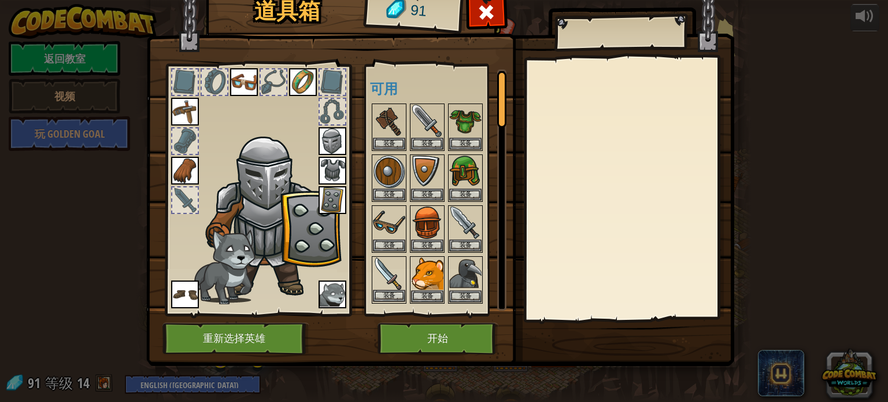
click at [386, 275] on img at bounding box center [389, 273] width 32 height 32
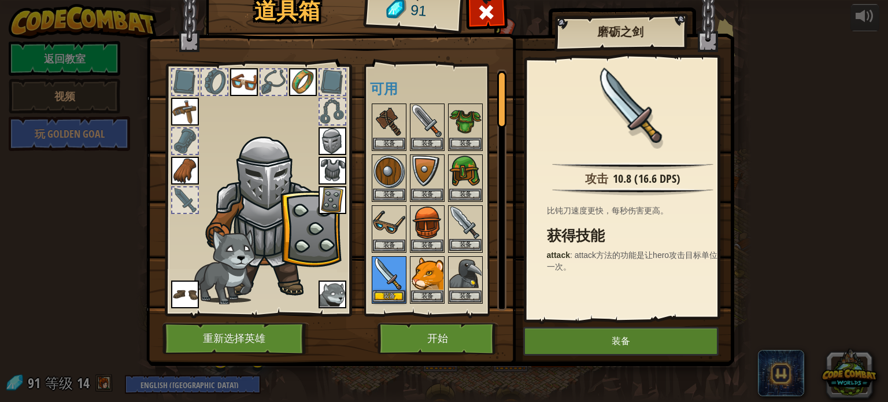
click at [472, 231] on img at bounding box center [465, 222] width 32 height 32
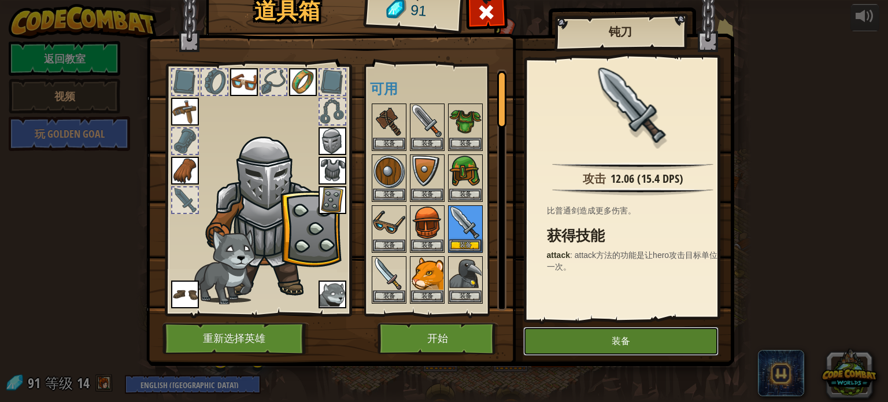
click at [631, 343] on button "装备" at bounding box center [620, 341] width 195 height 29
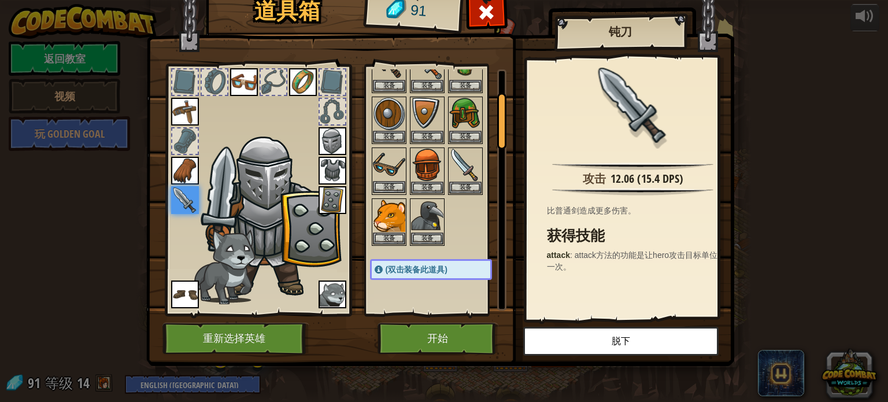
scroll to position [116, 0]
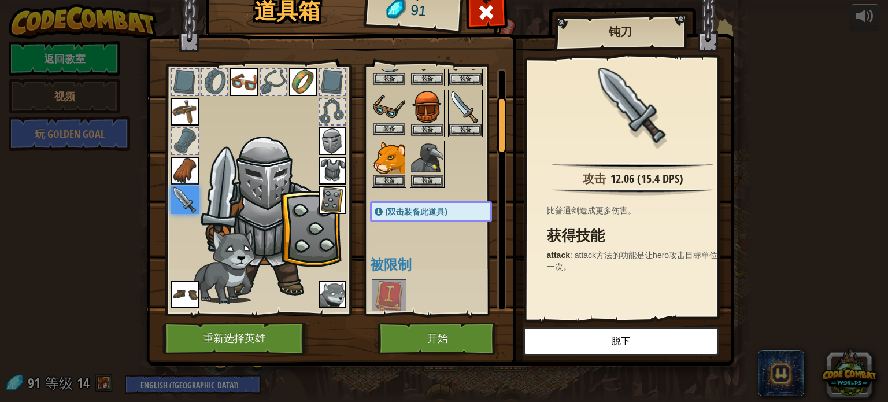
click at [382, 104] on img at bounding box center [389, 107] width 32 height 32
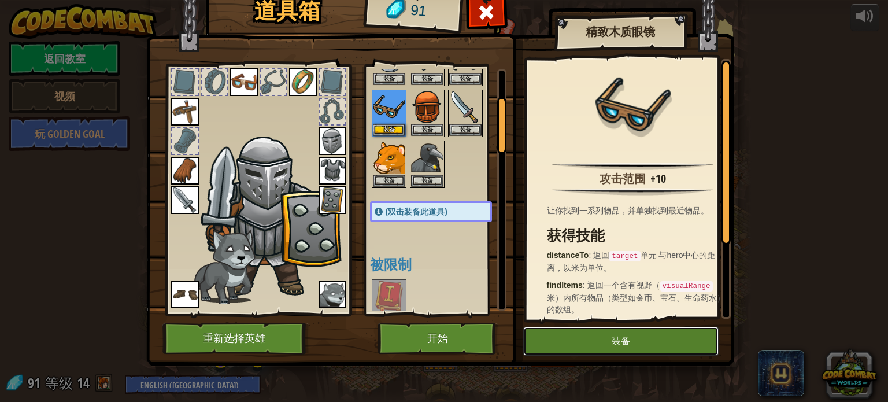
click at [571, 337] on button "装备" at bounding box center [620, 341] width 195 height 29
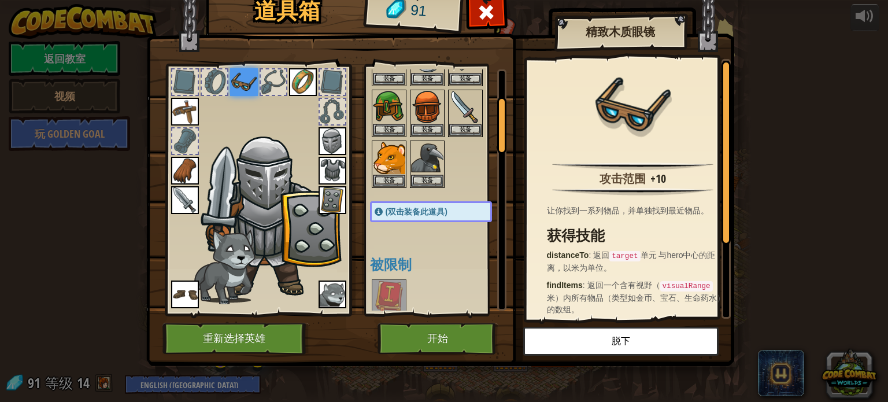
scroll to position [0, 0]
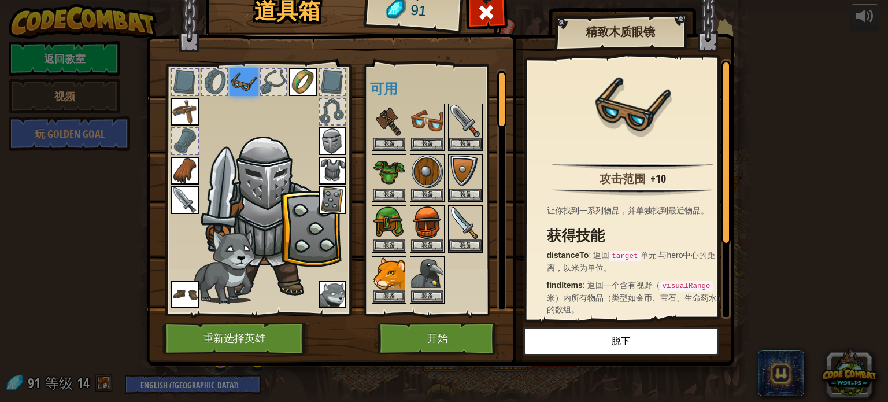
click at [191, 142] on div at bounding box center [184, 140] width 25 height 25
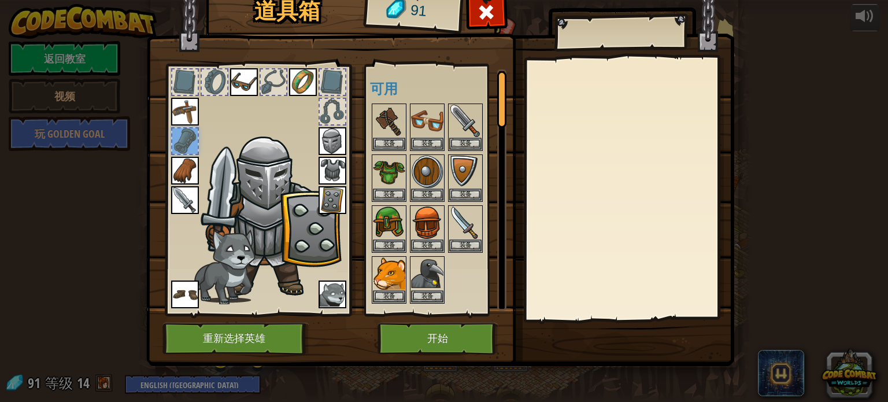
click at [189, 87] on div at bounding box center [184, 81] width 25 height 25
click at [232, 83] on img at bounding box center [244, 82] width 28 height 28
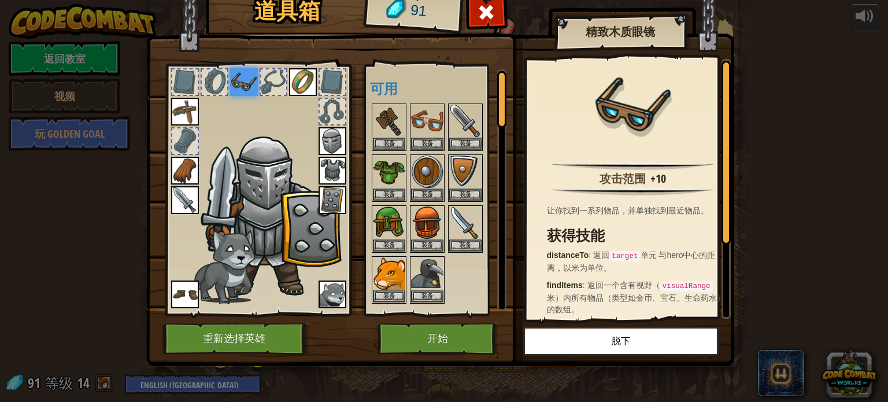
click at [220, 87] on div at bounding box center [214, 81] width 25 height 25
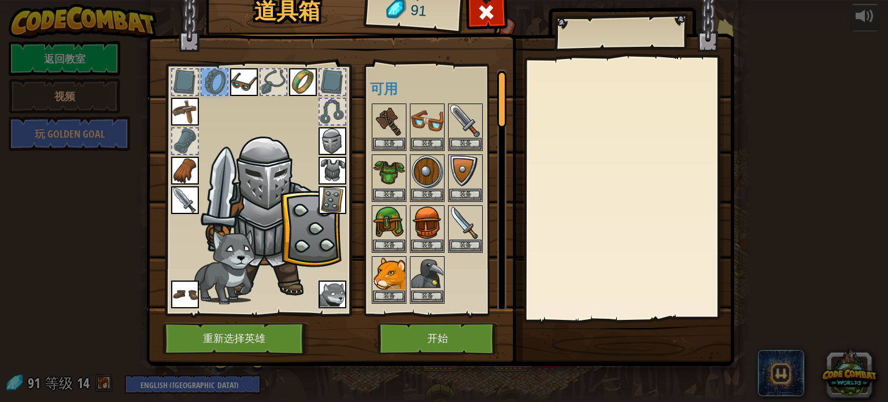
click at [322, 87] on div at bounding box center [332, 81] width 25 height 25
click at [190, 297] on img at bounding box center [185, 294] width 28 height 28
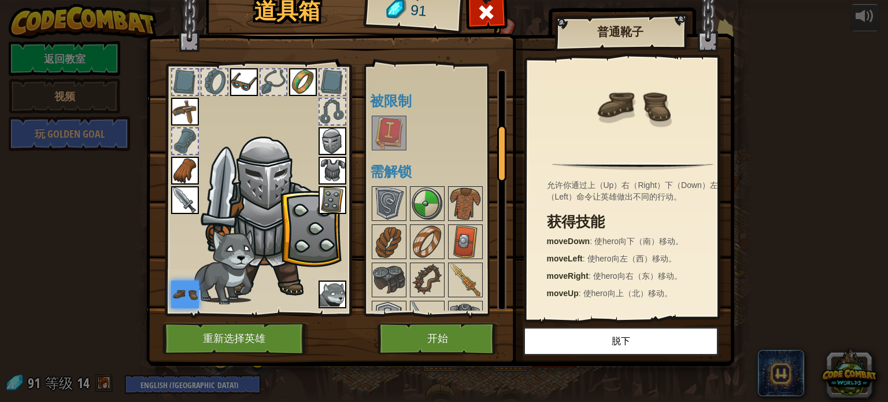
scroll to position [347, 0]
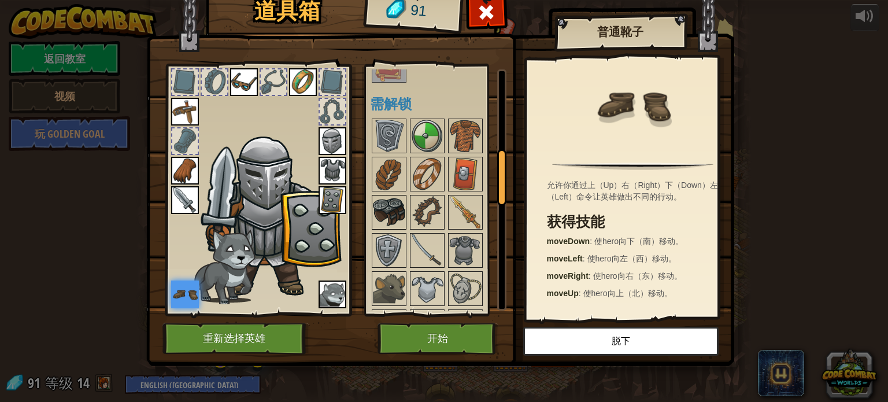
click at [379, 212] on img at bounding box center [389, 212] width 32 height 32
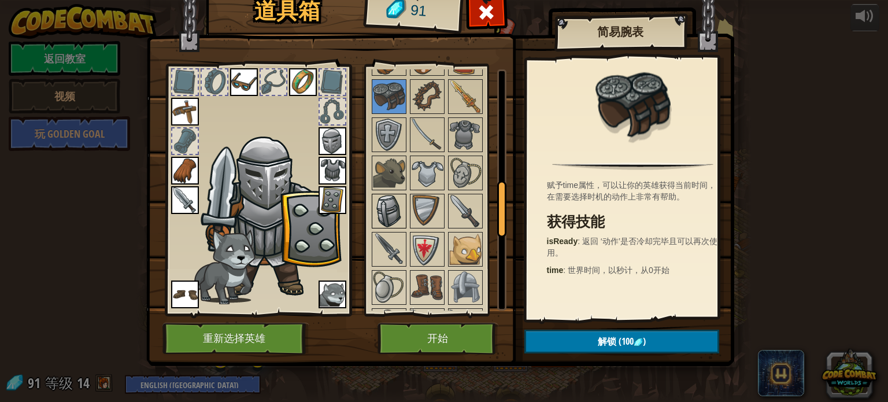
scroll to position [520, 0]
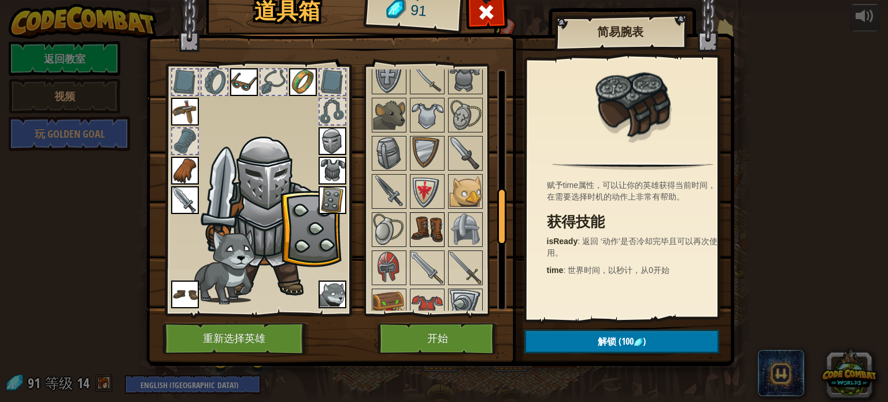
click at [412, 232] on img at bounding box center [427, 229] width 32 height 32
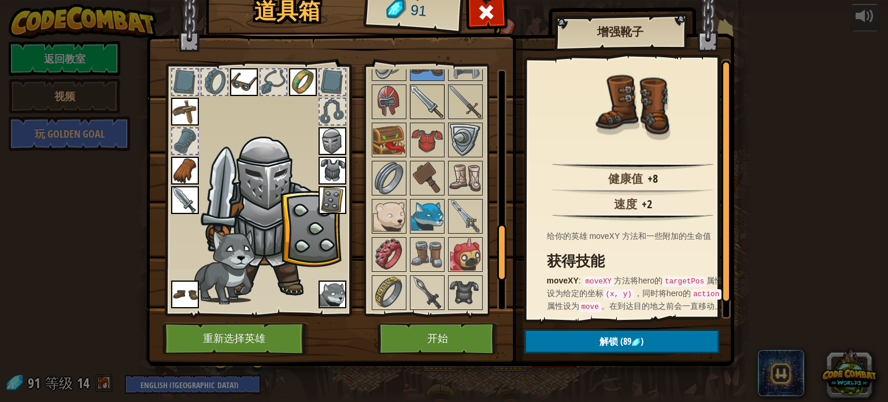
scroll to position [694, 0]
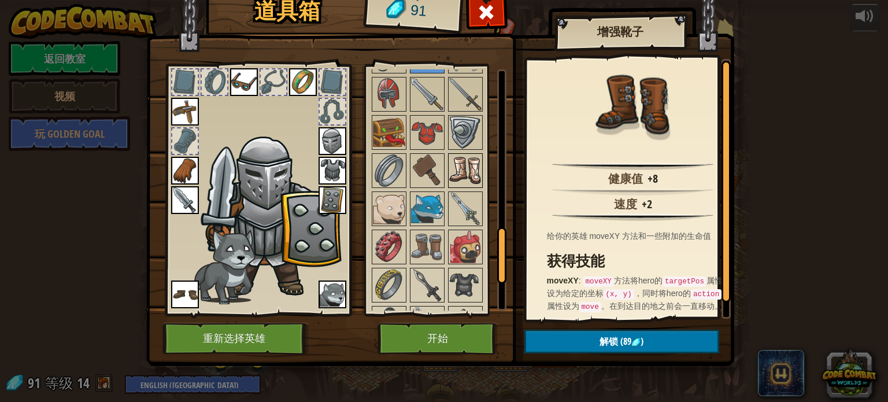
click at [453, 175] on img at bounding box center [465, 170] width 32 height 32
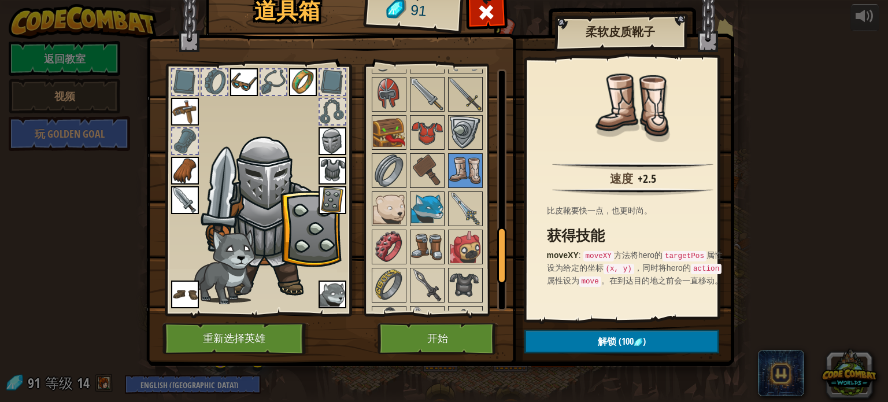
click at [427, 240] on img at bounding box center [427, 247] width 32 height 32
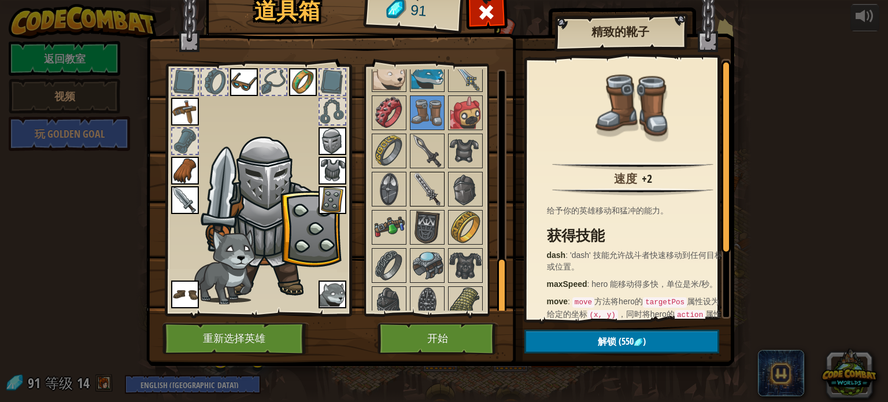
scroll to position [833, 0]
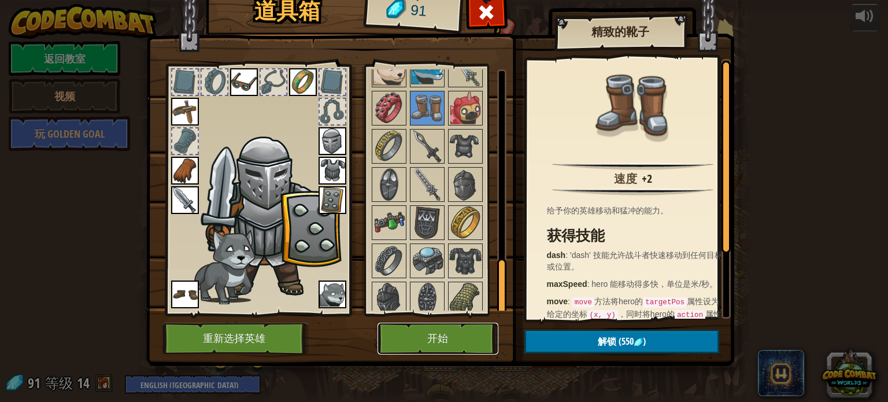
click at [426, 335] on button "开始" at bounding box center [438, 339] width 121 height 32
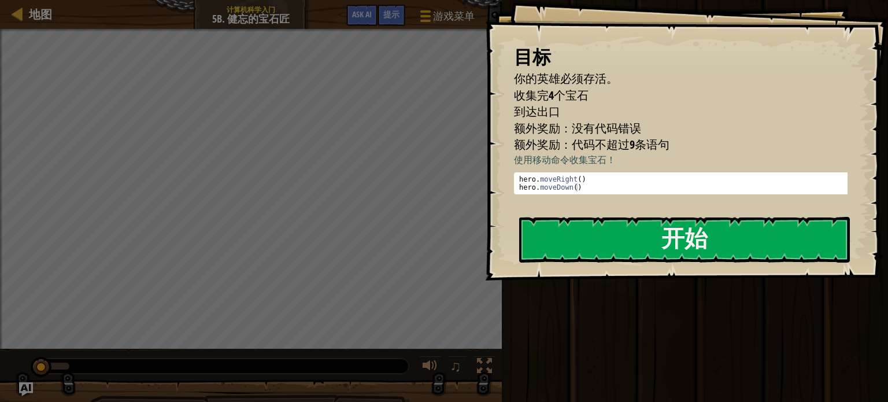
click at [563, 323] on div "运行 提交 完成" at bounding box center [693, 198] width 390 height 396
click at [613, 243] on button "开始" at bounding box center [684, 240] width 331 height 46
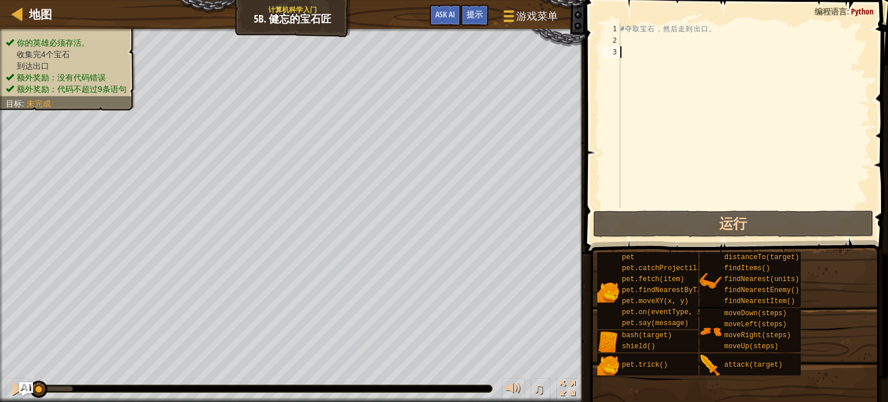
type textarea "h"
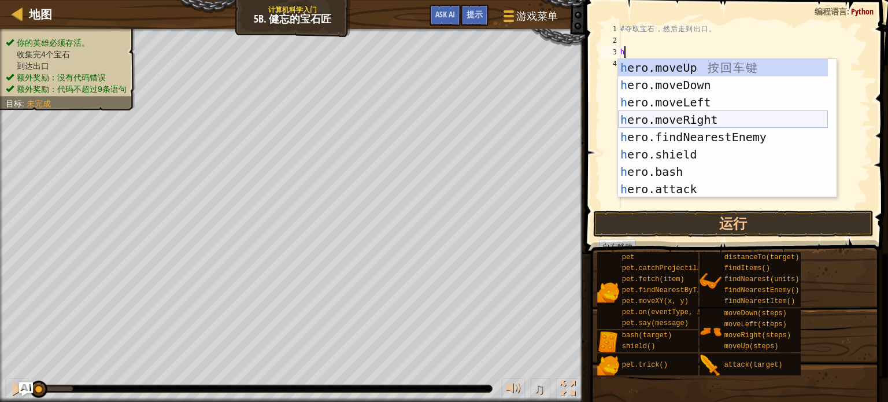
click at [698, 122] on div "h ero.moveUp 按 回 车 键 h ero.moveDown 按 回 车 键 h ero.moveLeft 按 回 车 键 h ero.moveRi…" at bounding box center [723, 145] width 210 height 173
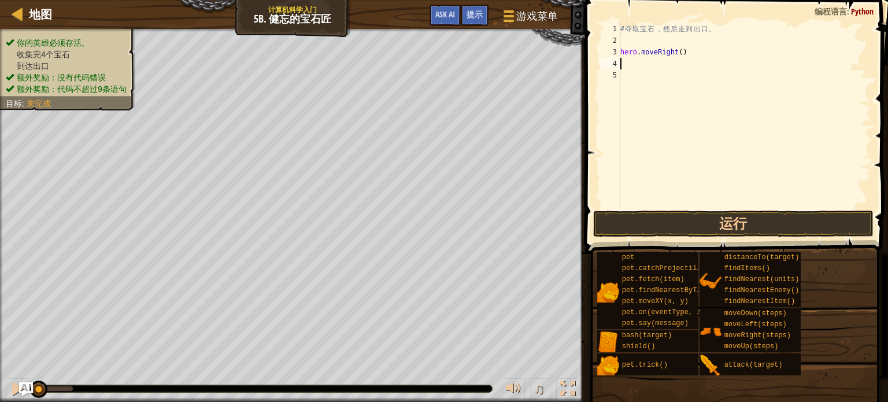
type textarea "h"
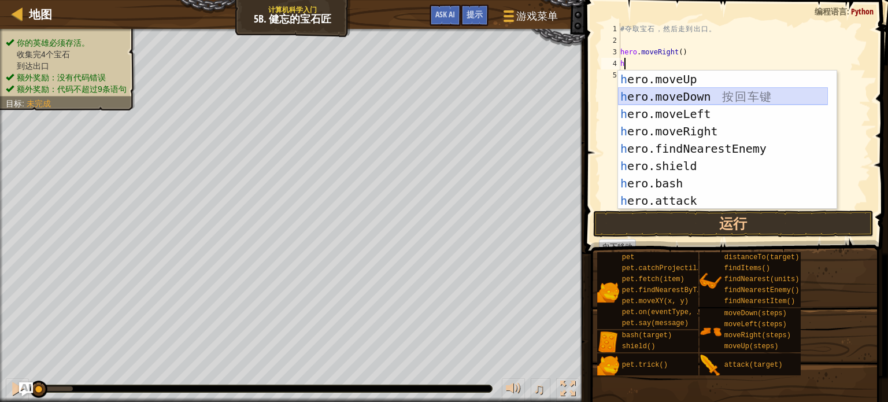
click at [671, 102] on div "h ero.moveUp 按 回 车 键 h ero.moveDown 按 回 车 键 h ero.moveLeft 按 回 车 键 h ero.moveRi…" at bounding box center [723, 157] width 210 height 173
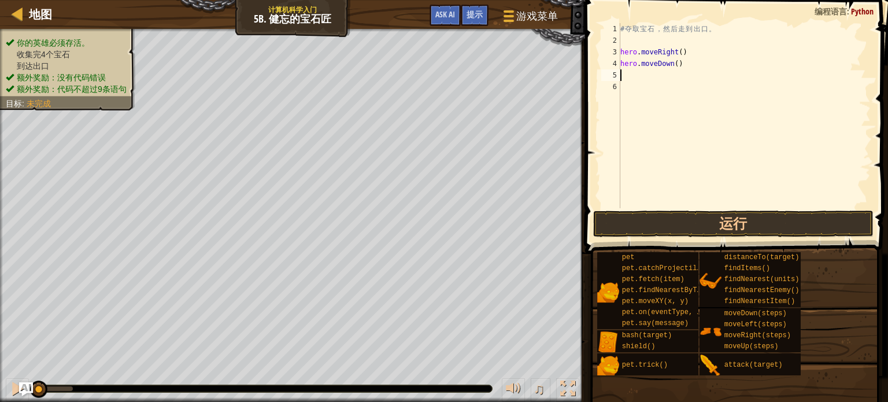
type textarea "h"
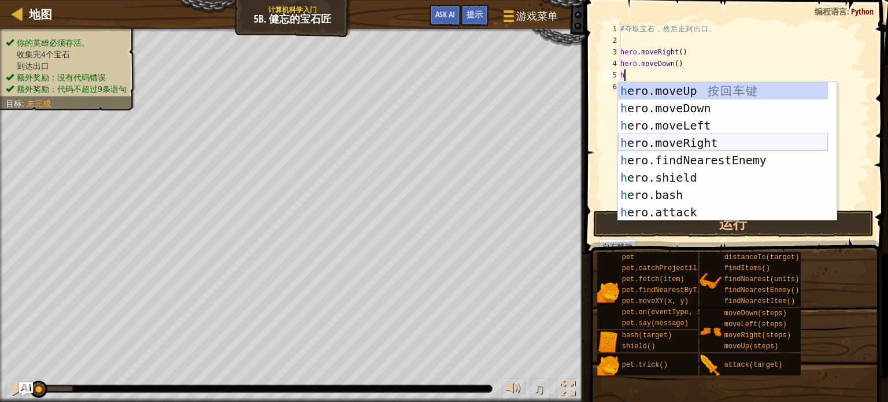
click at [681, 141] on div "h ero.moveUp 按 回 车 键 h ero.moveDown 按 回 车 键 h ero.moveLeft 按 回 车 键 h ero.moveRi…" at bounding box center [723, 168] width 210 height 173
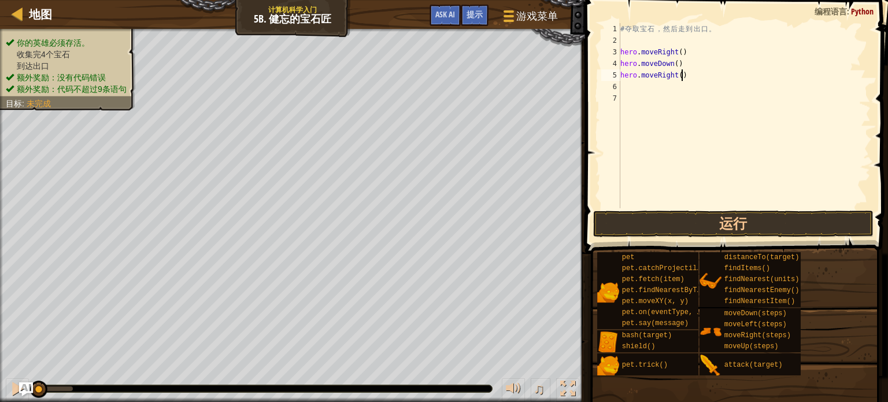
click at [680, 71] on div "# 夺 取 宝 石 ， 然 后 走 到 出 口 。 hero . moveRight ( ) hero . moveDown ( ) hero . moveR…" at bounding box center [744, 127] width 253 height 208
click at [675, 75] on div "# 夺 取 宝 石 ， 然 后 走 到 出 口 。 hero . moveRight ( ) hero . moveDown ( ) hero . moveR…" at bounding box center [744, 127] width 253 height 208
click at [679, 80] on div "# 夺 取 宝 石 ， 然 后 走 到 出 口 。 hero . moveRight ( ) hero . moveDown ( ) hero . moveR…" at bounding box center [744, 127] width 253 height 208
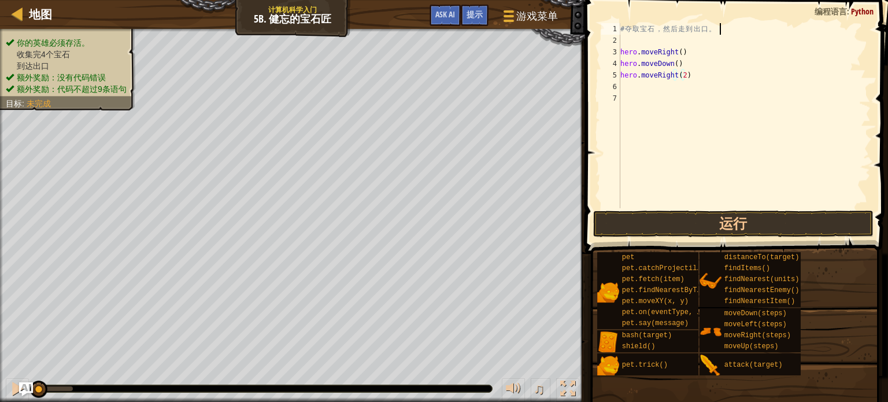
click at [733, 34] on div "# 夺 取 宝 石 ， 然 后 走 到 出 口 。 hero . moveRight ( ) hero . moveDown ( ) hero . moveR…" at bounding box center [744, 127] width 253 height 208
click at [687, 68] on div "# 夺 取 宝 石 ， 然 后 走 到 出 口 。 hero . moveRight ( ) hero . moveDown ( ) hero . moveR…" at bounding box center [744, 127] width 253 height 208
click at [648, 75] on div "# 夺 取 宝 石 ， 然 后 走 到 出 口 。 hero . moveRight ( ) hero . moveDown ( ) hero . moveR…" at bounding box center [744, 127] width 253 height 208
type textarea "hero.moveRight(2)"
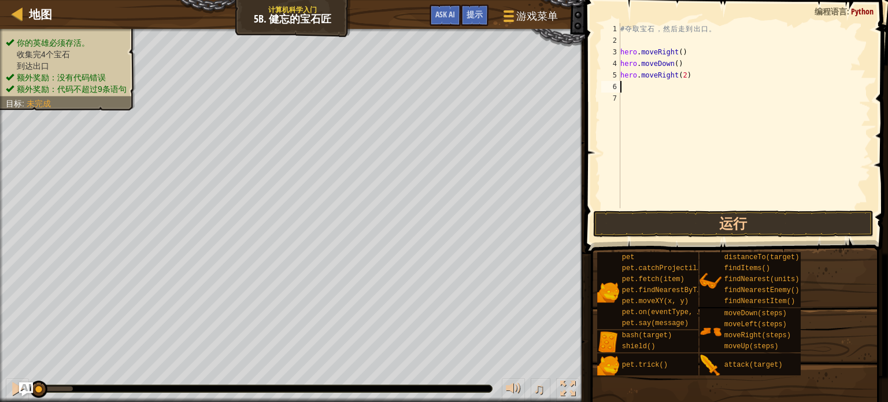
click at [626, 89] on div "# 夺 取 宝 石 ， 然 后 走 到 出 口 。 hero . moveRight ( ) hero . moveDown ( ) hero . moveR…" at bounding box center [744, 127] width 253 height 208
type textarea "h"
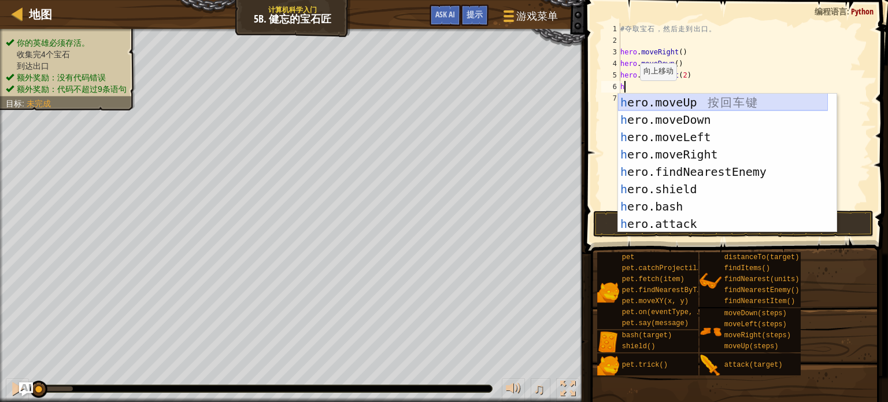
click at [680, 101] on div "h ero.moveUp 按 回 车 键 h ero.moveDown 按 回 车 键 h ero.moveLeft 按 回 车 键 h ero.moveRi…" at bounding box center [723, 180] width 210 height 173
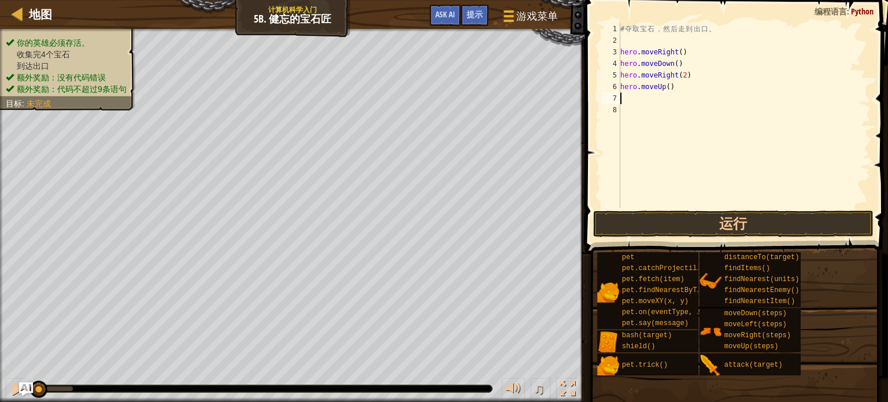
click at [664, 130] on div "# 夺 取 宝 石 ， 然 后 走 到 出 口 。 hero . moveRight ( ) hero . moveDown ( ) hero . moveR…" at bounding box center [744, 127] width 253 height 208
click at [664, 115] on div "# 夺 取 宝 石 ， 然 后 走 到 出 口 。 hero . moveRight ( ) hero . moveDown ( ) hero . moveR…" at bounding box center [744, 127] width 253 height 208
click at [665, 112] on div "# 夺 取 宝 石 ， 然 后 走 到 出 口 。 hero . moveRight ( ) hero . moveDown ( ) hero . moveR…" at bounding box center [744, 127] width 253 height 208
click at [669, 97] on div "# 夺 取 宝 石 ， 然 后 走 到 出 口 。 hero . moveRight ( ) hero . moveDown ( ) hero . moveR…" at bounding box center [744, 127] width 253 height 208
type textarea "h"
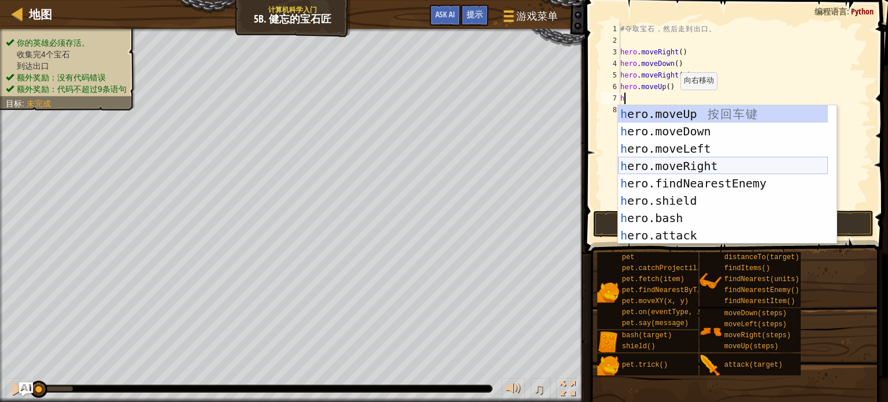
click at [690, 166] on div "h ero.moveUp 按 回 车 键 h ero.moveDown 按 回 车 键 h ero.moveLeft 按 回 车 键 h ero.moveRi…" at bounding box center [723, 191] width 210 height 173
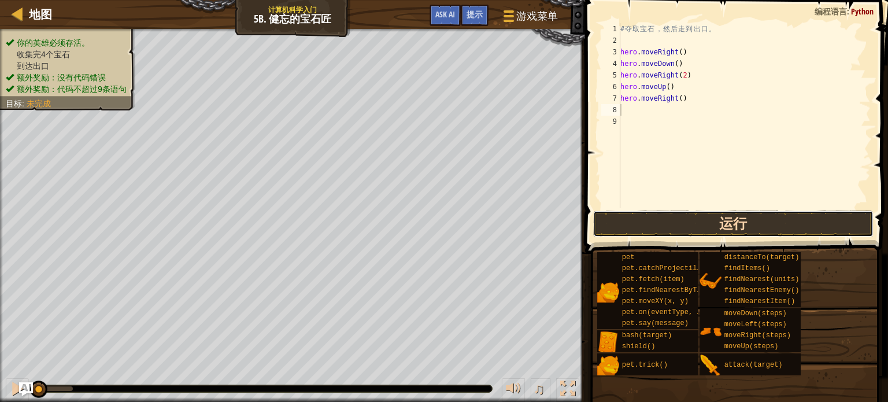
click at [737, 228] on button "运行" at bounding box center [733, 223] width 280 height 27
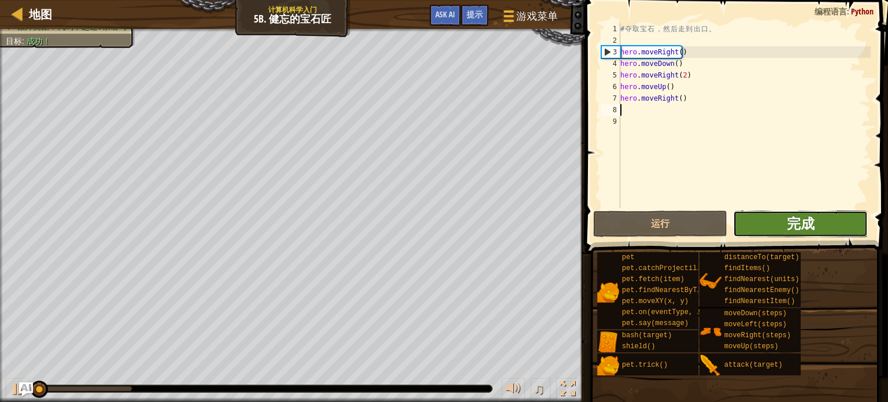
click at [789, 228] on span "完成" at bounding box center [801, 223] width 28 height 19
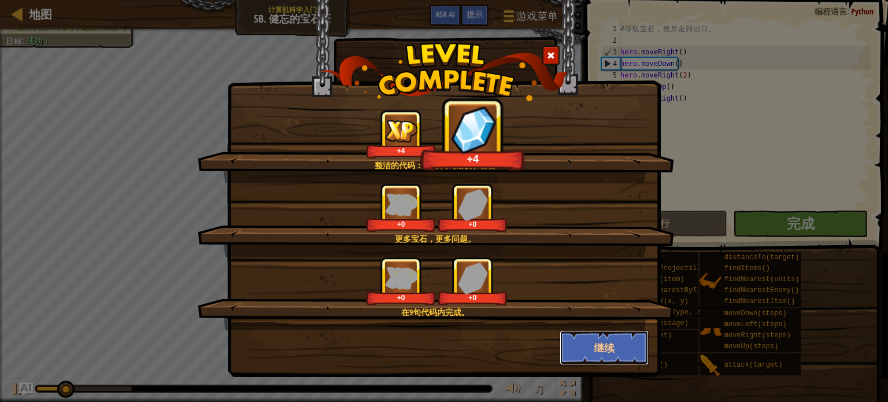
click at [605, 341] on button "继续" at bounding box center [605, 347] width 90 height 35
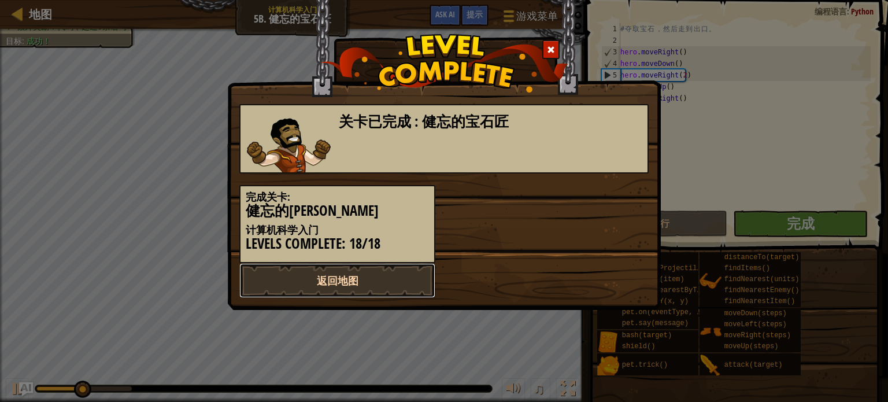
click at [416, 270] on link "返回地图" at bounding box center [337, 280] width 196 height 35
select select "zh-[PERSON_NAME]"
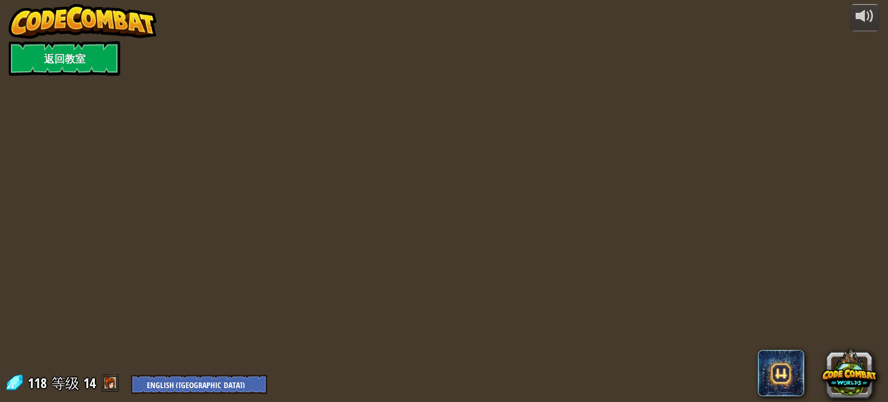
select select "zh-[PERSON_NAME]"
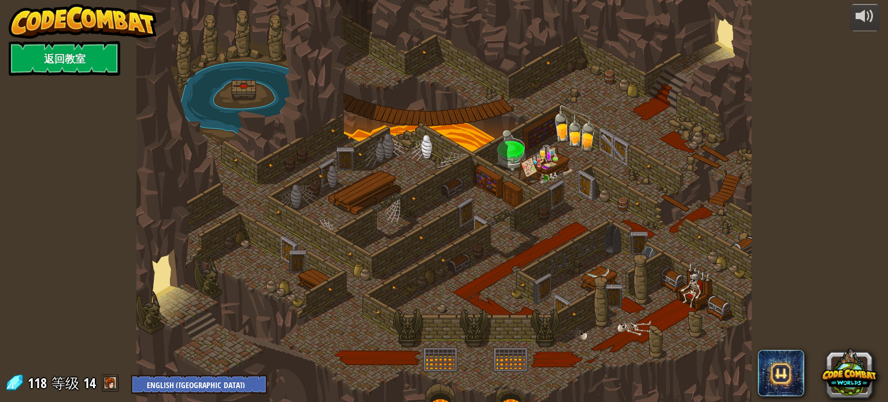
select select "zh-[PERSON_NAME]"
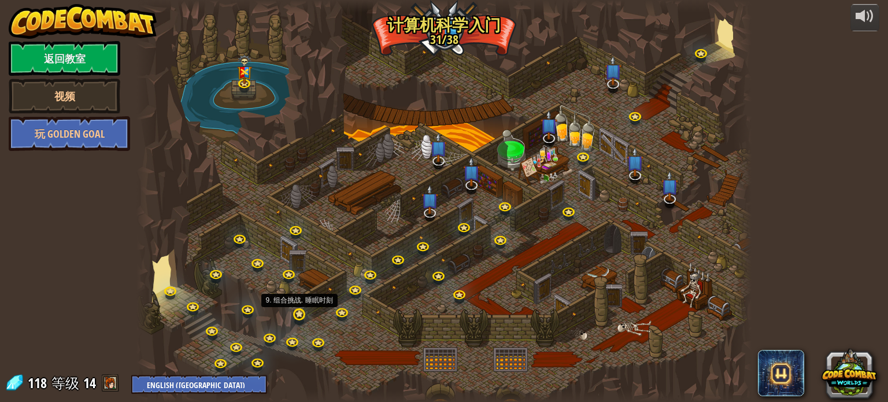
select select "zh-[PERSON_NAME]"
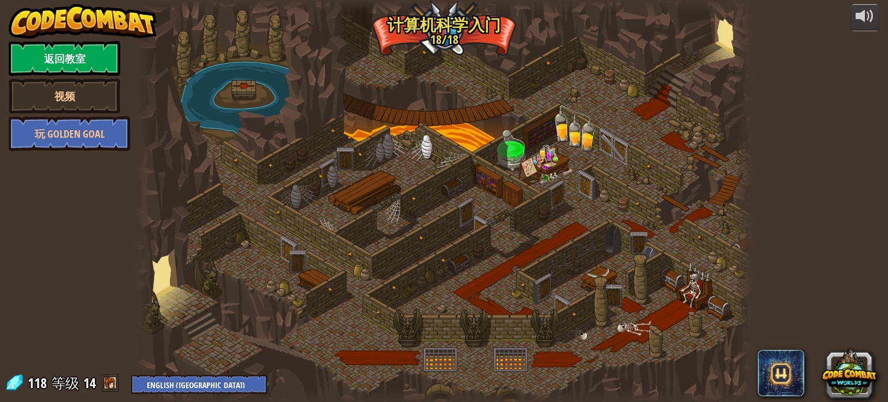
select select "zh-[PERSON_NAME]"
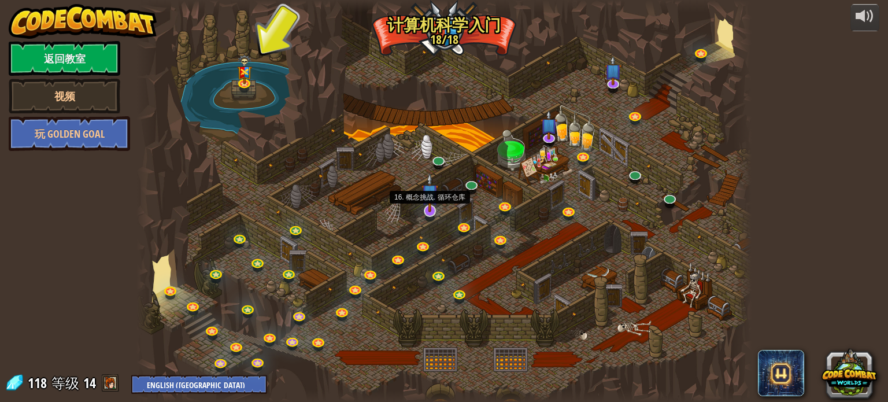
click at [431, 203] on img at bounding box center [430, 192] width 17 height 39
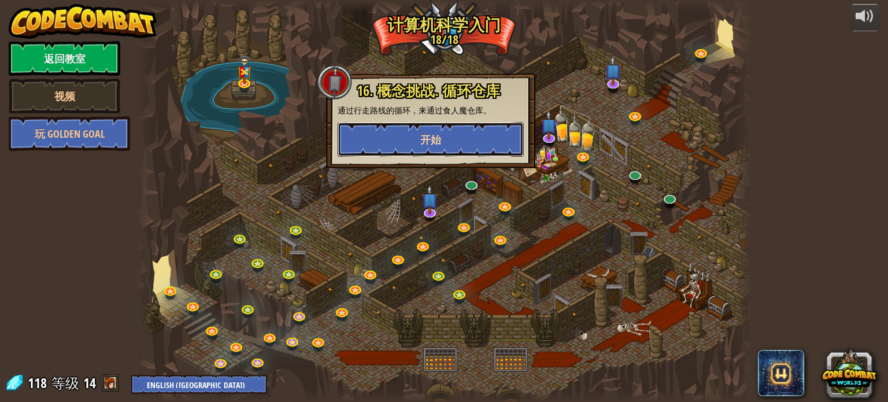
click at [435, 137] on span "开始" at bounding box center [430, 139] width 21 height 14
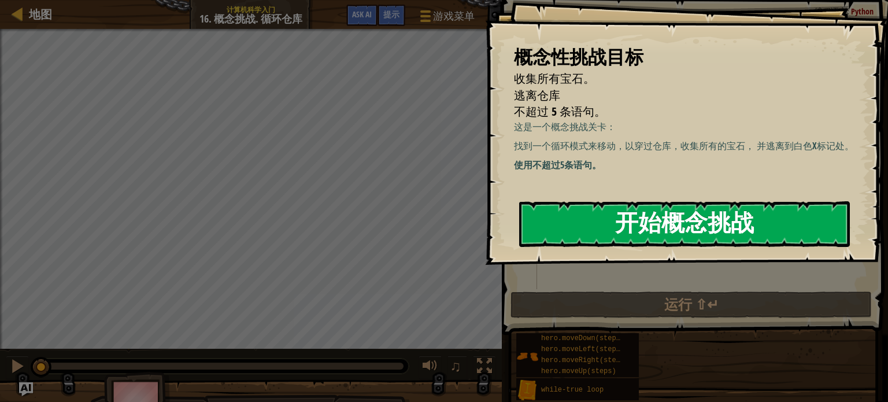
click at [694, 226] on button "开始概念挑战" at bounding box center [684, 224] width 331 height 46
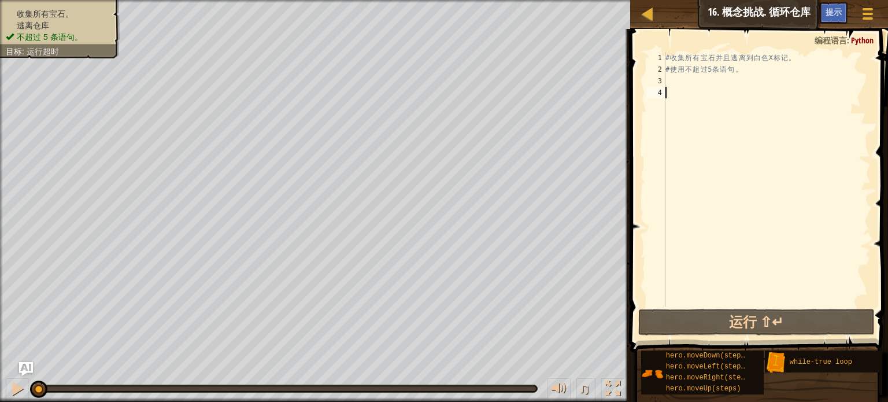
click at [676, 91] on div "# 收 集 所 有 宝 石 并 且 逃 离 到 白 色 X 标 记 。 # 使 用 不 超 过 5 条 语 句 。" at bounding box center [767, 191] width 208 height 278
click at [667, 78] on div "# 收 集 所 有 宝 石 并 且 逃 离 到 白 色 X 标 记 。 # 使 用 不 超 过 5 条 语 句 。" at bounding box center [767, 191] width 208 height 278
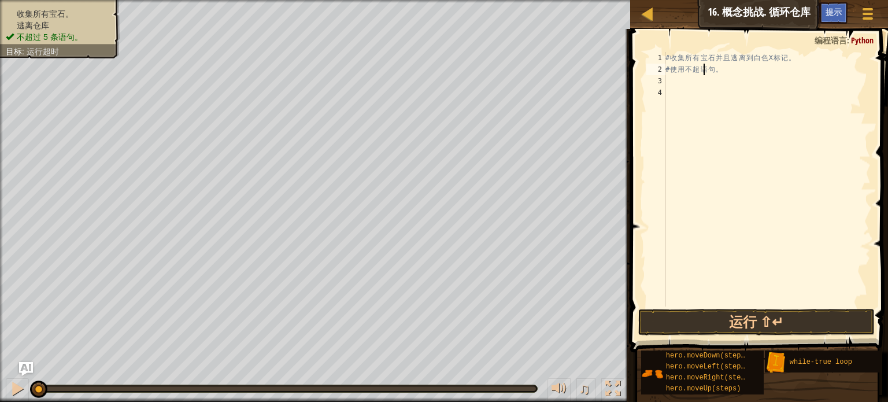
type textarea "# 使用不语句。"
drag, startPoint x: 730, startPoint y: 279, endPoint x: 758, endPoint y: 298, distance: 34.2
click at [730, 280] on div "# 收 集 所 有 宝 石 并 且 逃 离 到 白 色 X 标 记 。 # 使 用 不 语 句 。" at bounding box center [767, 191] width 208 height 278
click at [741, 127] on div "# 收 集 所 有 宝 石 并 且 逃 离 到 白 色 X 标 记 。 # 使 用 不 语 句 。" at bounding box center [767, 191] width 208 height 278
click at [697, 79] on div "# 收 集 所 有 宝 石 并 且 逃 离 到 白 色 X 标 记 。 # 使 用 不 语 句 。 while - true loop" at bounding box center [767, 179] width 208 height 254
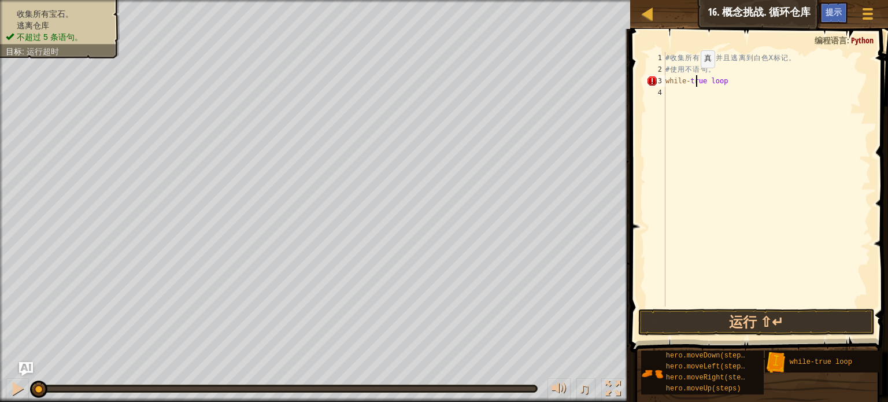
click at [691, 79] on div "# 收 集 所 有 宝 石 并 且 逃 离 到 白 色 X 标 记 。 # 使 用 不 语 句 。 while - true loop" at bounding box center [767, 191] width 208 height 278
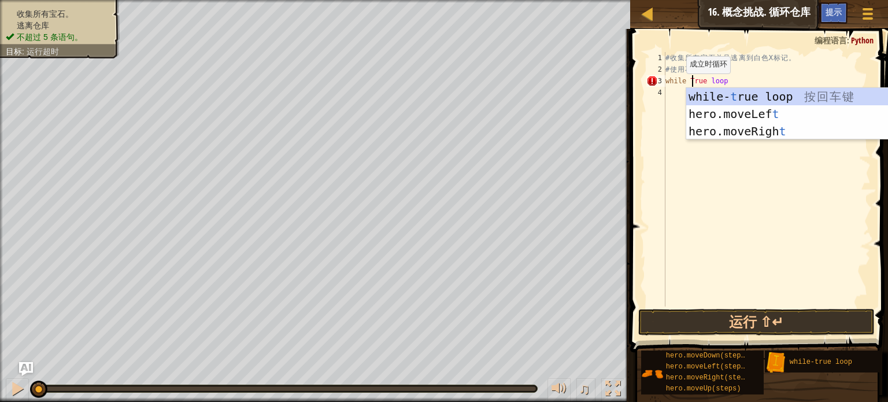
scroll to position [5, 2]
click at [742, 71] on div "# 收 集 所 有 宝 石 并 且 逃 离 到 白 色 X 标 记 。 # 使 用 不 语 句 。 while True loop" at bounding box center [767, 191] width 208 height 278
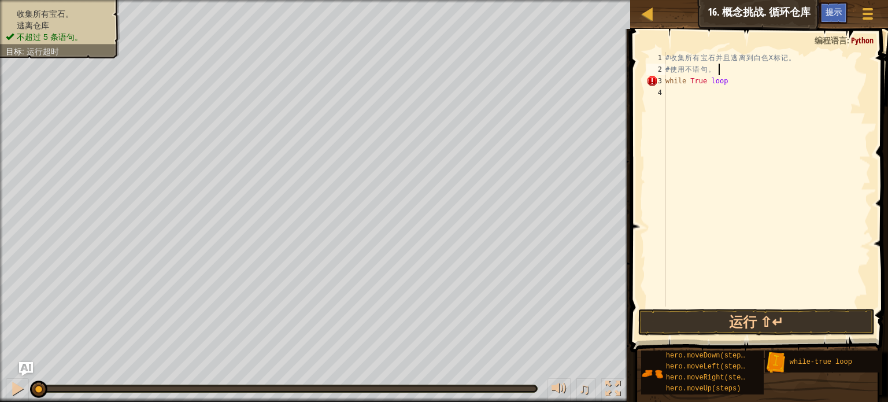
click at [742, 71] on div "# 收 集 所 有 宝 石 并 且 逃 离 到 白 色 X 标 记 。 # 使 用 不 语 句 。 while True loop" at bounding box center [767, 191] width 208 height 278
click at [738, 83] on div "# 收 集 所 有 宝 石 并 且 逃 离 到 白 色 X 标 记 。 # 使 用 不 语 句 。 while True loop" at bounding box center [767, 191] width 208 height 278
click at [730, 74] on div "# 收 集 所 有 宝 石 并 且 逃 离 到 白 色 X 标 记 。 # 使 用 不 语 句 。 while True :" at bounding box center [767, 191] width 208 height 278
type textarea "# 使用不语句。"
click at [708, 102] on div "# 收 集 所 有 宝 石 并 且 逃 离 到 白 色 X 标 记 。 # 使 用 不 语 句 。 while True :" at bounding box center [767, 191] width 208 height 278
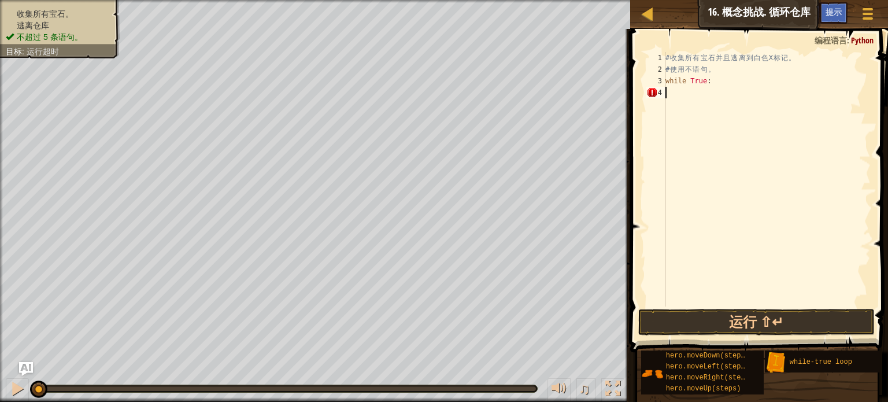
scroll to position [5, 0]
type textarea "h"
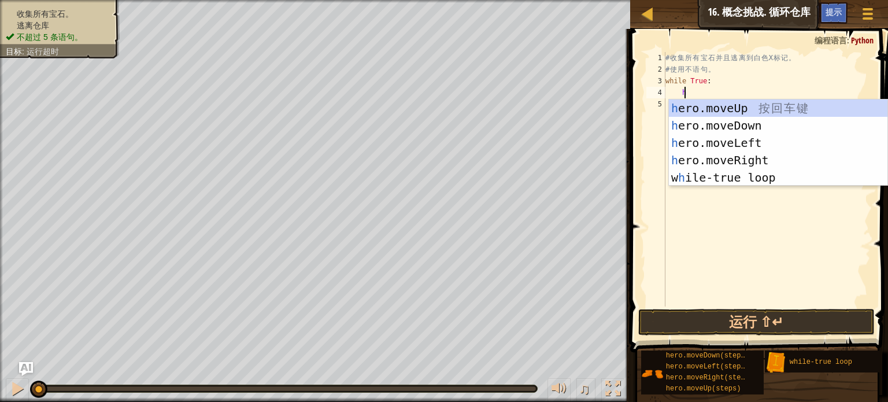
scroll to position [5, 1]
click at [759, 101] on div "h ero.moveUp 按 回 车 键 h ero.moveDown 按 回 车 键 h ero.moveLeft 按 回 车 键 h ero.moveRi…" at bounding box center [778, 159] width 219 height 121
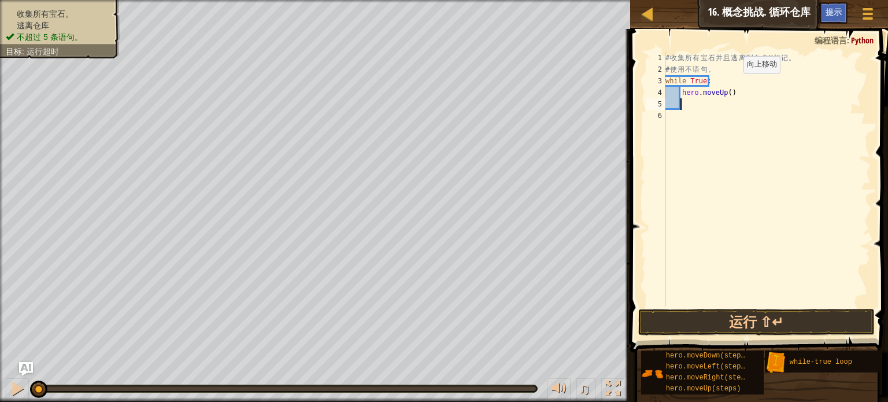
scroll to position [5, 0]
type textarea "h"
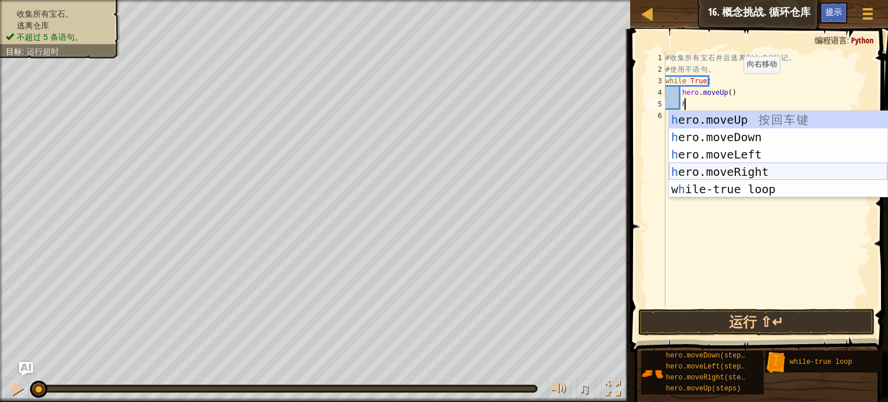
click at [739, 172] on div "h ero.moveUp 按 回 车 键 h ero.moveDown 按 回 车 键 h ero.moveLeft 按 回 车 键 h ero.moveRi…" at bounding box center [778, 171] width 219 height 121
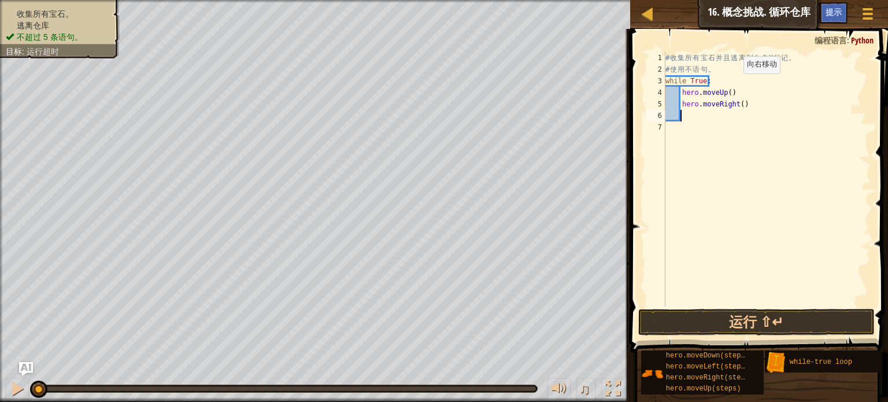
scroll to position [5, 0]
type textarea "h"
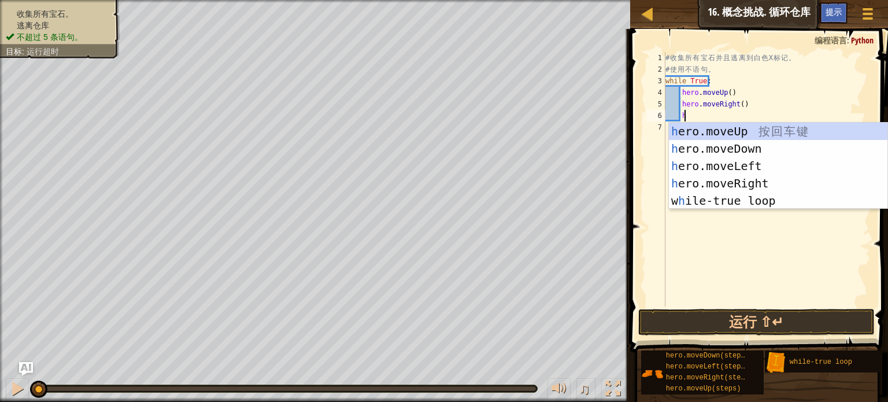
scroll to position [5, 1]
click at [704, 150] on div "h ero.moveUp 按 回 车 键 h ero.moveDown 按 回 车 键 h ero.moveLeft 按 回 车 键 h ero.moveRi…" at bounding box center [778, 183] width 219 height 121
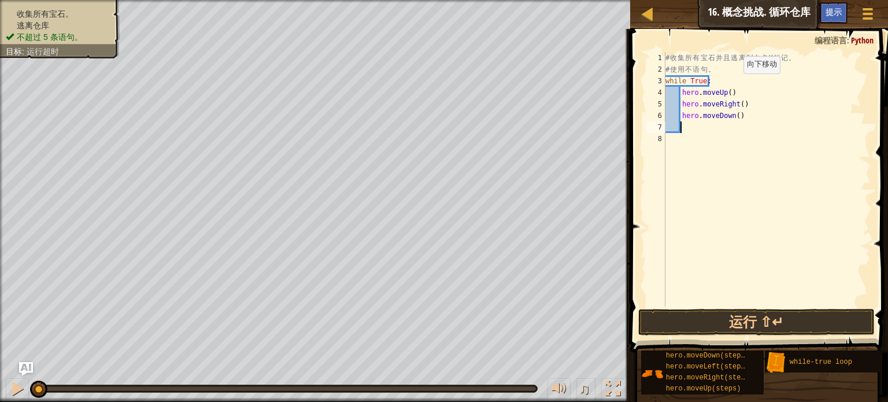
scroll to position [5, 0]
type textarea "h"
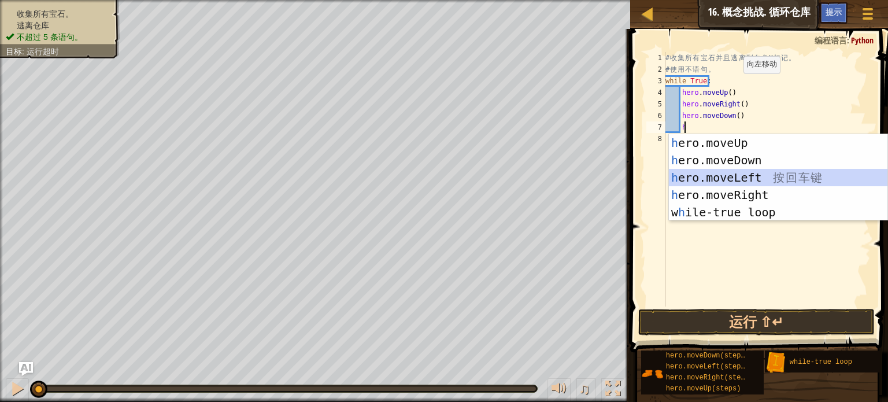
click at [713, 176] on div "h ero.moveUp 按 回 车 键 h ero.moveDown 按 回 车 键 h ero.moveLeft 按 回 车 键 h ero.moveRi…" at bounding box center [778, 194] width 219 height 121
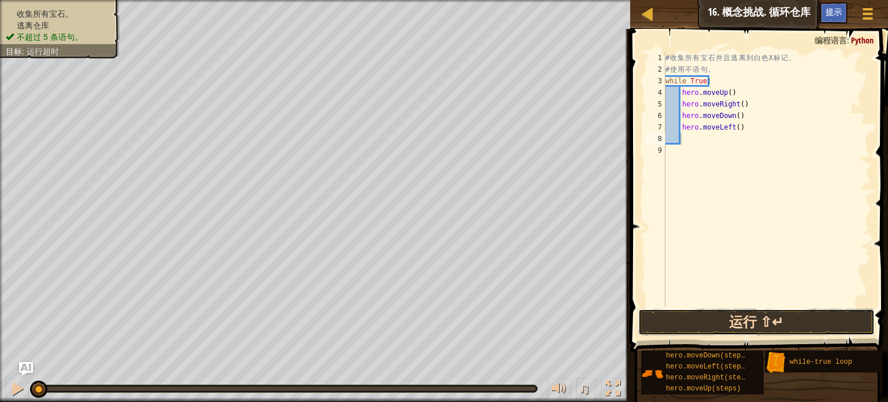
click at [708, 312] on button "运行 ⇧↵" at bounding box center [756, 322] width 237 height 27
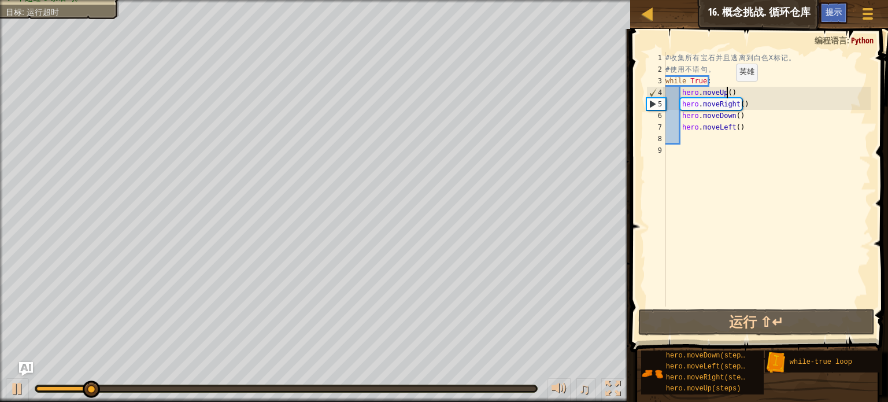
click at [726, 92] on div "# 收 集 所 有 宝 石 并 且 逃 离 到 白 色 X 标 记 。 # 使 用 不 语 句 。 while True : hero . moveUp ( …" at bounding box center [767, 191] width 208 height 278
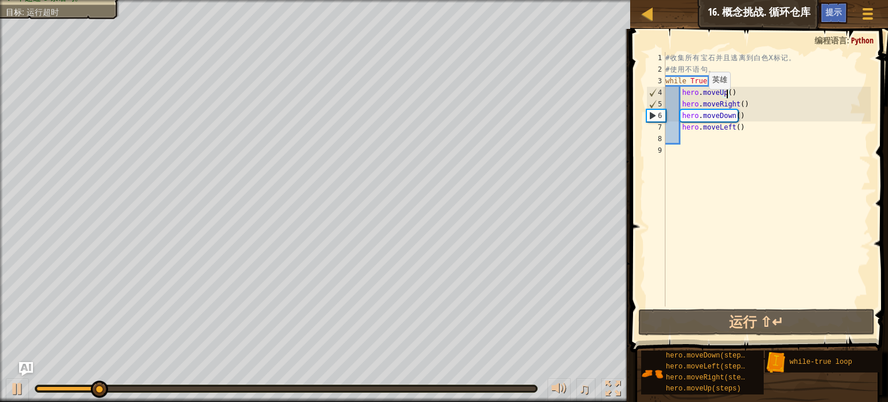
scroll to position [5, 5]
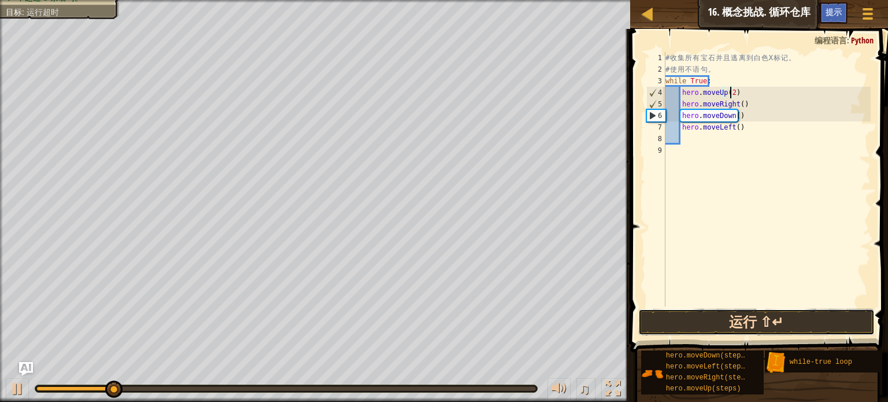
click at [701, 323] on button "运行 ⇧↵" at bounding box center [756, 322] width 237 height 27
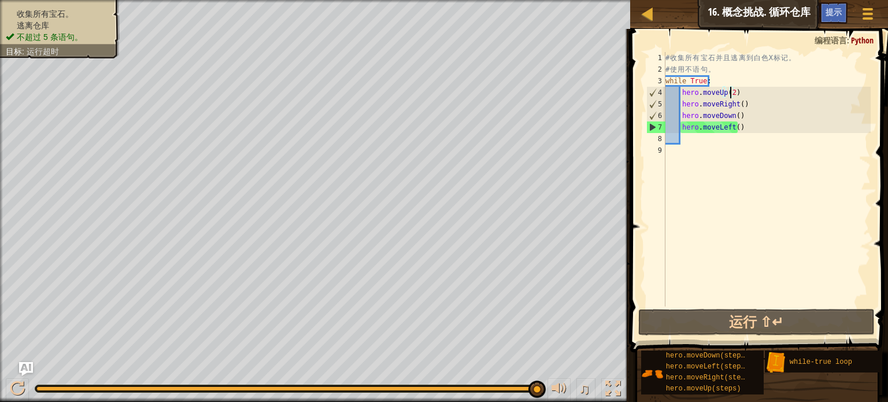
type textarea "hero.moveUp(2 )"
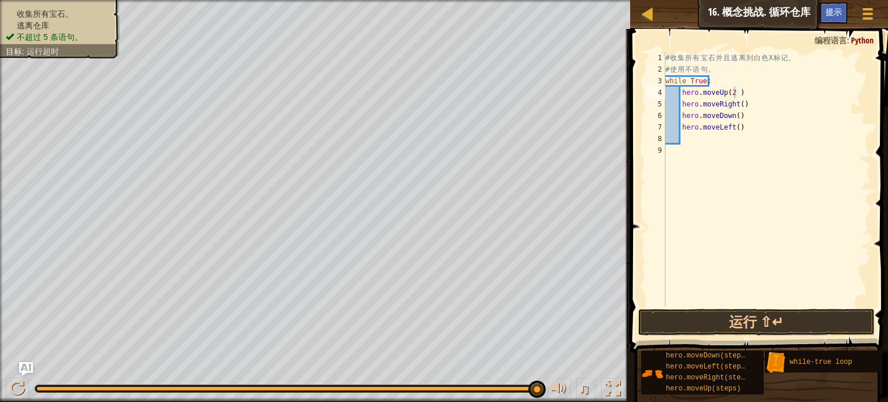
click at [790, 153] on div "# 收 集 所 有 宝 石 并 且 逃 离 到 白 色 X 标 记 。 # 使 用 不 语 句 。 while True : hero . moveUp ( …" at bounding box center [767, 191] width 208 height 278
click at [738, 102] on div "# 收 集 所 有 宝 石 并 且 逃 离 到 白 色 X 标 记 。 # 使 用 不 语 句 。 while True : hero . moveUp ( …" at bounding box center [767, 191] width 208 height 278
type textarea "hero.moveRight(2)"
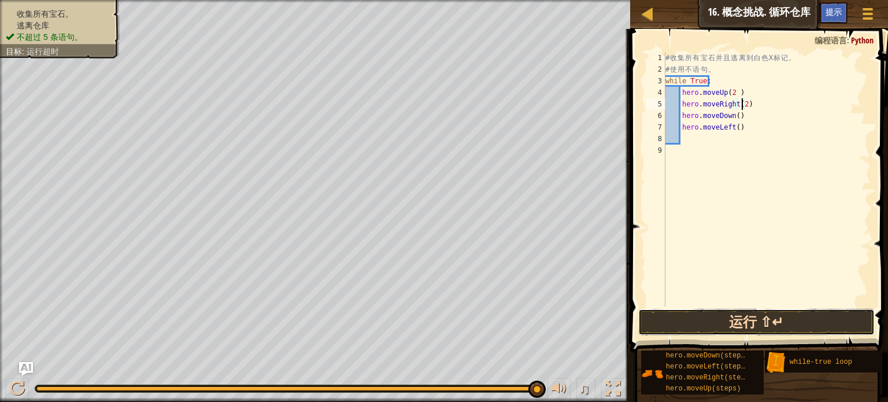
click at [735, 332] on button "运行 ⇧↵" at bounding box center [756, 322] width 237 height 27
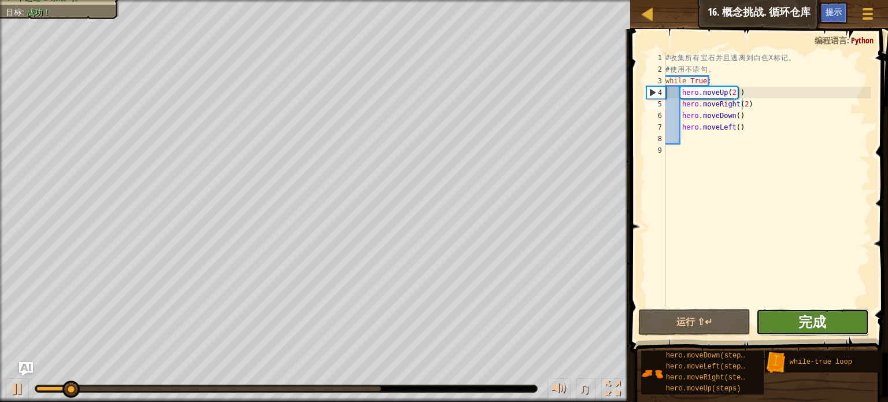
click at [805, 321] on span "完成" at bounding box center [813, 321] width 28 height 19
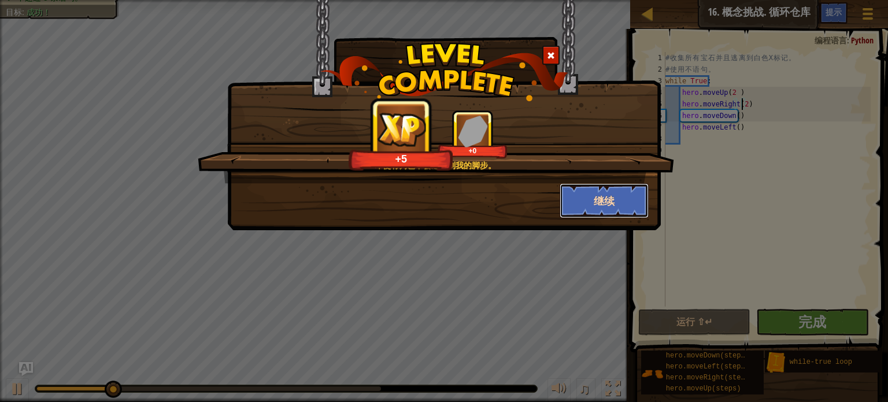
click at [609, 206] on button "继续" at bounding box center [605, 200] width 90 height 35
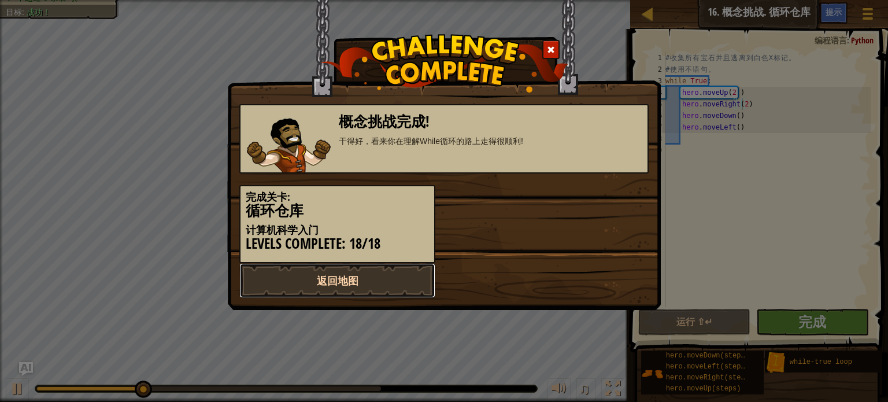
click at [305, 290] on link "返回地图" at bounding box center [337, 280] width 196 height 35
select select "zh-[PERSON_NAME]"
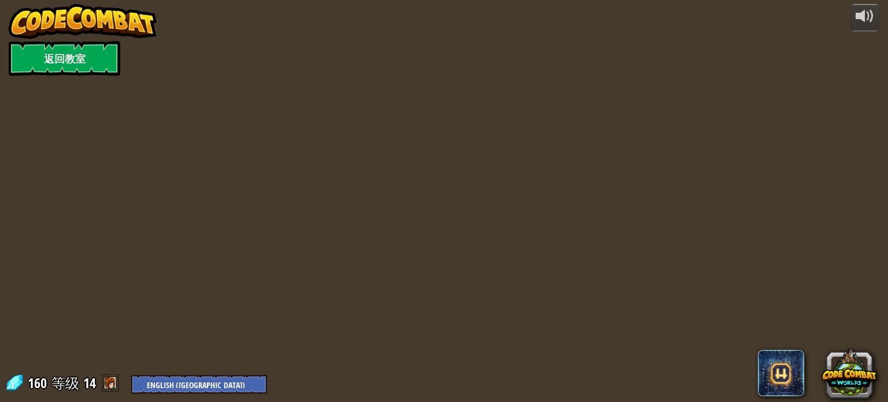
select select "zh-[PERSON_NAME]"
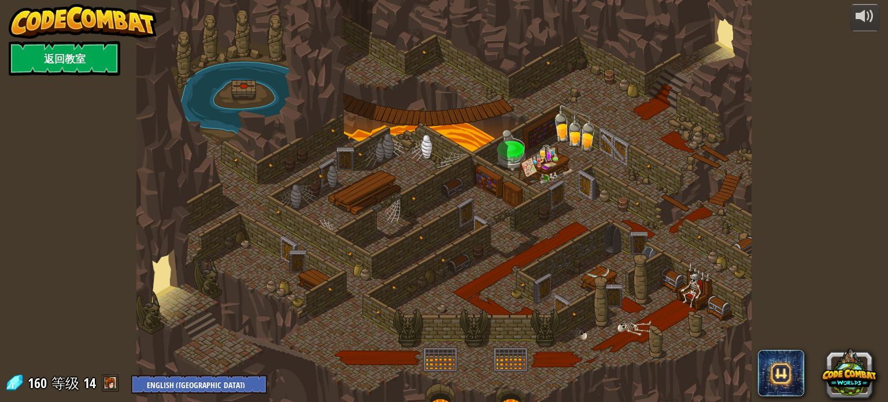
select select "zh-[PERSON_NAME]"
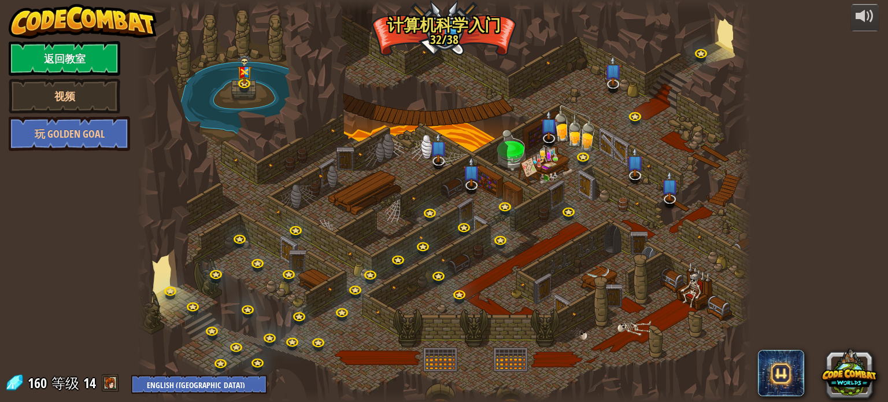
select select "zh-[PERSON_NAME]"
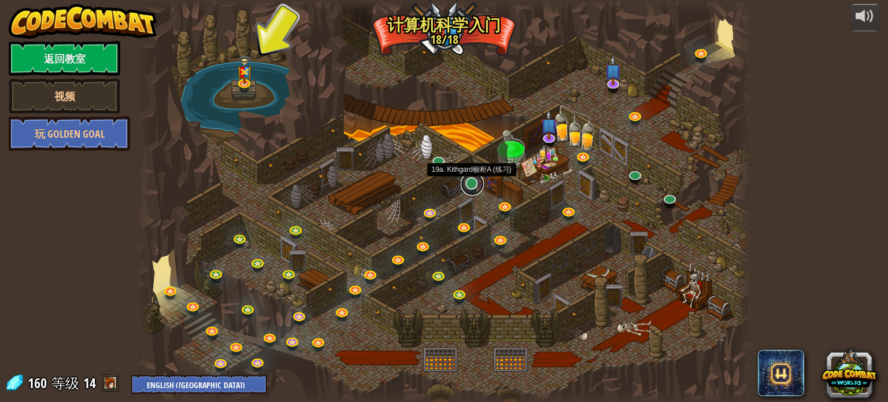
click at [470, 185] on link at bounding box center [472, 183] width 23 height 23
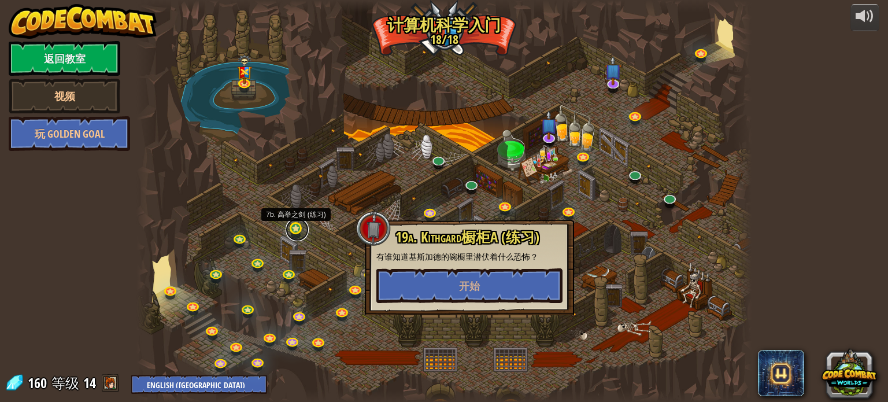
click at [296, 231] on link at bounding box center [297, 229] width 23 height 23
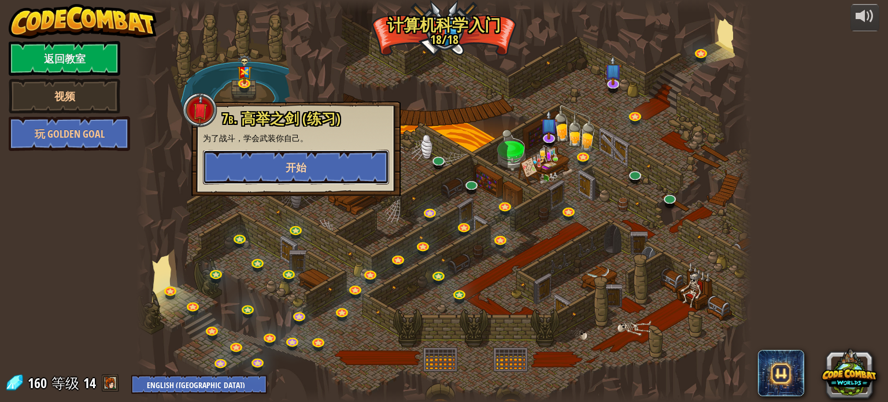
click at [311, 178] on button "开始" at bounding box center [296, 167] width 186 height 35
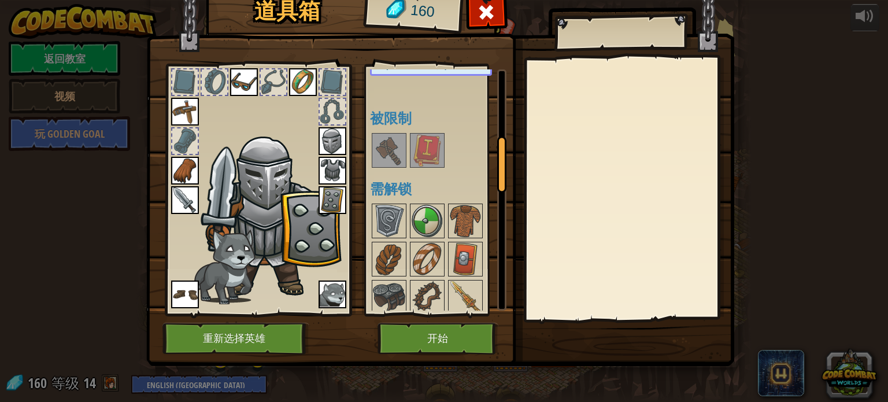
scroll to position [289, 0]
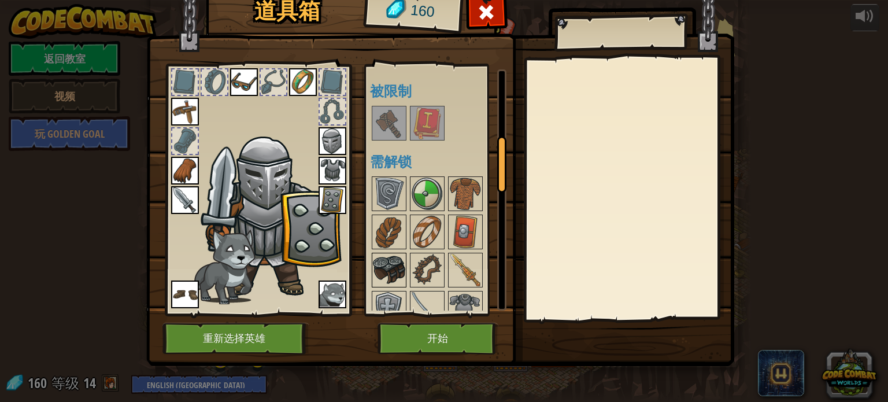
click at [385, 263] on img at bounding box center [389, 270] width 32 height 32
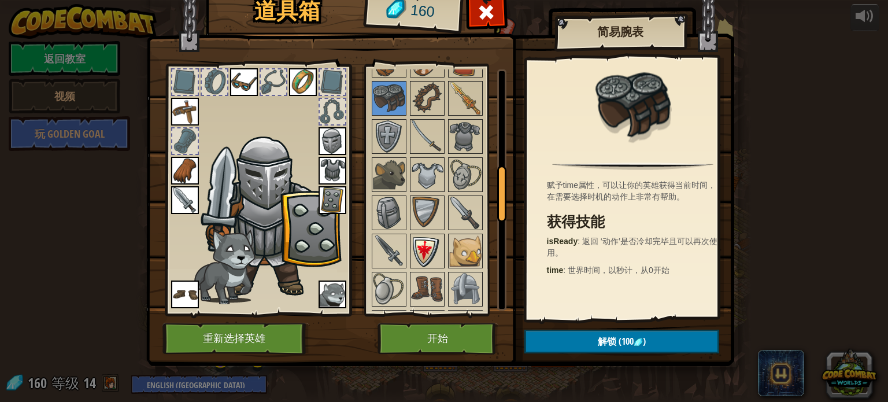
scroll to position [463, 0]
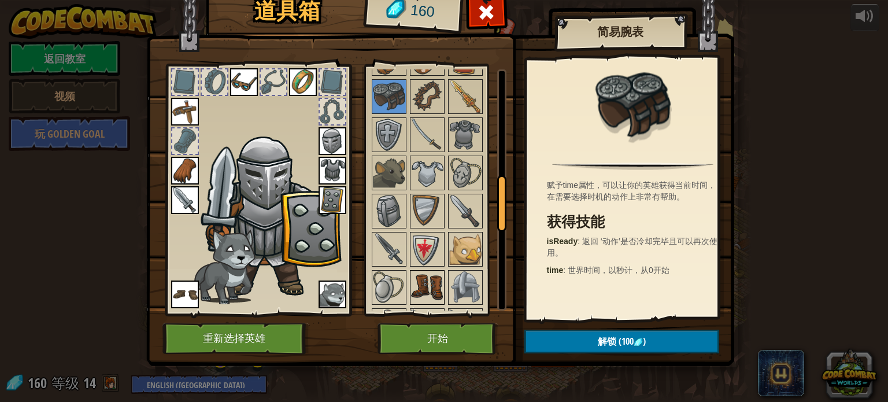
click at [434, 275] on img at bounding box center [427, 287] width 32 height 32
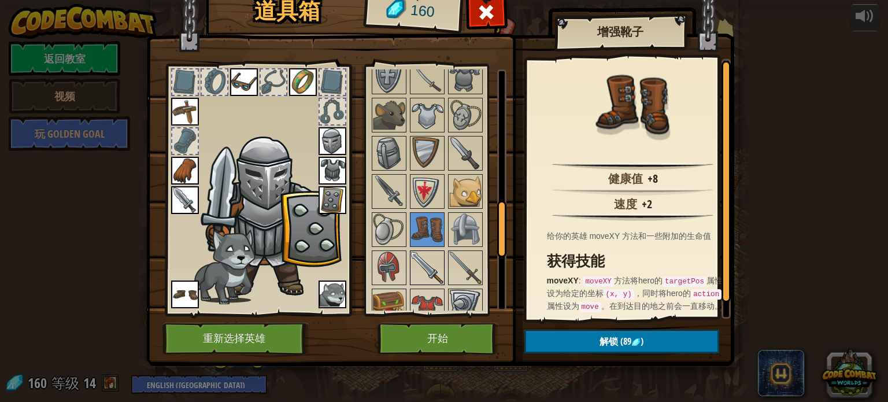
scroll to position [578, 0]
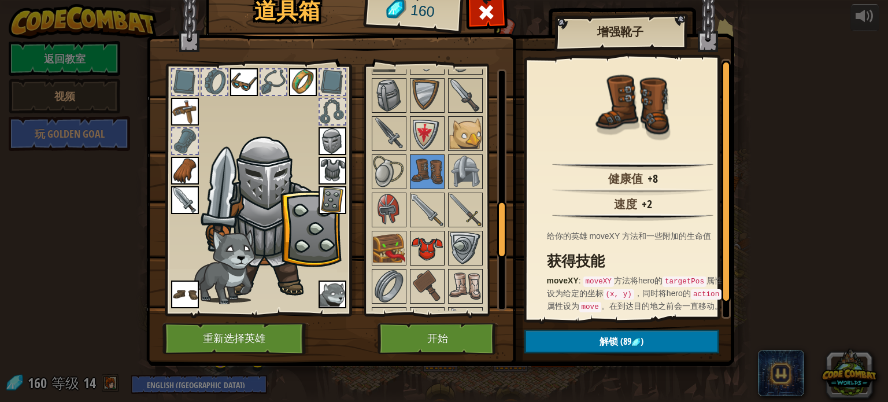
click at [422, 234] on img at bounding box center [427, 248] width 32 height 32
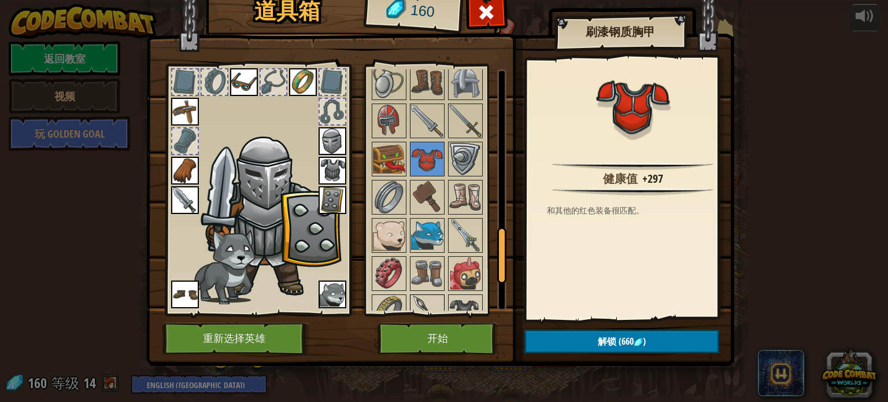
scroll to position [694, 0]
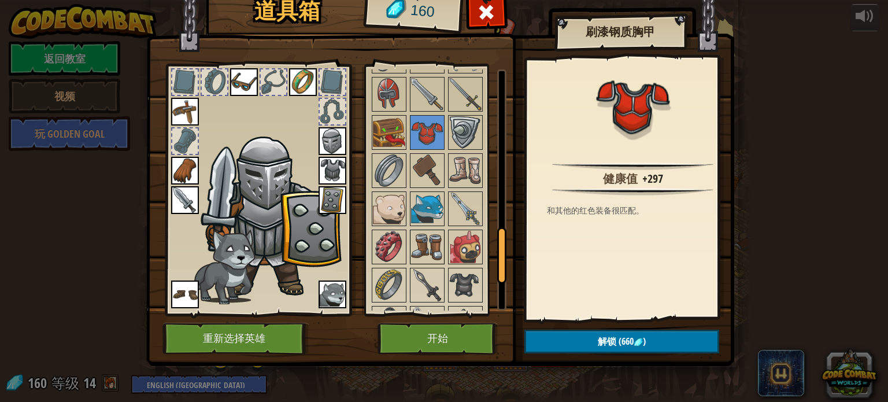
click at [437, 244] on img at bounding box center [427, 247] width 32 height 32
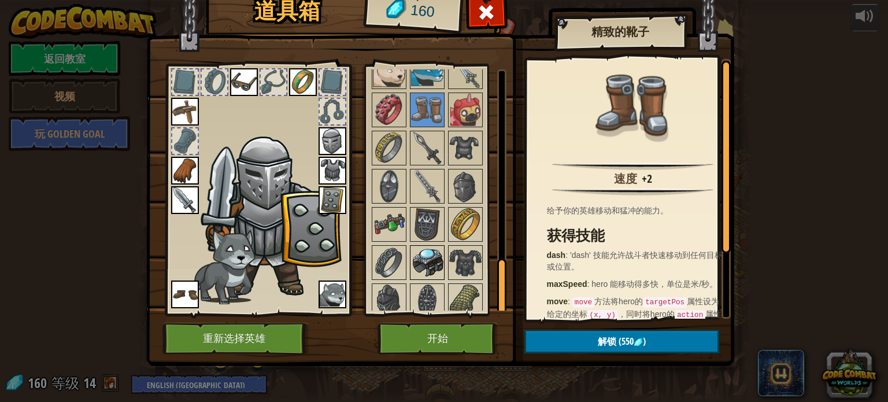
scroll to position [833, 0]
click at [434, 246] on img at bounding box center [427, 261] width 32 height 32
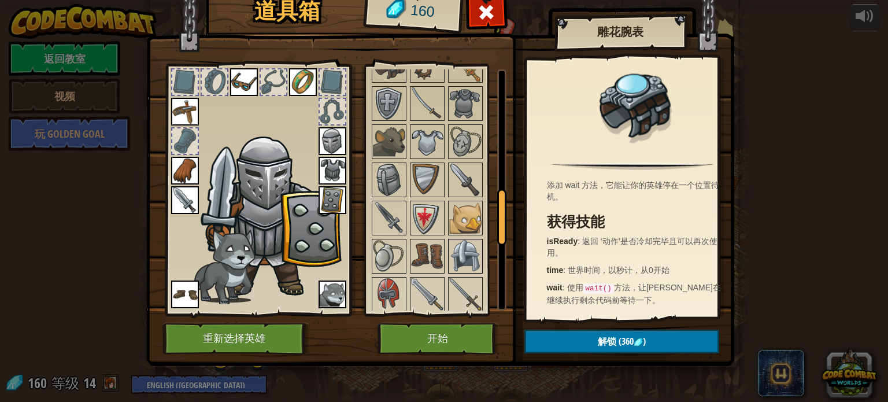
scroll to position [486, 0]
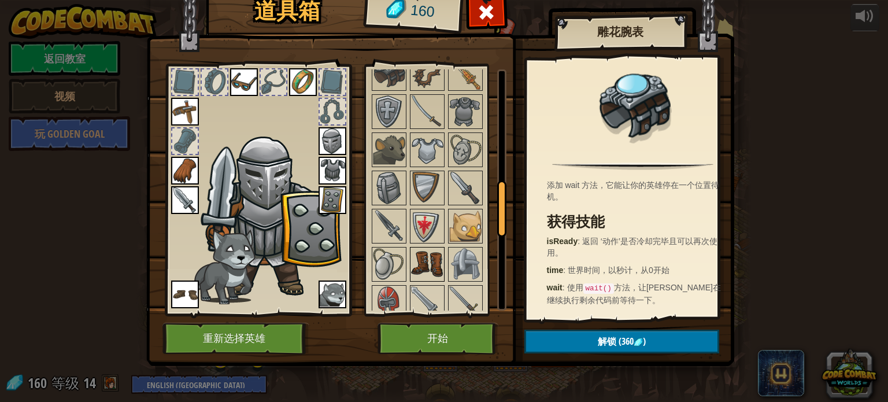
click at [432, 263] on img at bounding box center [427, 264] width 32 height 32
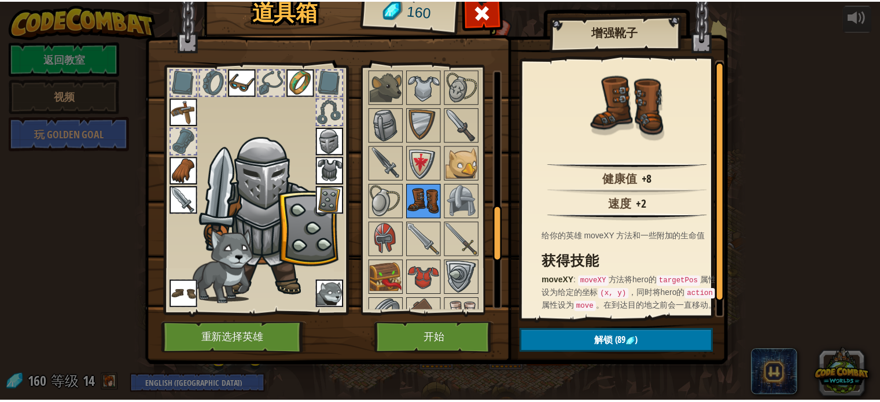
scroll to position [544, 0]
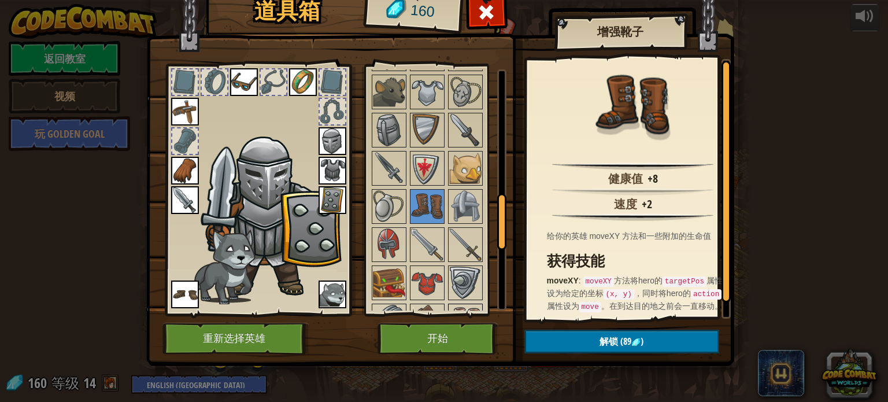
click at [463, 305] on img at bounding box center [465, 321] width 32 height 32
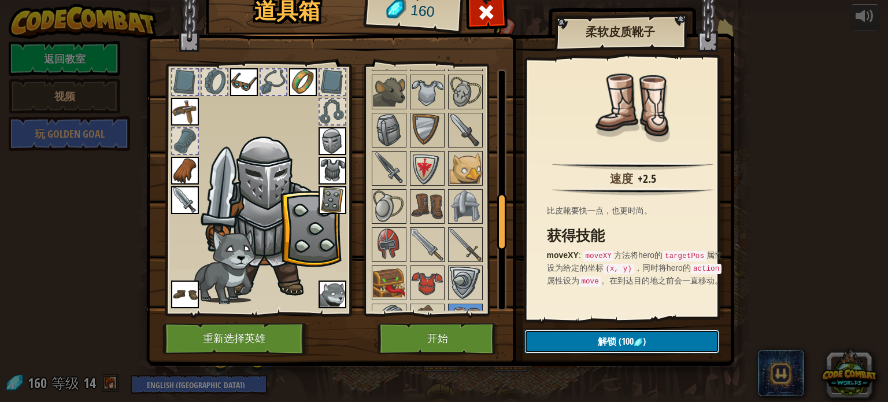
click at [590, 343] on button "解锁 (100 )" at bounding box center [621, 342] width 195 height 24
click at [590, 343] on button "确认" at bounding box center [621, 342] width 195 height 24
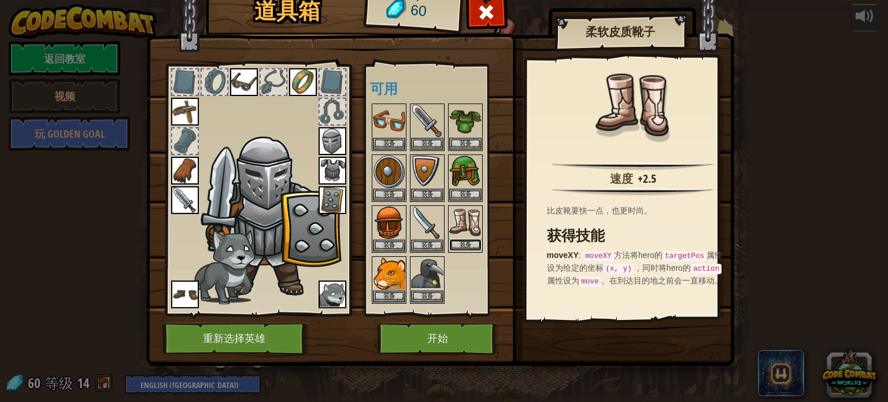
click at [465, 239] on button "装备" at bounding box center [465, 245] width 32 height 12
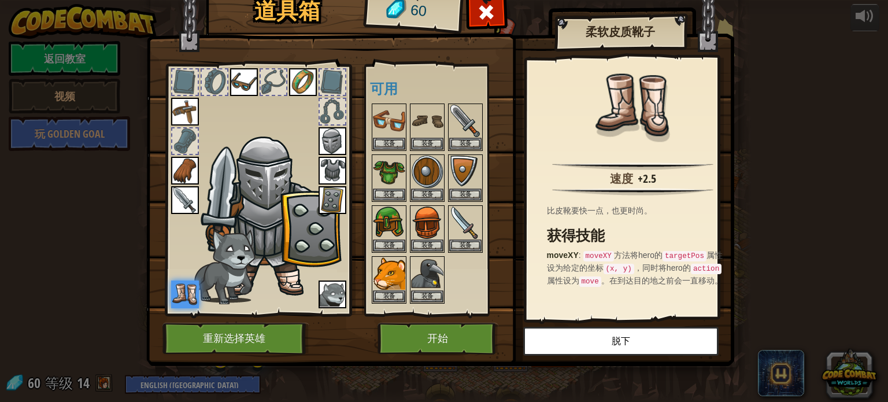
click at [786, 90] on div "道具箱 60 可用 装备 装备 装备 装备 装备 装备 装备 装备 装备 装备 装备 装备 装备 装备 装备 装备 装备 装备 装备 装备 装备 (双击装备此…" at bounding box center [444, 201] width 888 height 402
click at [486, 18] on span at bounding box center [486, 12] width 19 height 19
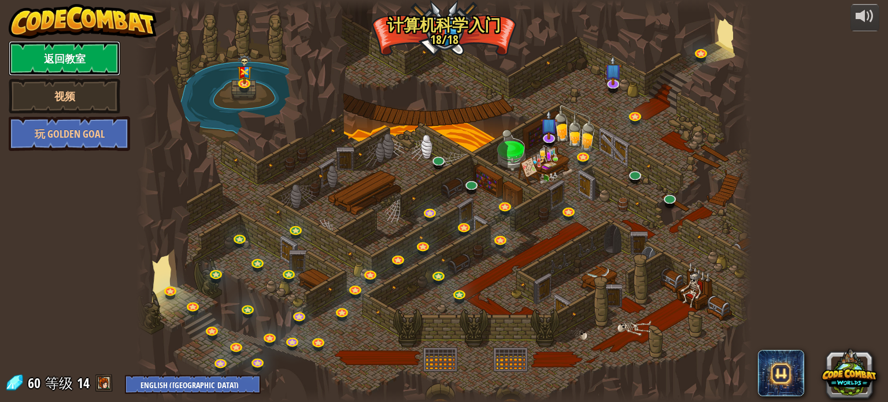
click at [83, 57] on link "返回教室" at bounding box center [65, 58] width 112 height 35
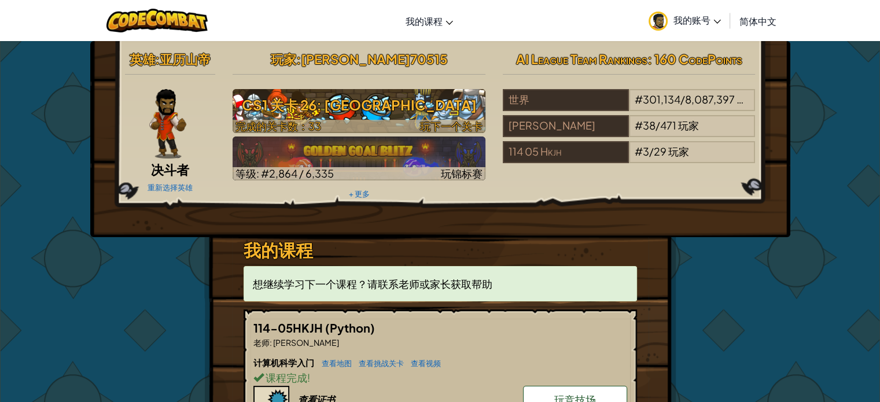
click at [409, 110] on h3 "CS1 关卡 26: [GEOGRAPHIC_DATA]" at bounding box center [358, 105] width 253 height 26
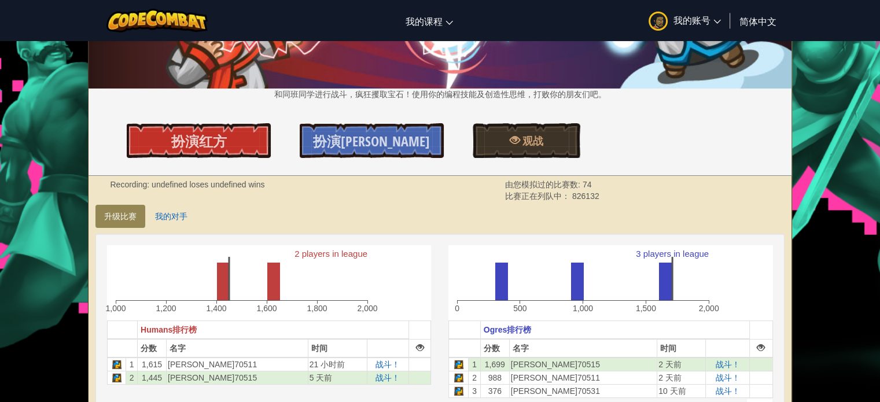
scroll to position [173, 0]
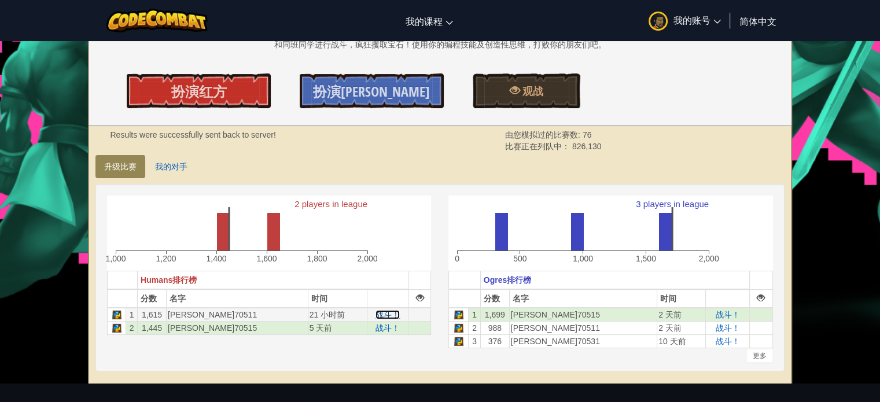
click at [375, 314] on span "战斗！" at bounding box center [387, 314] width 24 height 9
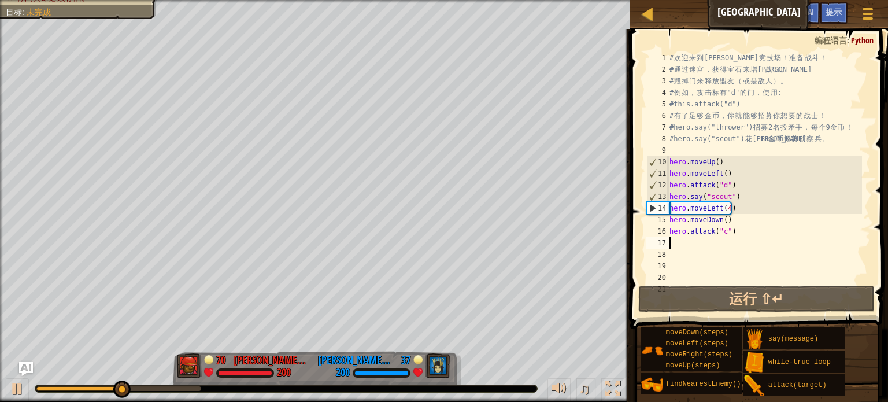
click at [678, 240] on div "# 欢 迎 来 到 [GEOGRAPHIC_DATA] ！ 准 备 战 斗 ！ # 通 过 迷 宫 ， 获 得 宝 石 来 增 强 战 力 。 # 毁 掉 门…" at bounding box center [764, 179] width 195 height 254
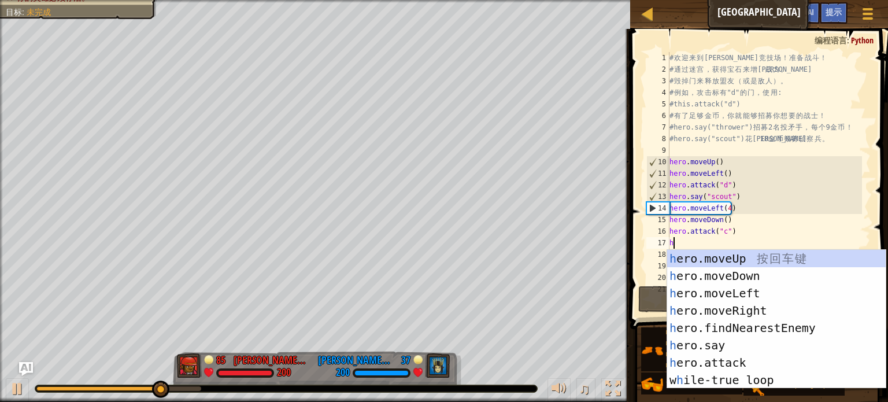
scroll to position [5, 0]
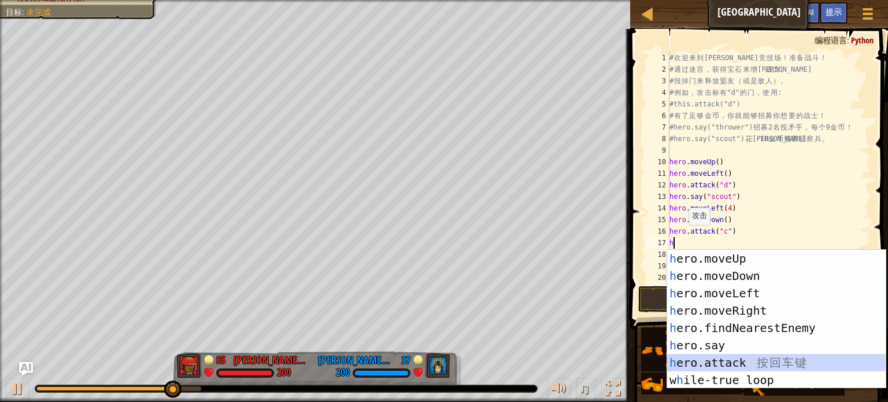
click at [717, 365] on div "h ero.moveUp 按 回 车 键 h ero.moveDown 按 回 车 键 h ero.moveLeft 按 回 车 键 h ero.moveRi…" at bounding box center [776, 336] width 219 height 173
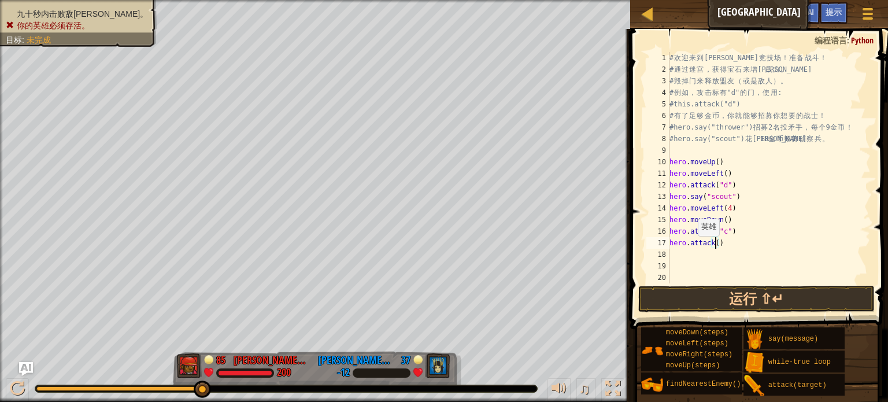
type textarea "hero.attack(")"
